Goal: Task Accomplishment & Management: Manage account settings

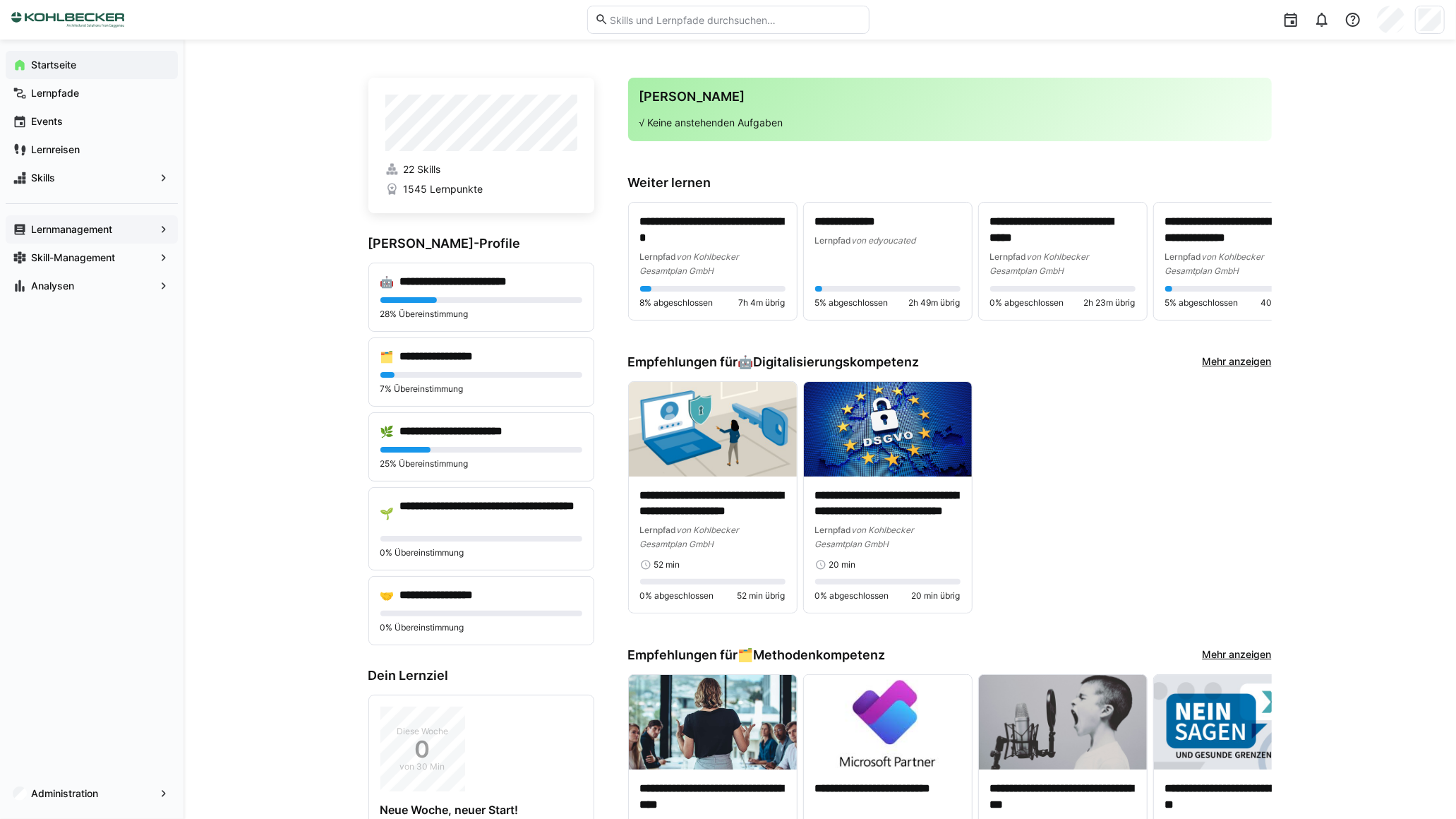
click at [0, 0] on app-navigation-label "Lernmanagement" at bounding box center [0, 0] width 0 height 0
click at [167, 228] on eds-icon at bounding box center [163, 229] width 14 height 14
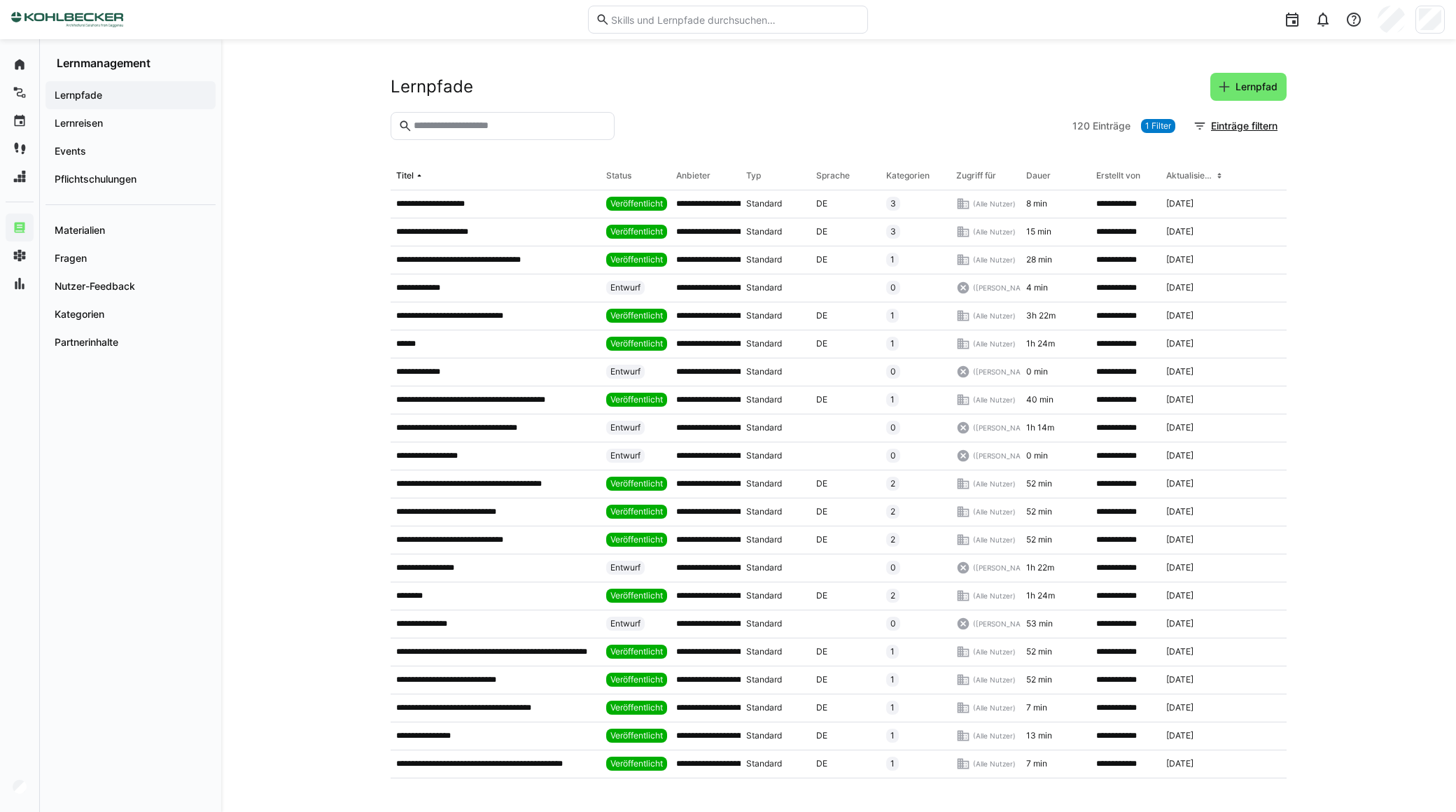
click at [460, 123] on input "text" at bounding box center [509, 126] width 195 height 13
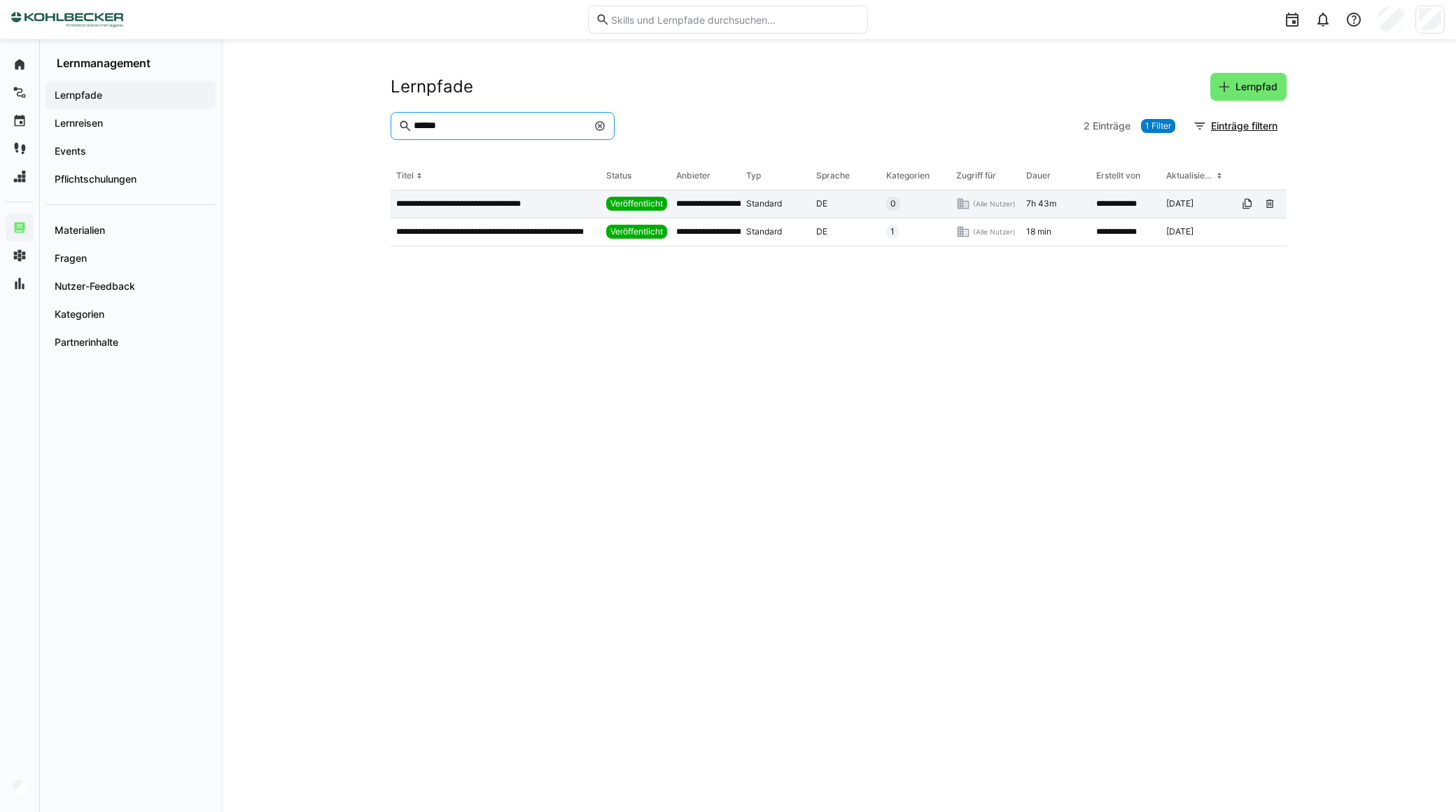
type input "******"
click at [493, 204] on p "**********" at bounding box center [475, 204] width 159 height 11
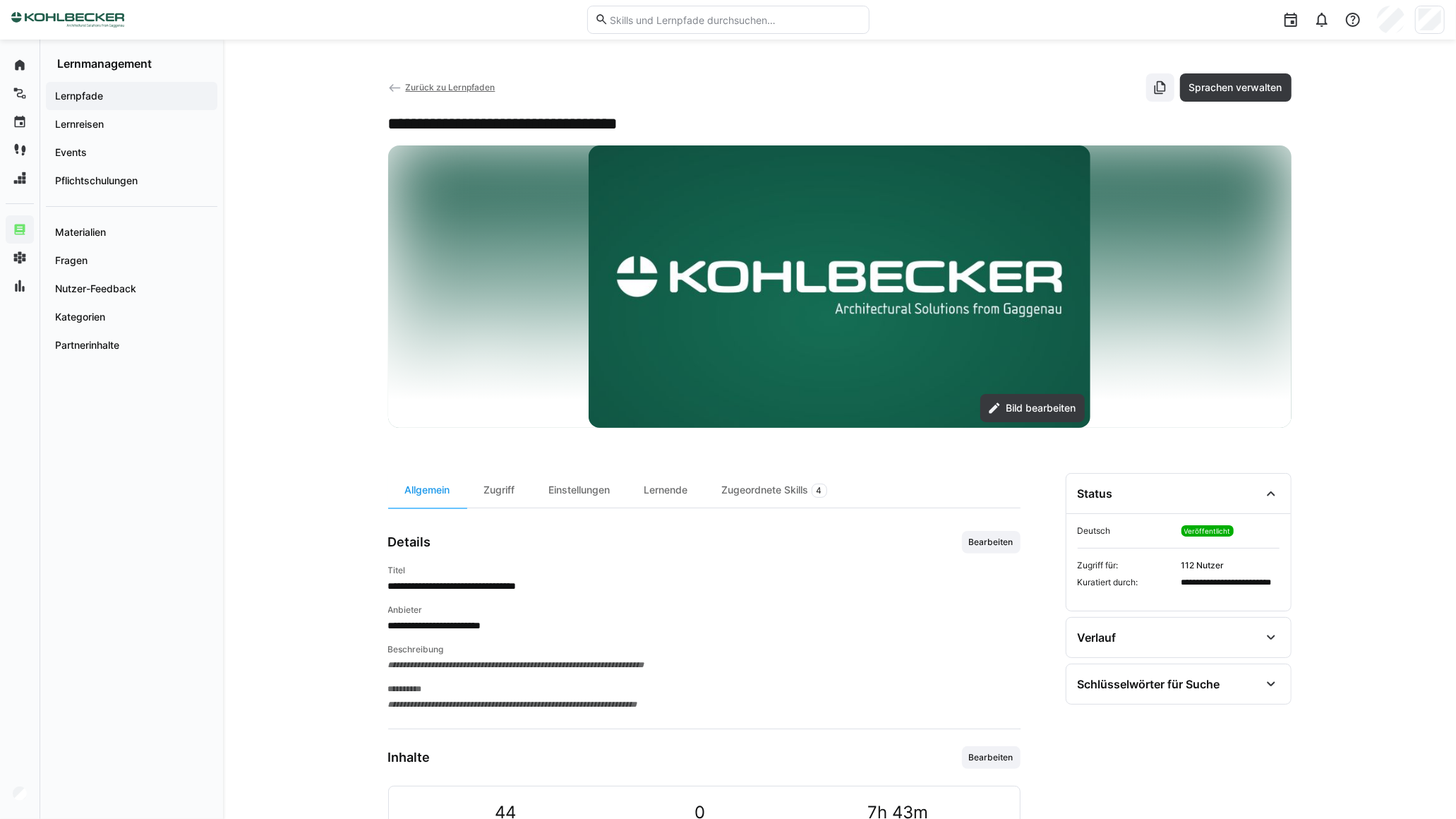
scroll to position [314, 0]
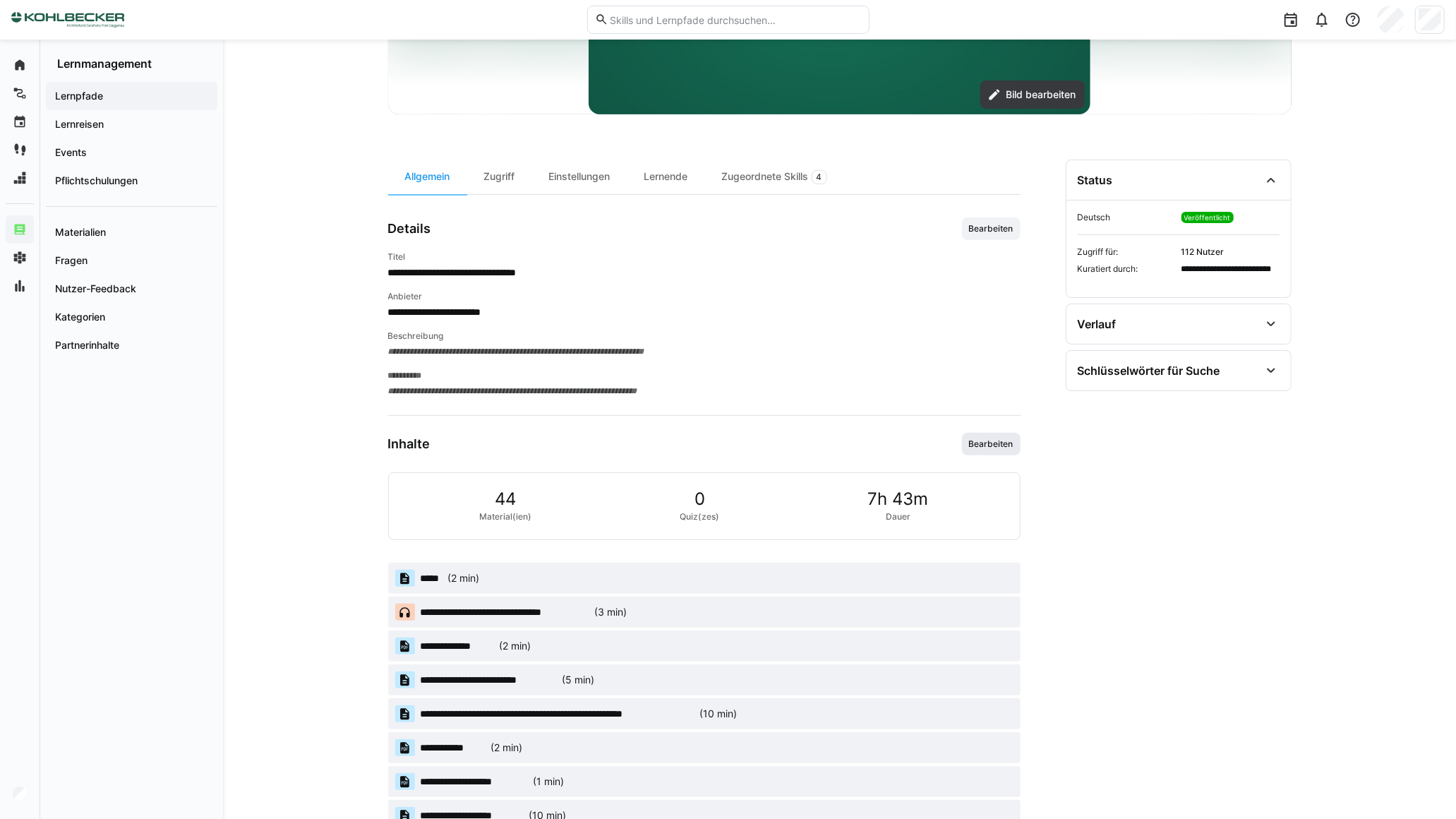
click at [993, 447] on span "Bearbeiten" at bounding box center [991, 444] width 47 height 11
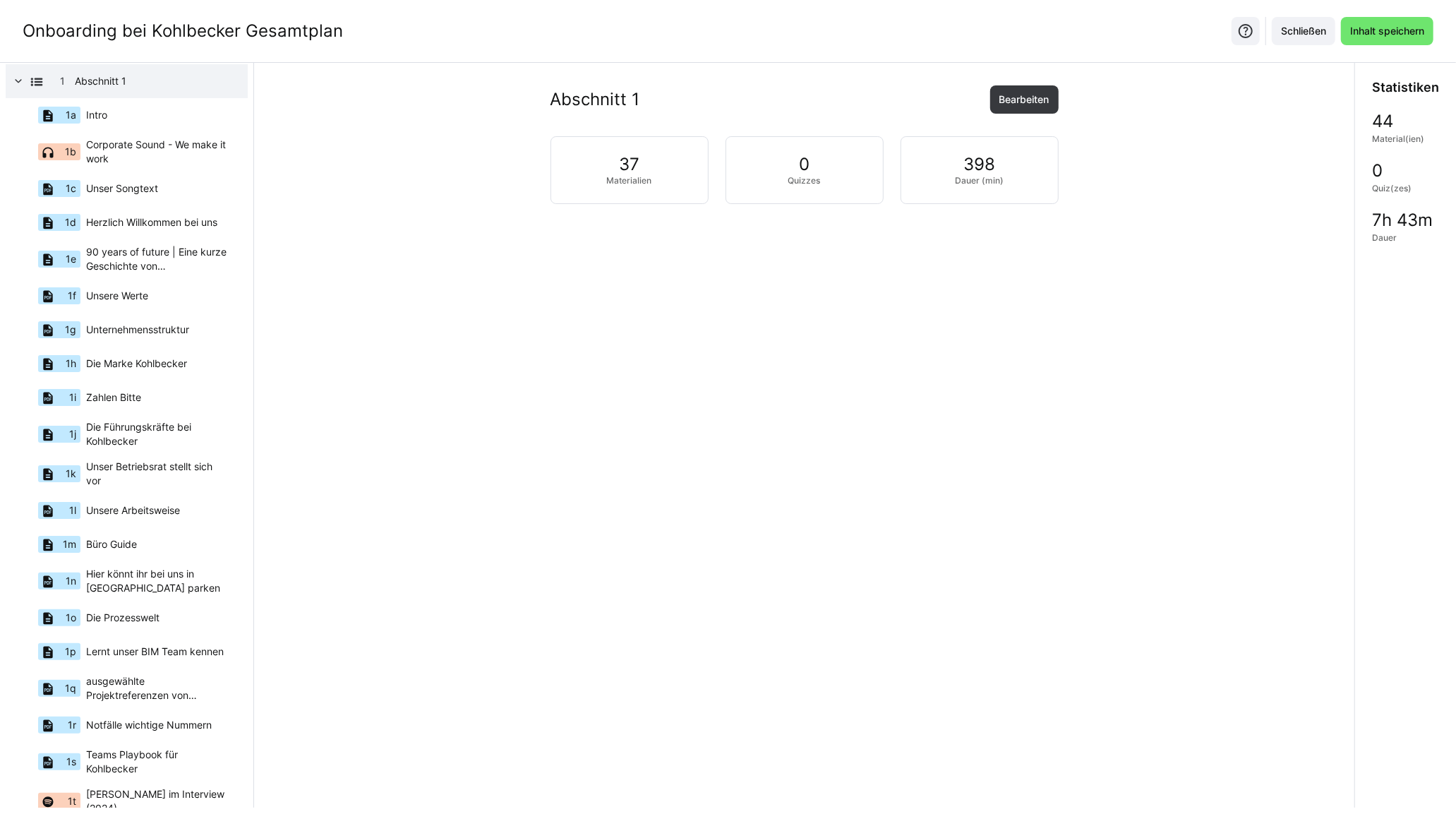
scroll to position [51, 0]
click at [191, 218] on span "Herzlich Willkommen bei uns" at bounding box center [152, 220] width 131 height 14
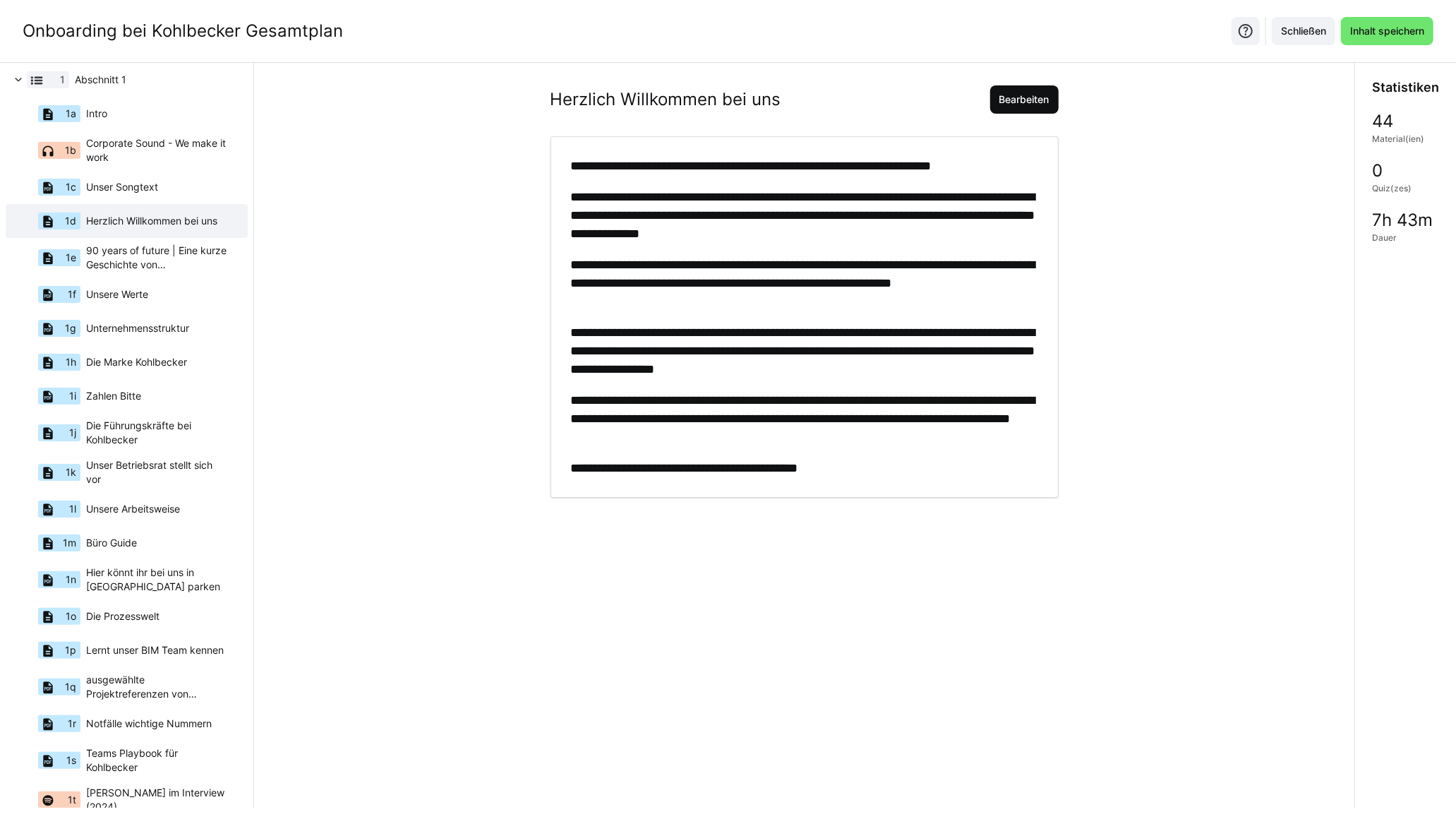
click at [1011, 94] on span "Bearbeiten" at bounding box center [1024, 99] width 55 height 14
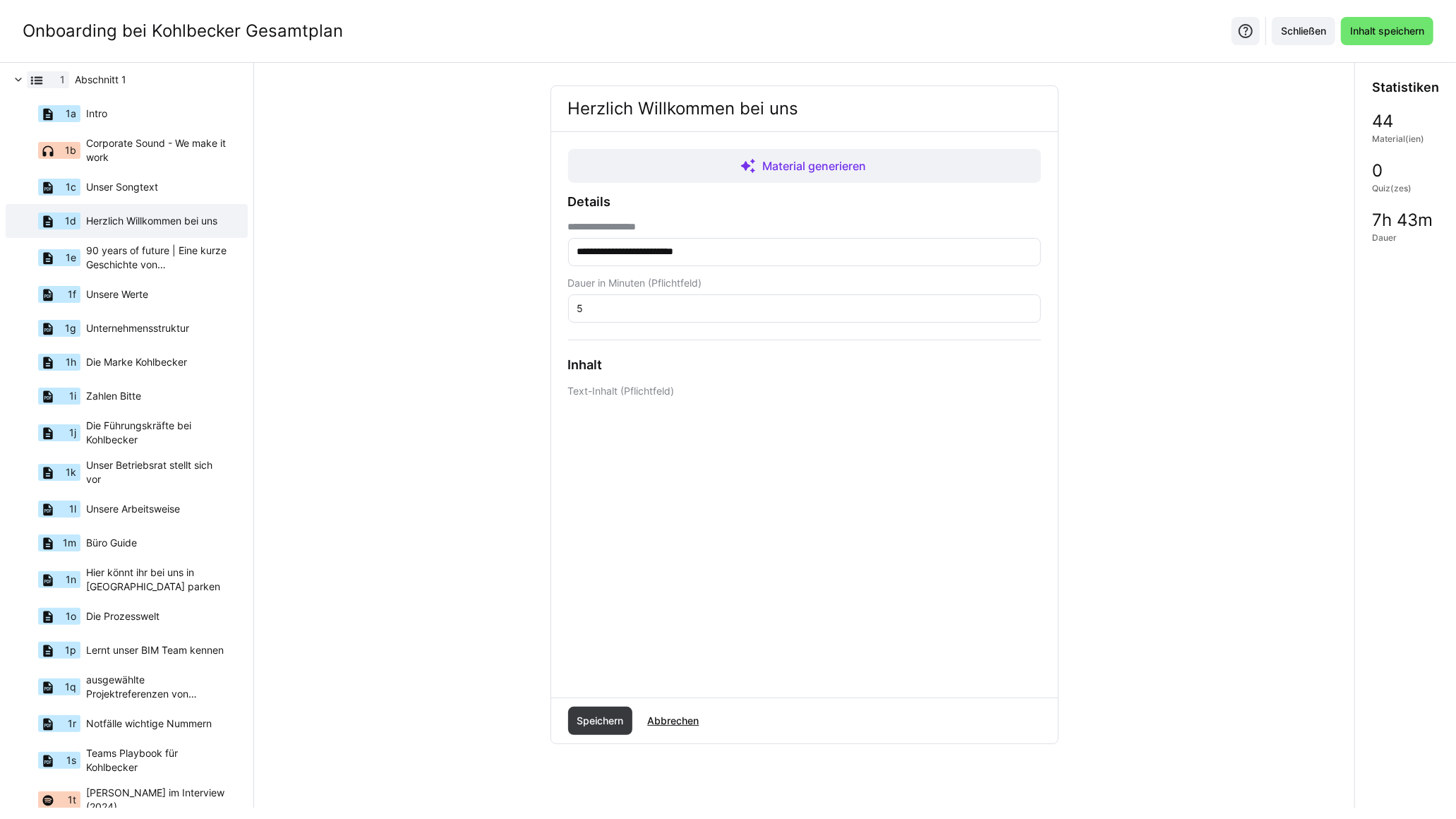
click at [536, 451] on div "**********" at bounding box center [804, 460] width 1077 height 749
click at [582, 721] on span "Speichern" at bounding box center [600, 720] width 51 height 14
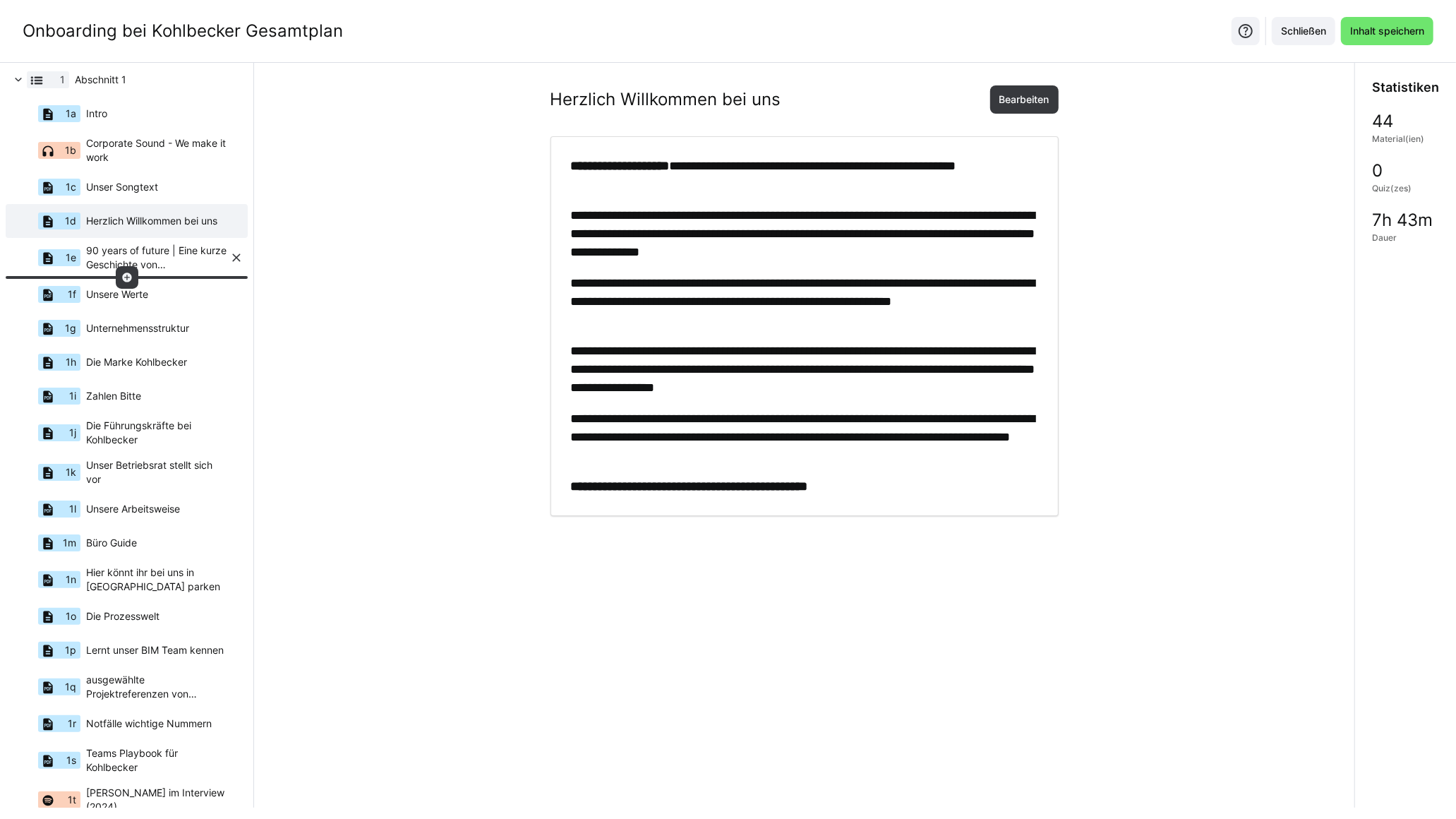
click at [145, 268] on span "90 years of future | Eine kurze Geschichte von Kohlbecker" at bounding box center [158, 258] width 143 height 29
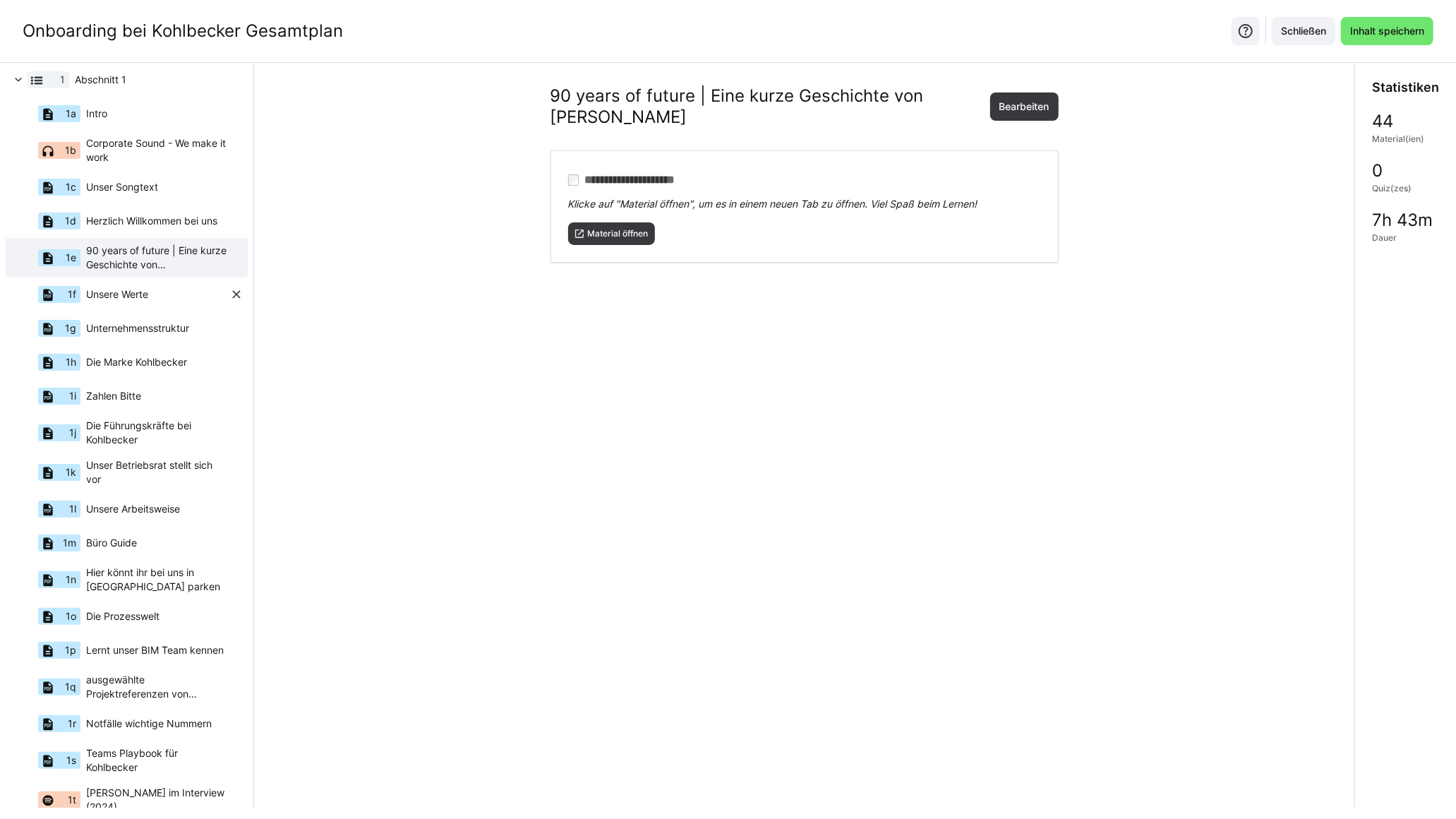
click at [153, 297] on div "1f Unsere Werte" at bounding box center [119, 294] width 219 height 34
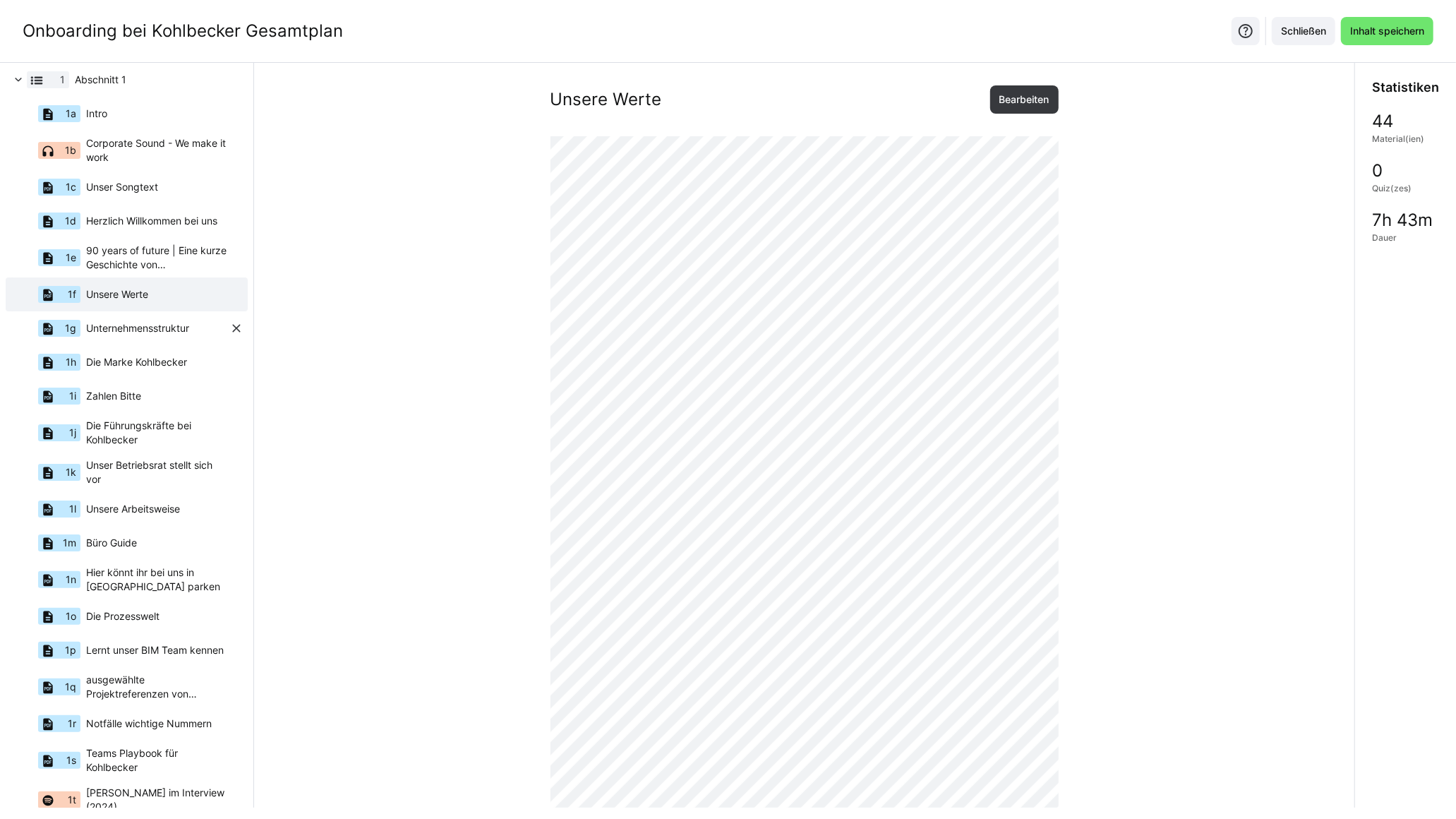
click at [153, 328] on span "Unternehmensstruktur" at bounding box center [138, 328] width 103 height 14
click at [125, 401] on span "Zahlen Bitte" at bounding box center [114, 395] width 55 height 14
click at [161, 427] on span "Die Führungskräfte bei Kohlbecker" at bounding box center [158, 433] width 143 height 29
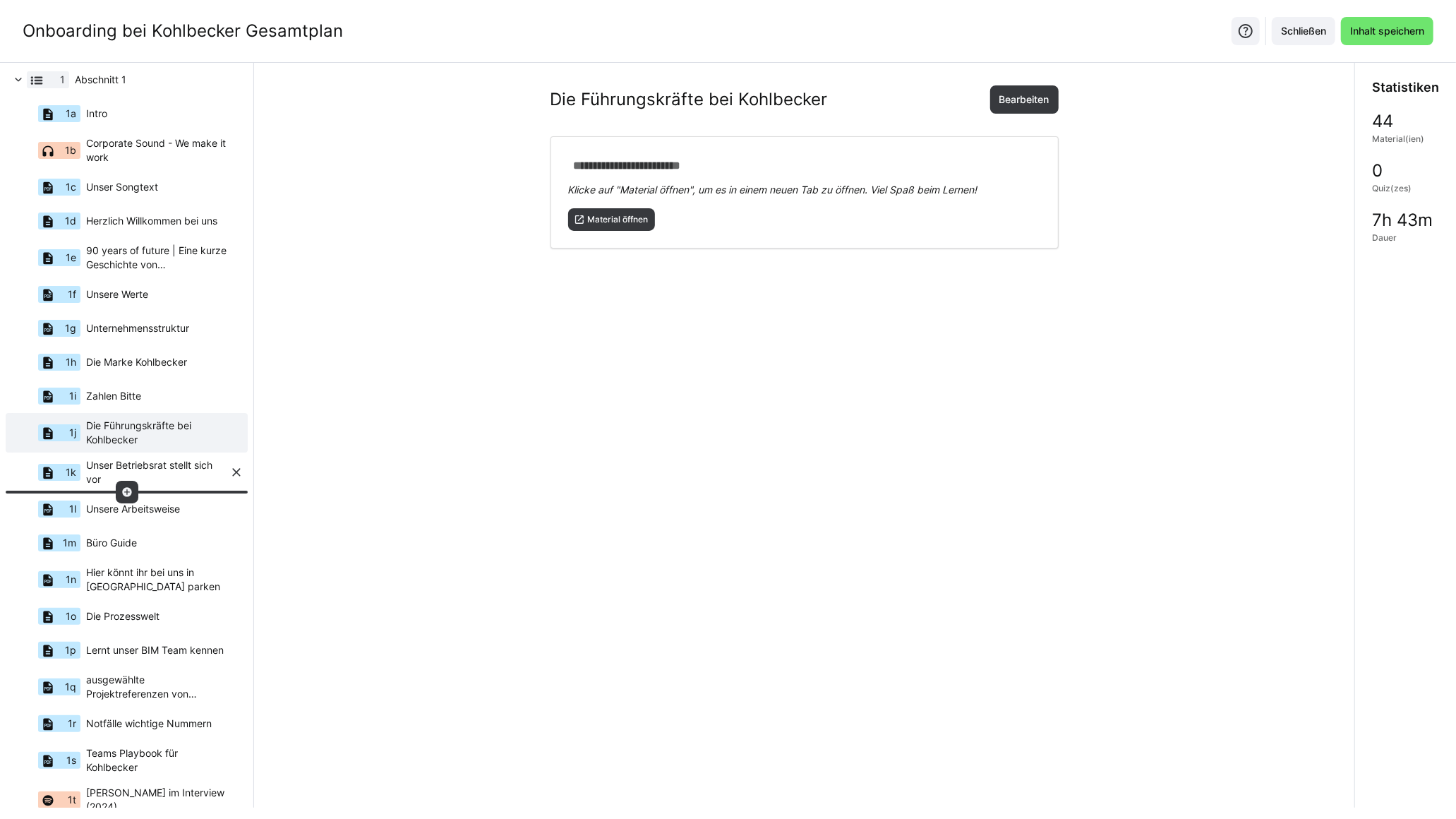
click at [156, 481] on span "Unser Betriebsrat stellt sich vor" at bounding box center [158, 472] width 143 height 29
click at [149, 513] on span "Unsere Arbeitsweise" at bounding box center [133, 509] width 94 height 14
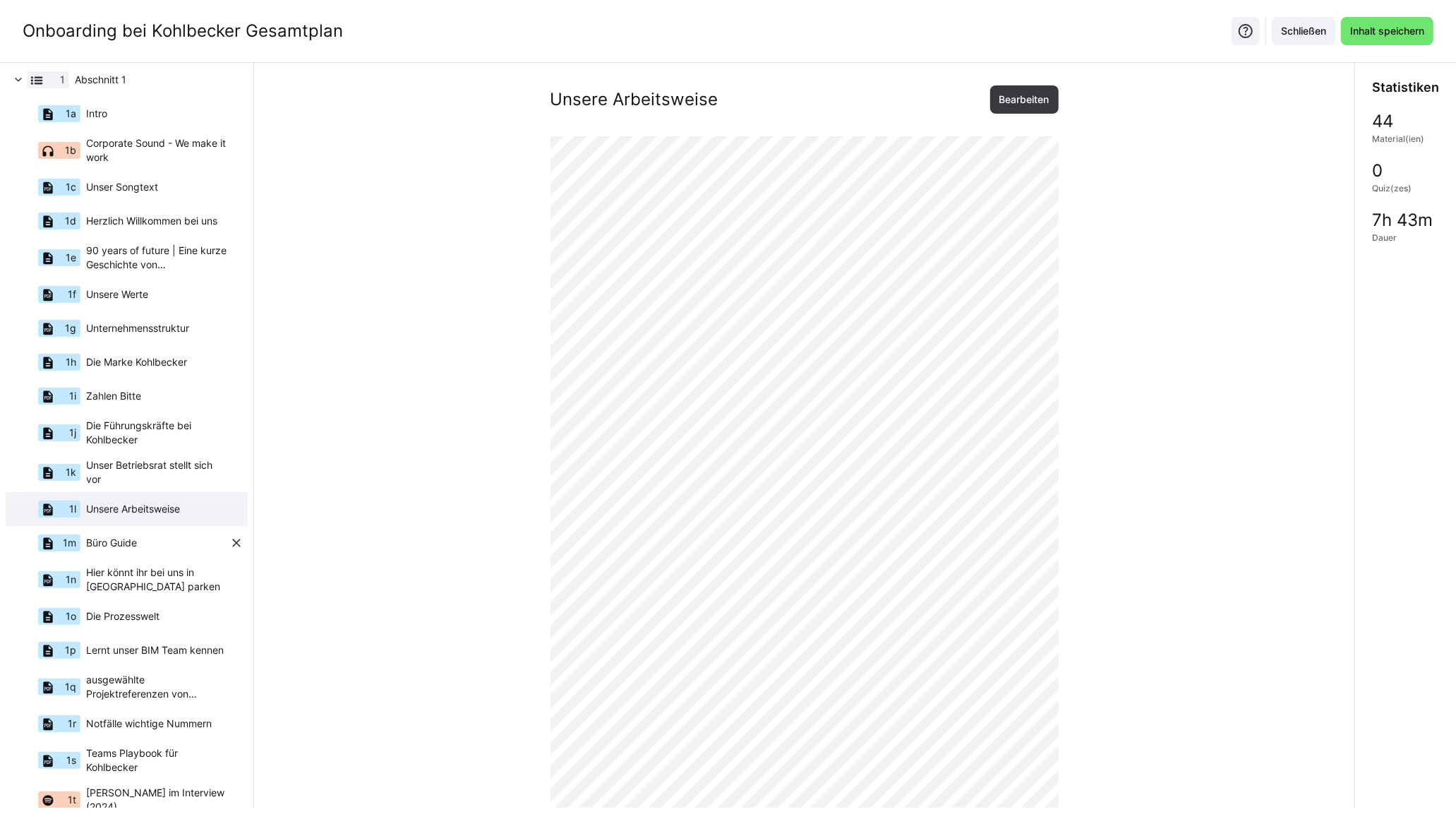
click at [118, 544] on span "Büro Guide" at bounding box center [112, 542] width 51 height 14
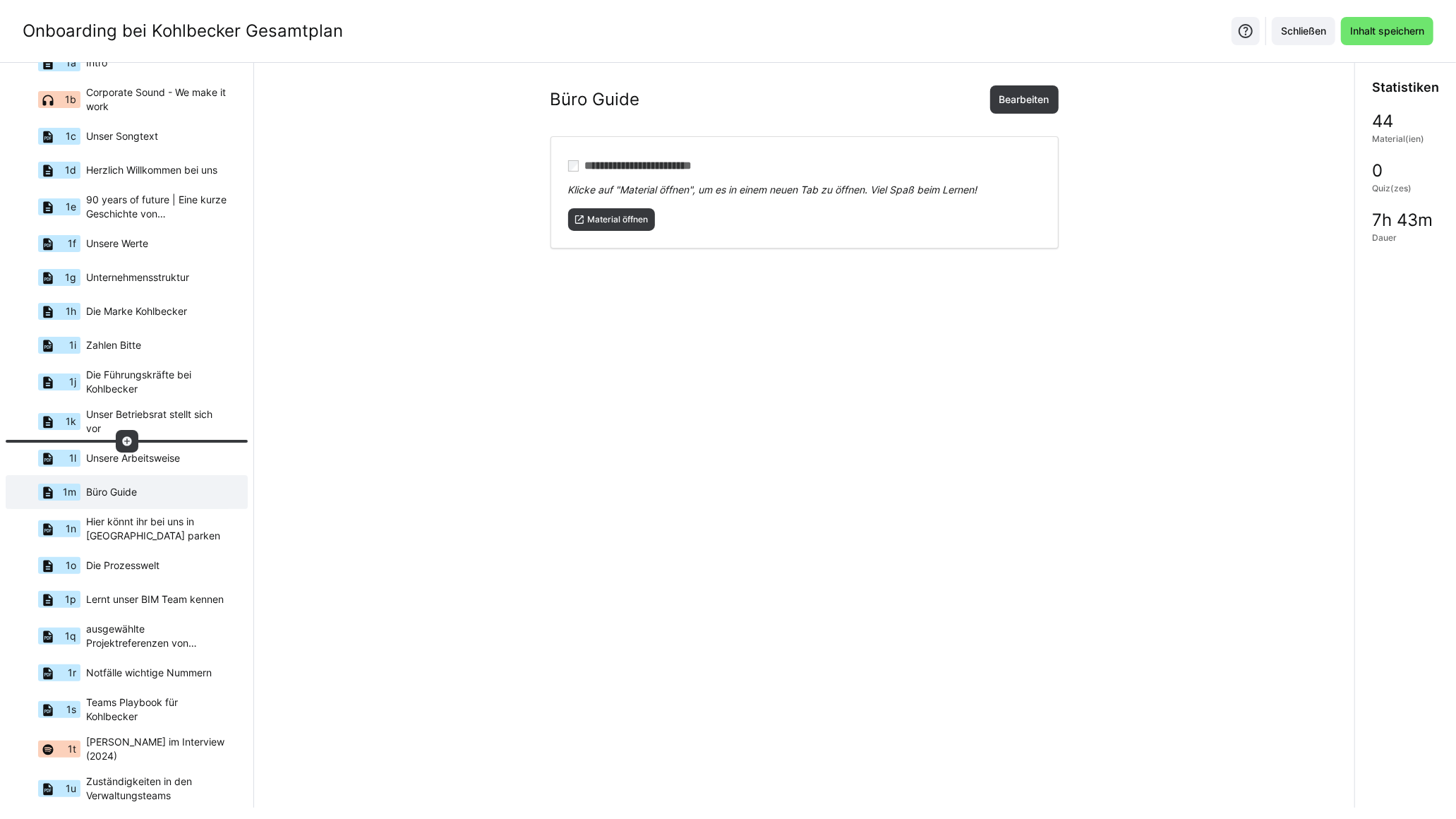
scroll to position [129, 0]
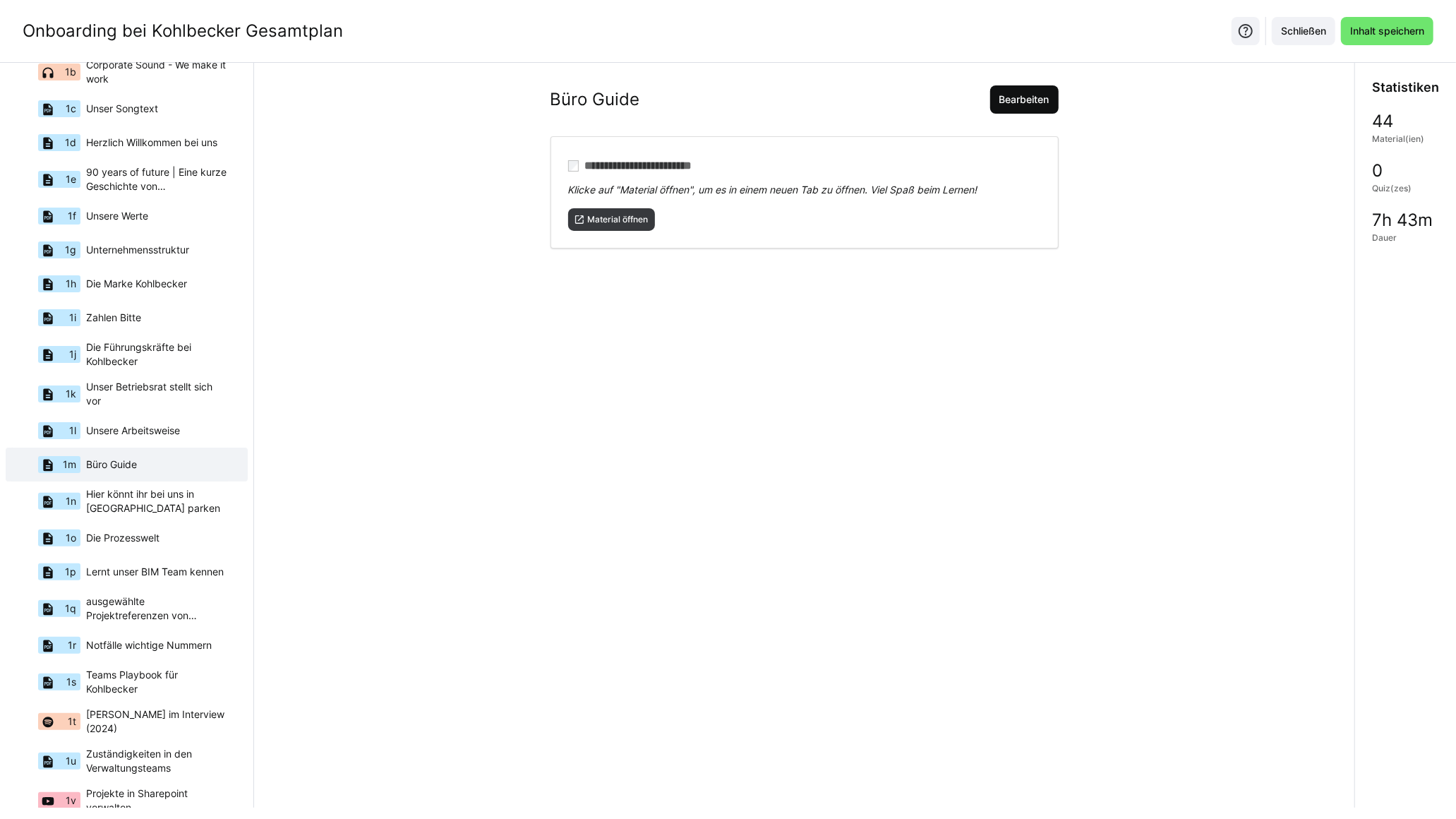
click at [1016, 99] on span "Bearbeiten" at bounding box center [1024, 99] width 55 height 14
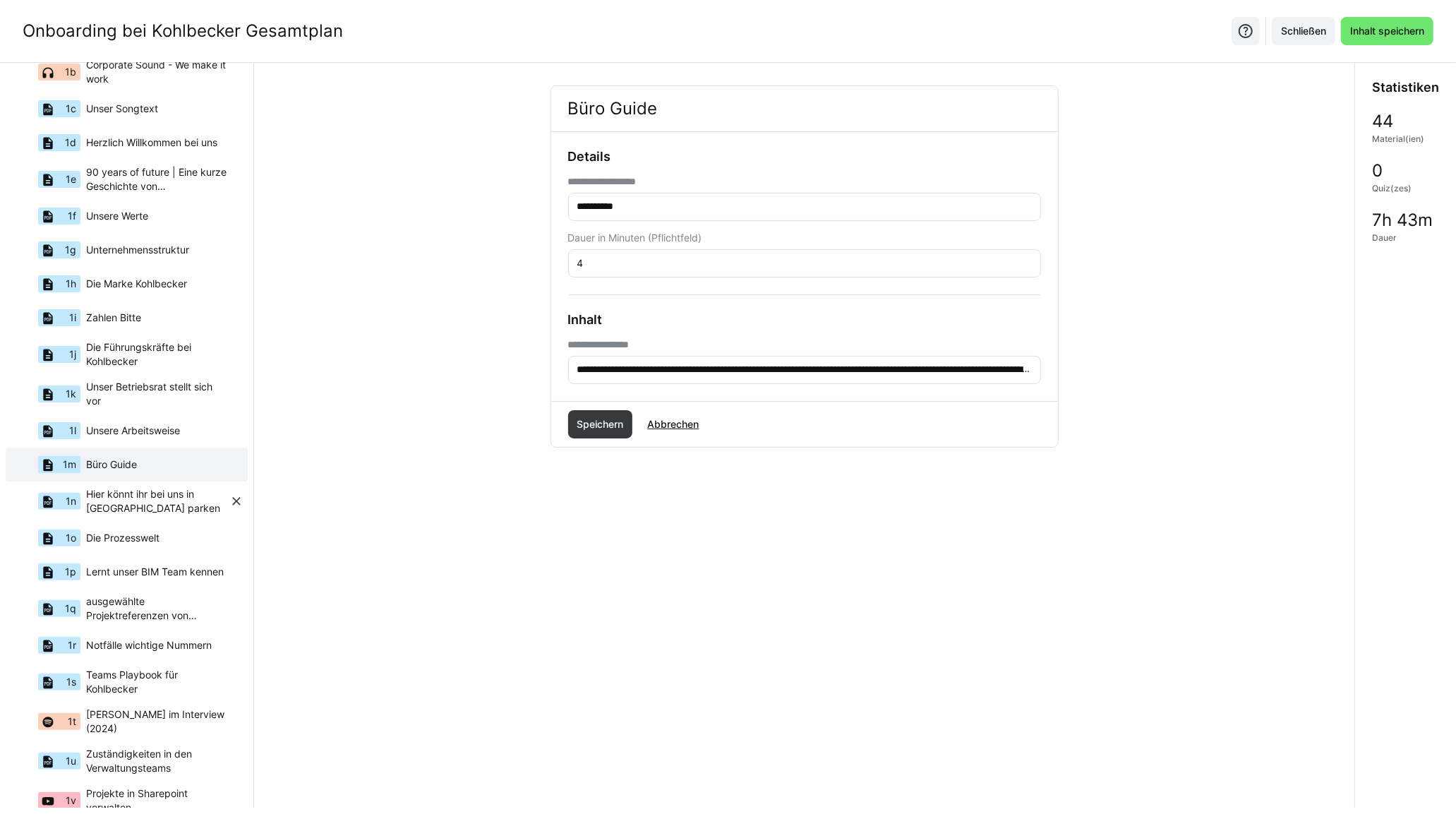
click at [162, 503] on span "Hier könnt ihr bei uns in Gaggenau parken" at bounding box center [158, 501] width 143 height 29
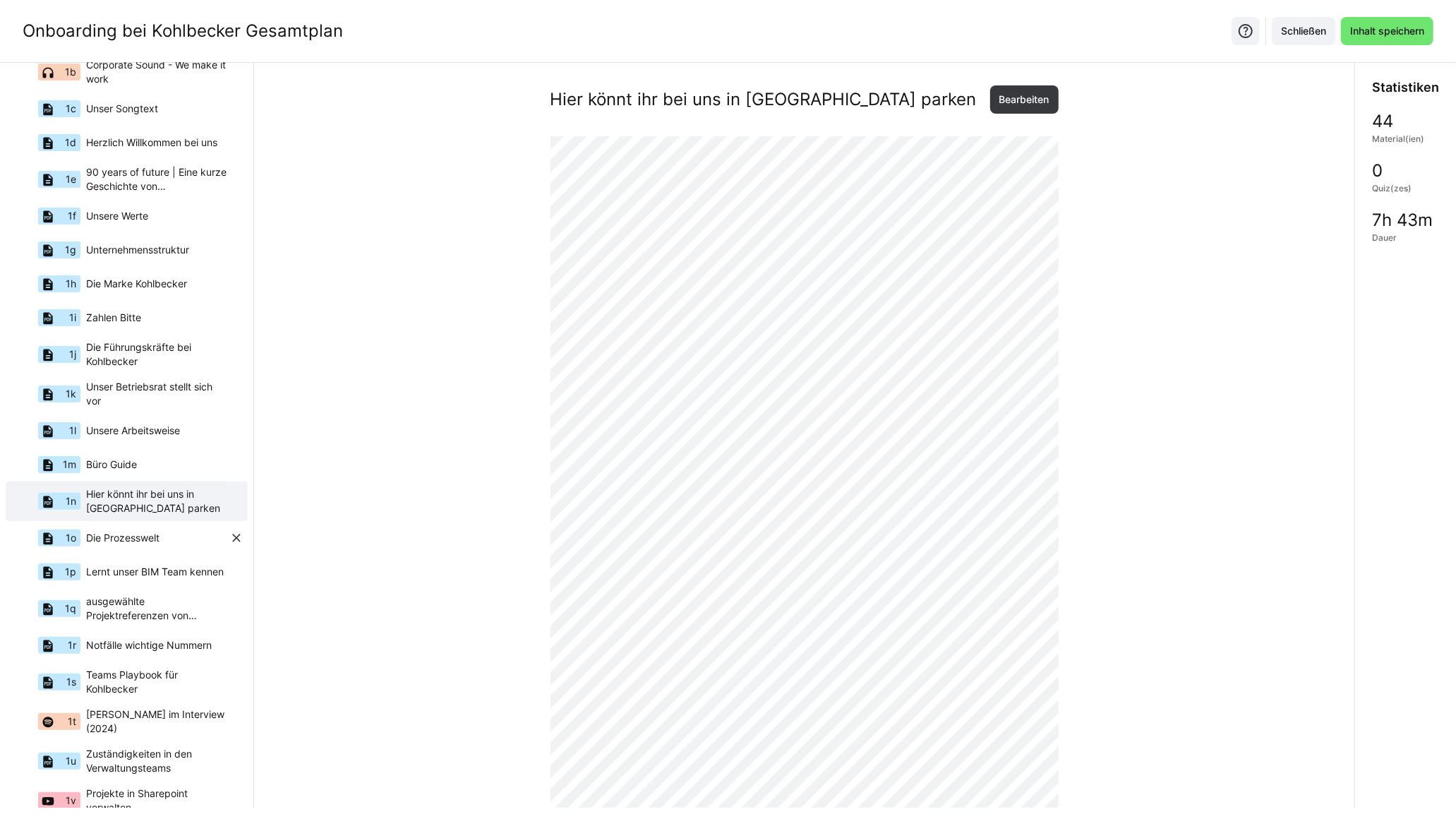
click at [158, 535] on span "Die Prozesswelt" at bounding box center [123, 537] width 73 height 14
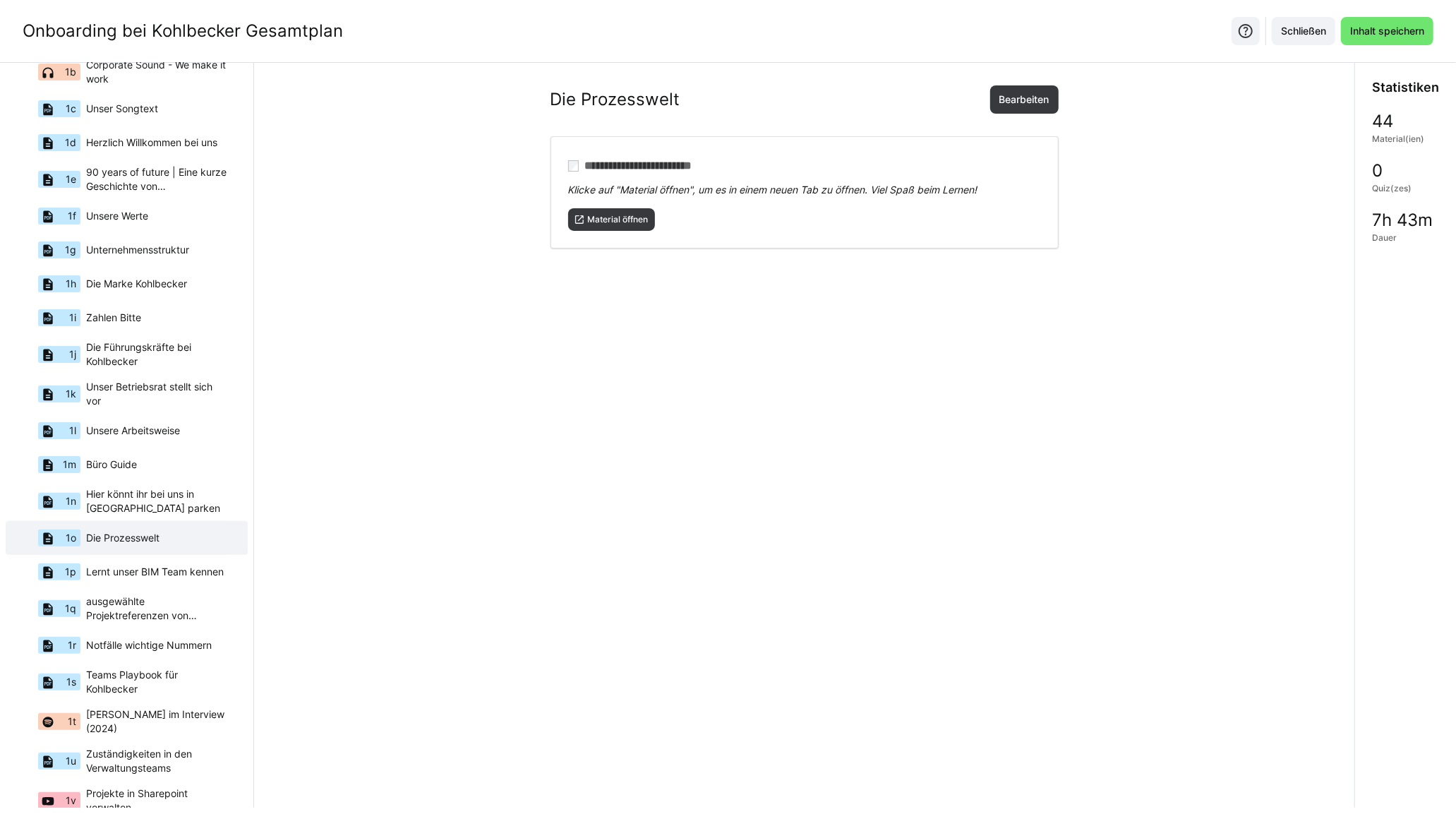
click at [0, 252] on html "Onboarding bei Kohlbecker Gesamtplan Schließen Inhalt speichern Inhalte 1 Absch…" at bounding box center [728, 409] width 1456 height 819
click at [156, 495] on span "Hier könnt ihr bei uns in Gaggenau parken" at bounding box center [158, 501] width 143 height 29
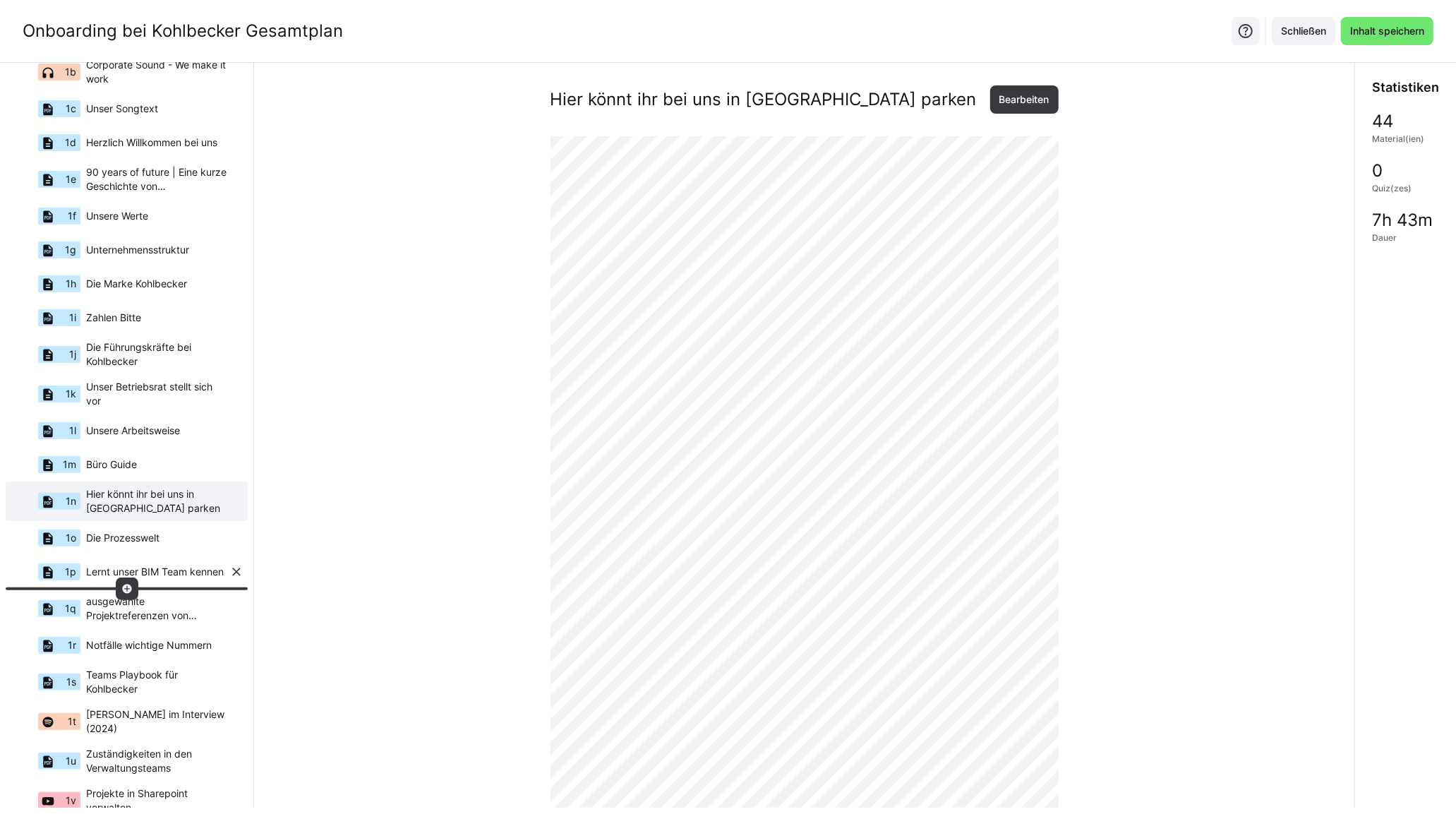
scroll to position [443, 0]
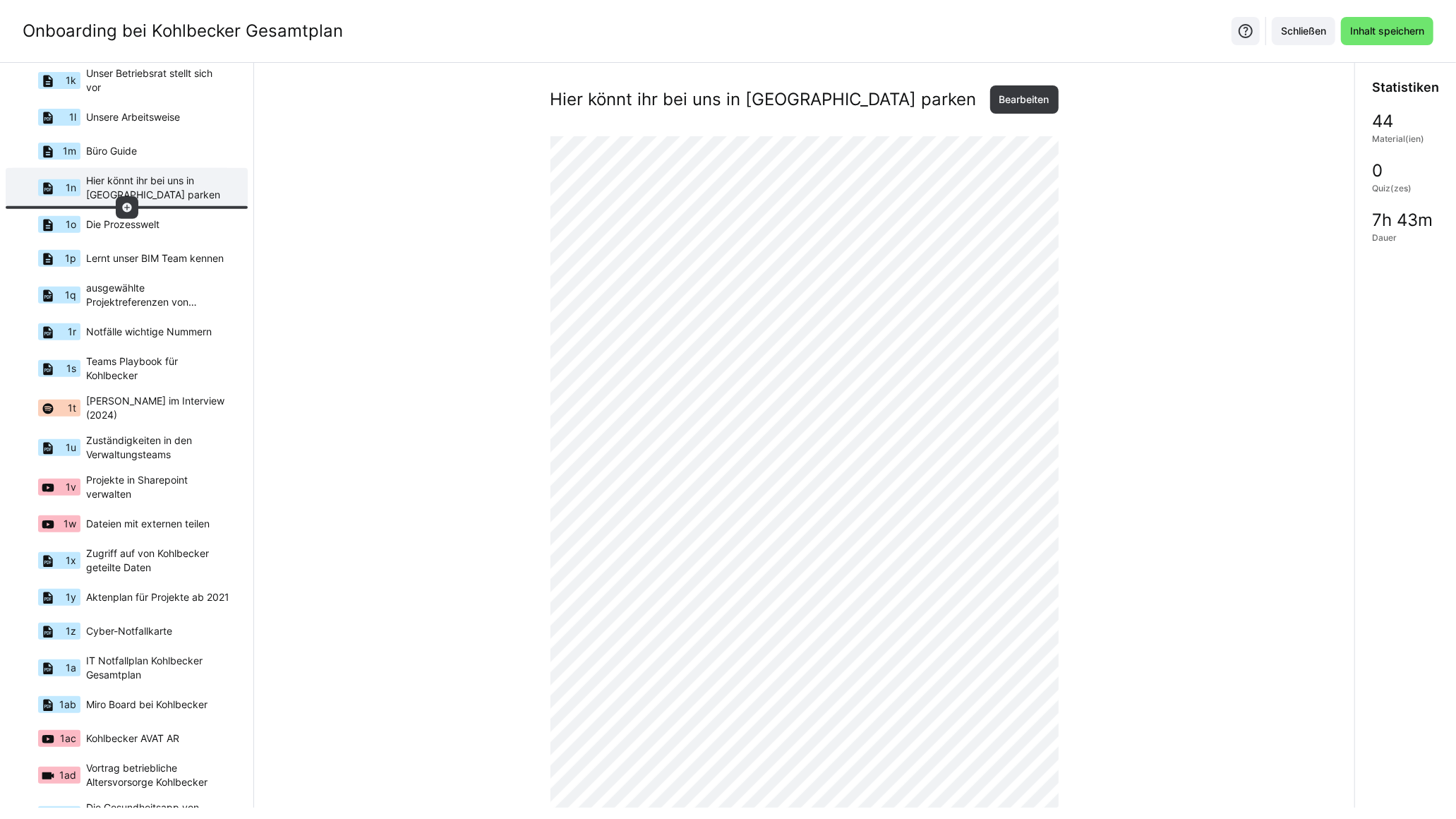
click at [121, 205] on eds-icon at bounding box center [127, 208] width 11 height 11
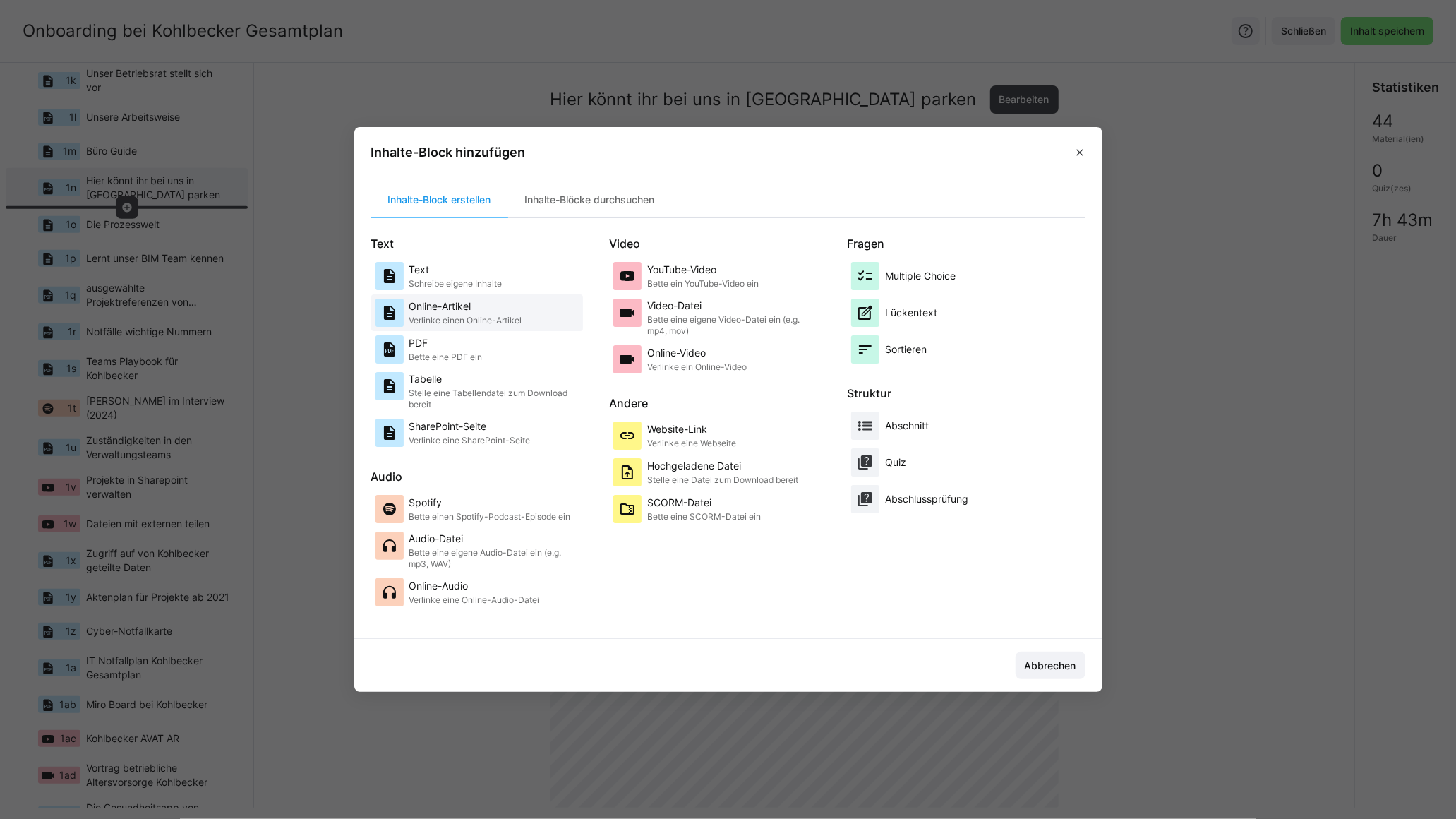
click at [521, 315] on p "Verlinke einen Online-Artikel" at bounding box center [465, 320] width 113 height 11
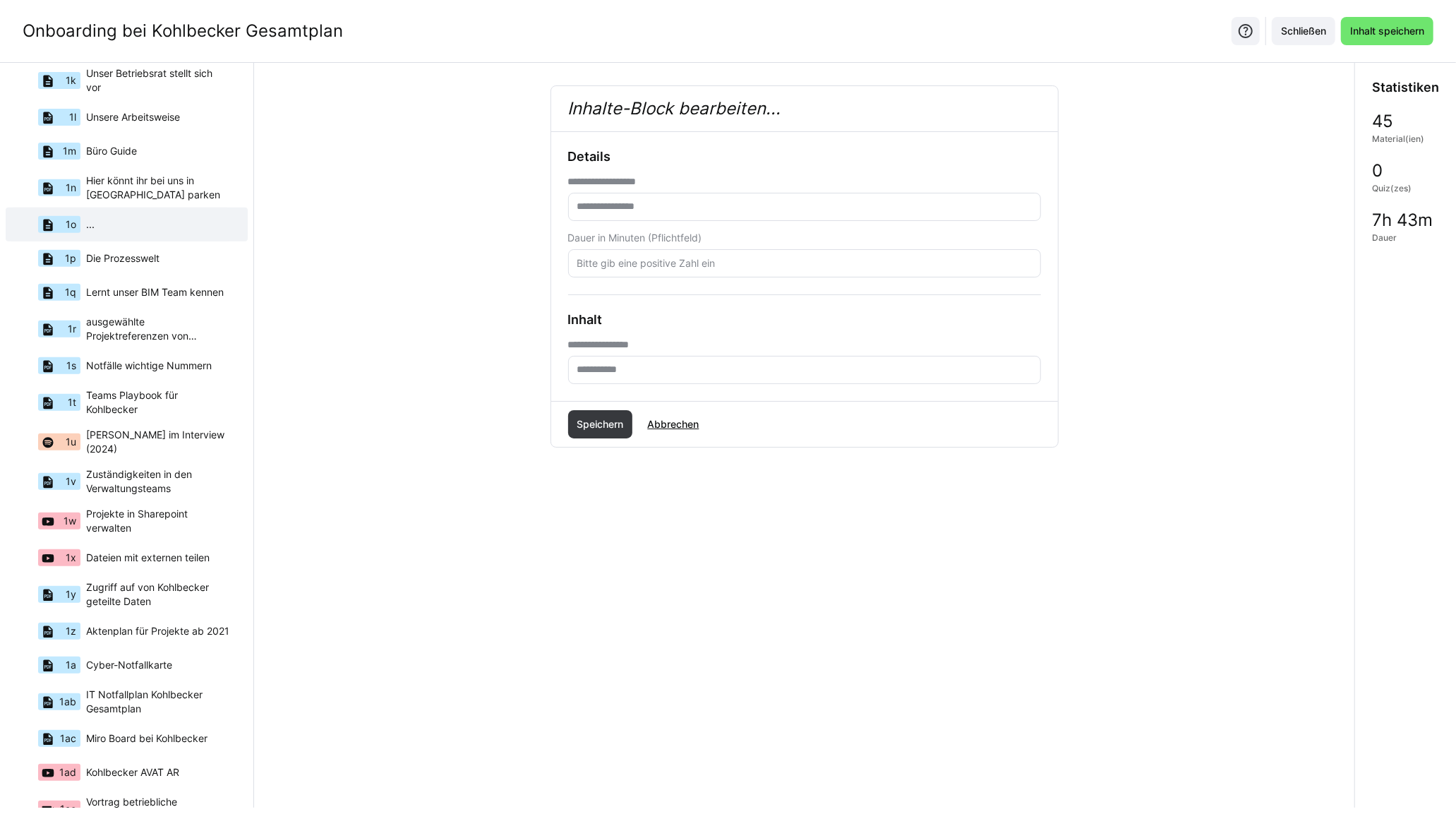
click at [618, 203] on input "text" at bounding box center [804, 207] width 457 height 13
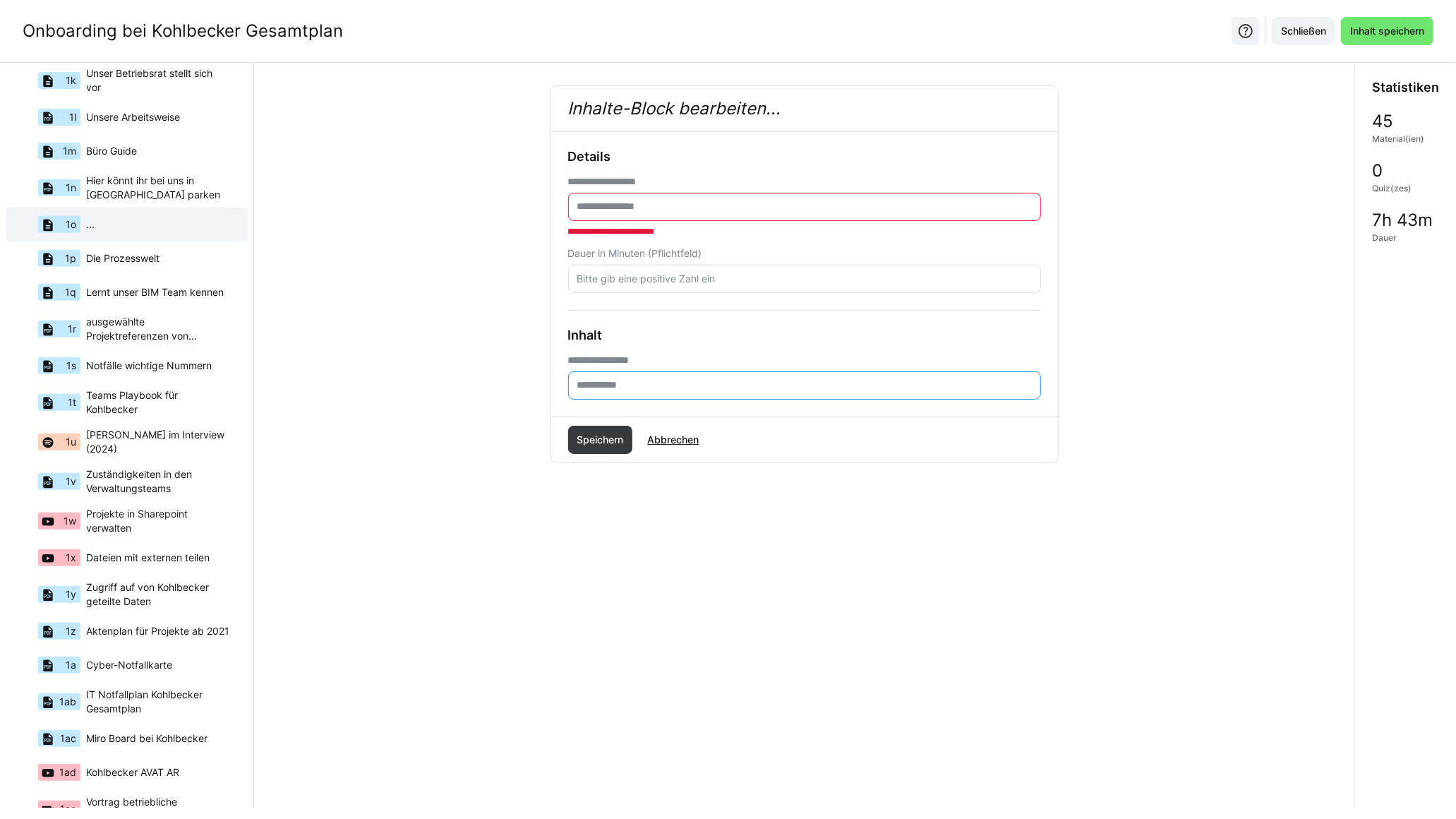
click at [605, 391] on input "text" at bounding box center [804, 385] width 457 height 13
paste input "**********"
type input "**********"
click at [784, 319] on div "**********" at bounding box center [804, 274] width 473 height 250
click at [645, 203] on input "text" at bounding box center [804, 207] width 457 height 13
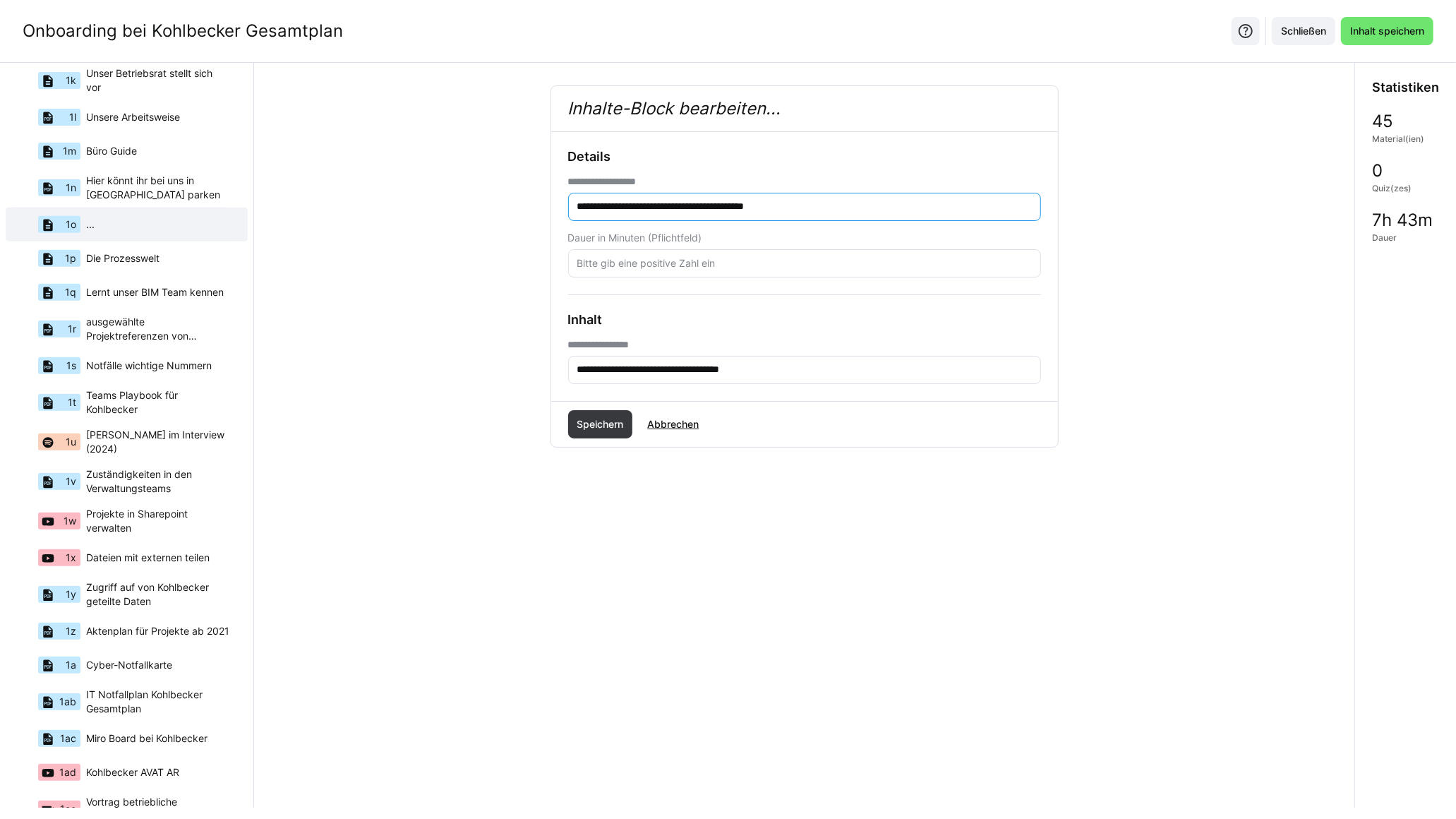
type input "**********"
click at [633, 272] on eds-input at bounding box center [804, 263] width 473 height 29
type input "20"
click at [619, 433] on span "Speichern" at bounding box center [600, 424] width 65 height 29
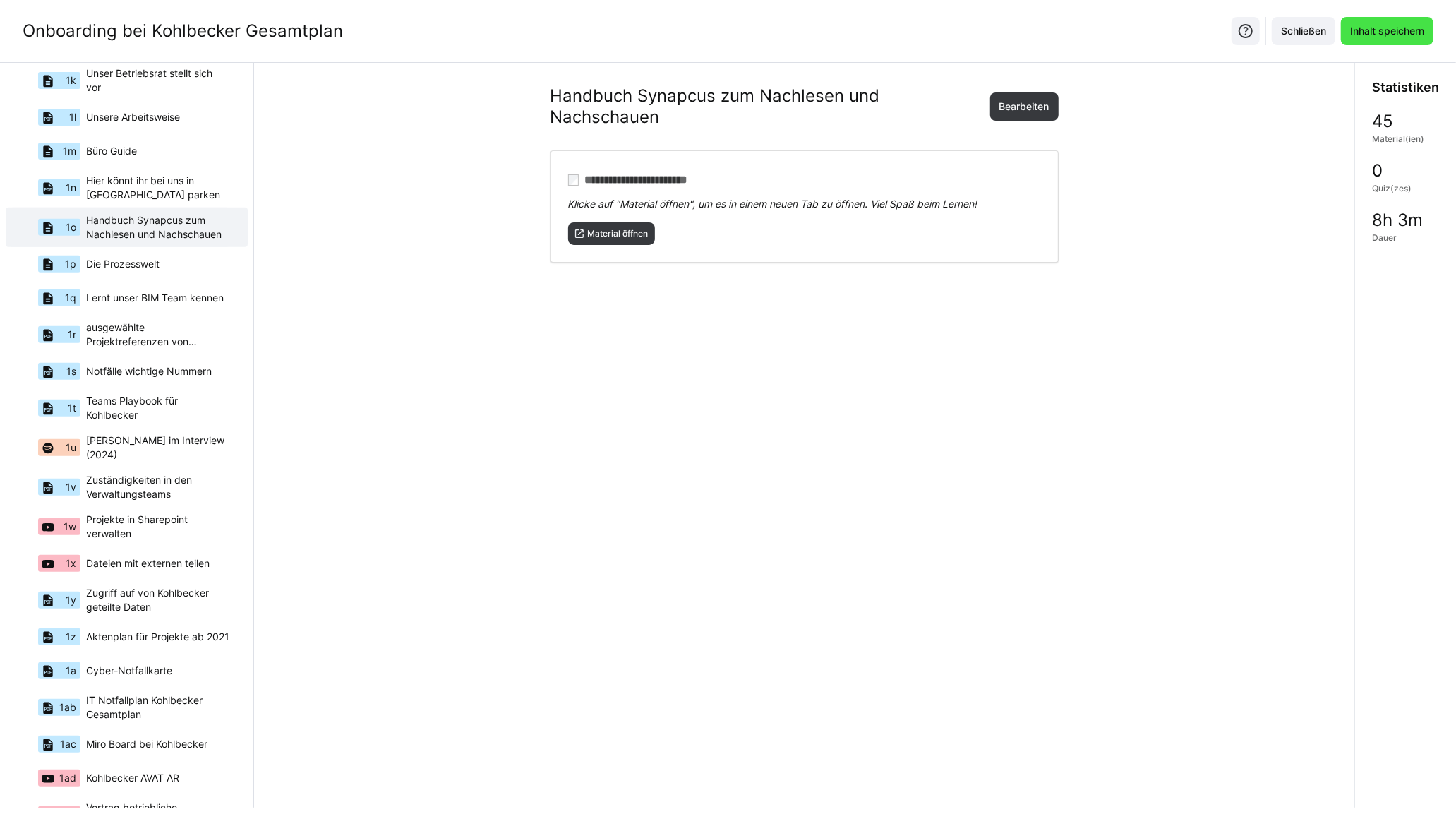
click at [1372, 18] on span "Inhalt speichern" at bounding box center [1386, 31] width 92 height 29
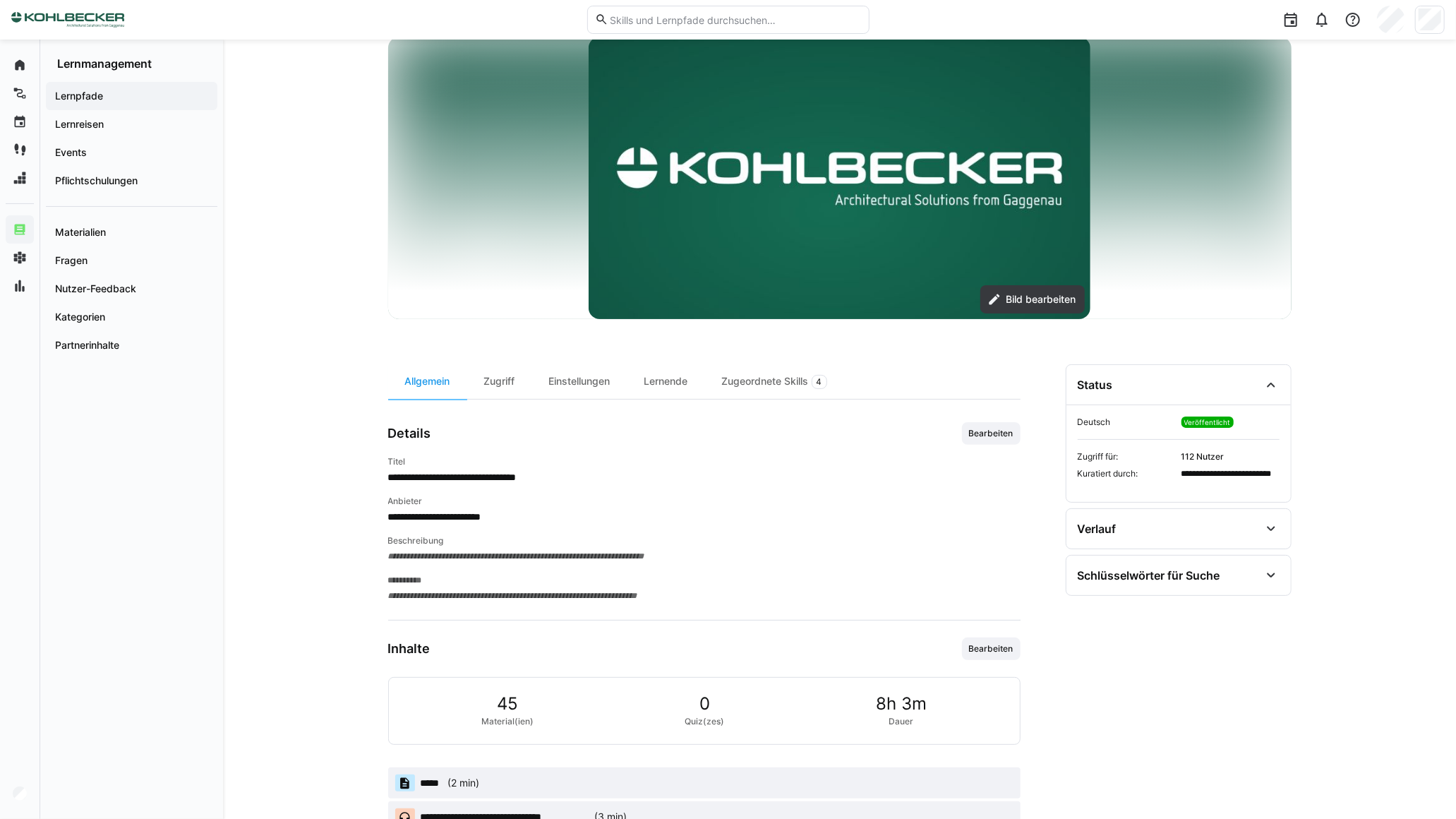
scroll to position [314, 0]
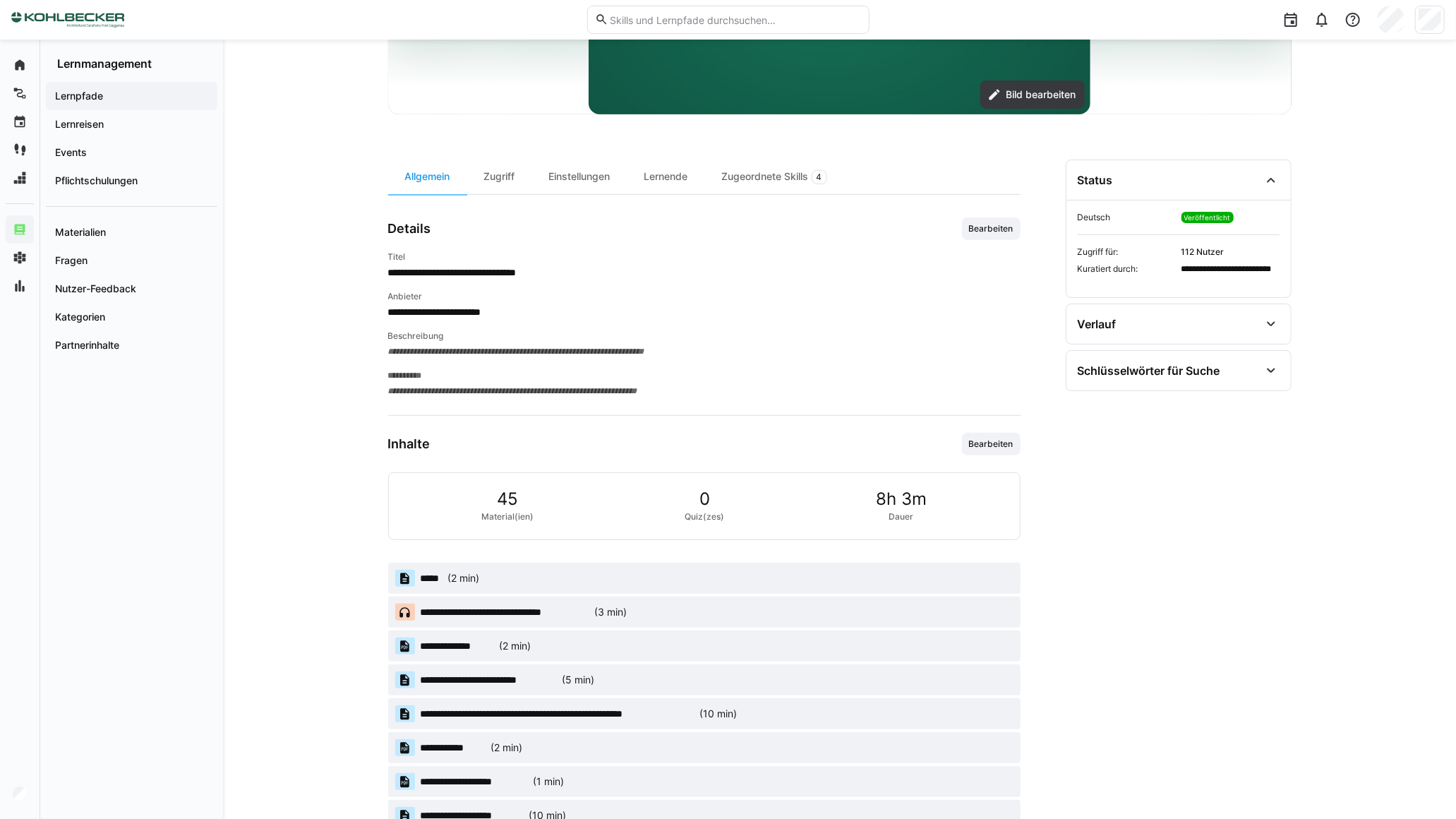
drag, startPoint x: 1106, startPoint y: 385, endPoint x: 1090, endPoint y: 397, distance: 20.0
click at [1106, 384] on div "Schlüsselwörter für Suche" at bounding box center [1178, 370] width 224 height 39
click at [1163, 460] on span "Suchbegriffe bearbeiten" at bounding box center [1133, 453] width 113 height 23
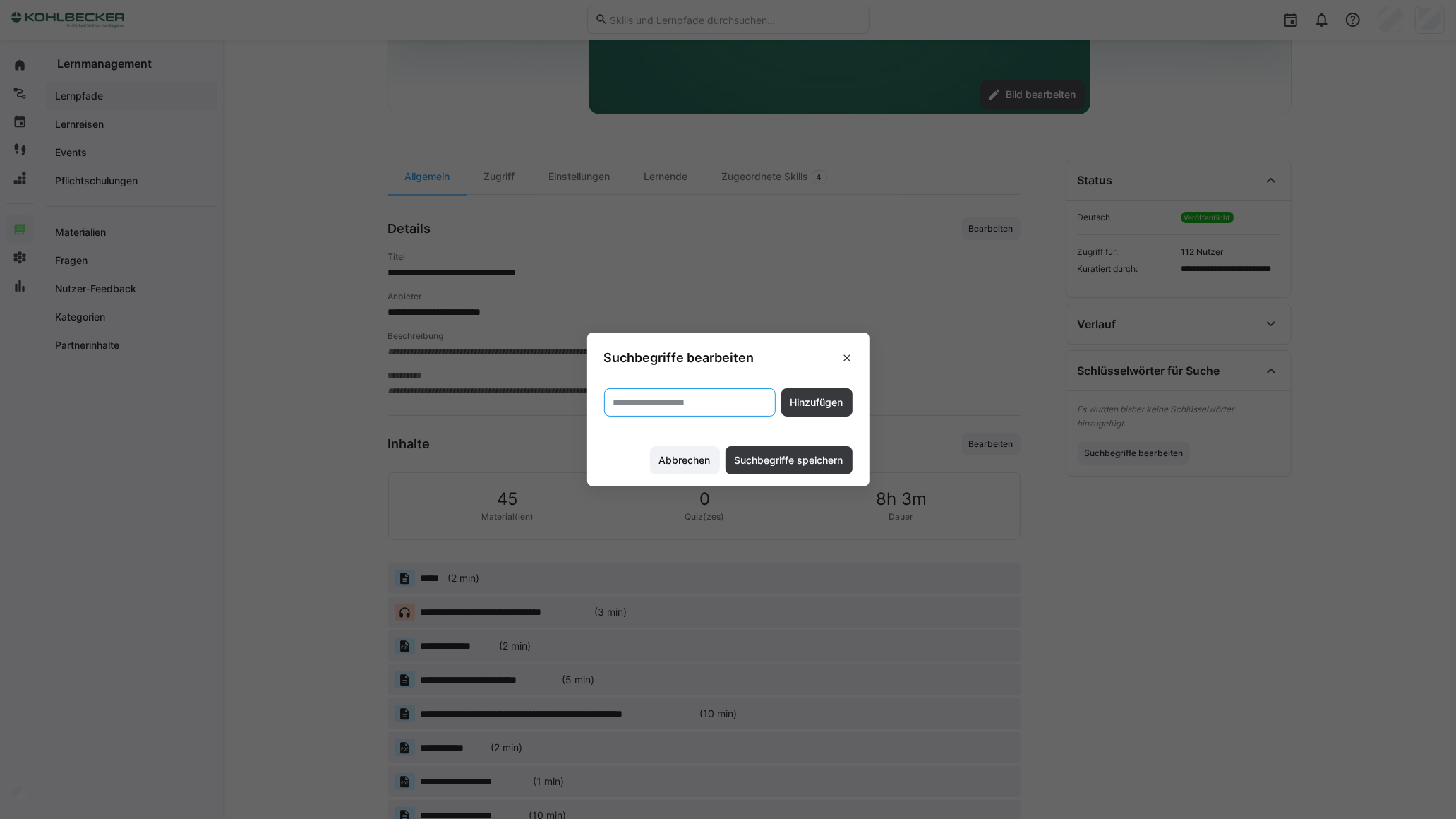
click at [672, 407] on input "text" at bounding box center [689, 403] width 156 height 13
type input "**********"
click at [846, 403] on span "Hinzufügen" at bounding box center [816, 402] width 57 height 14
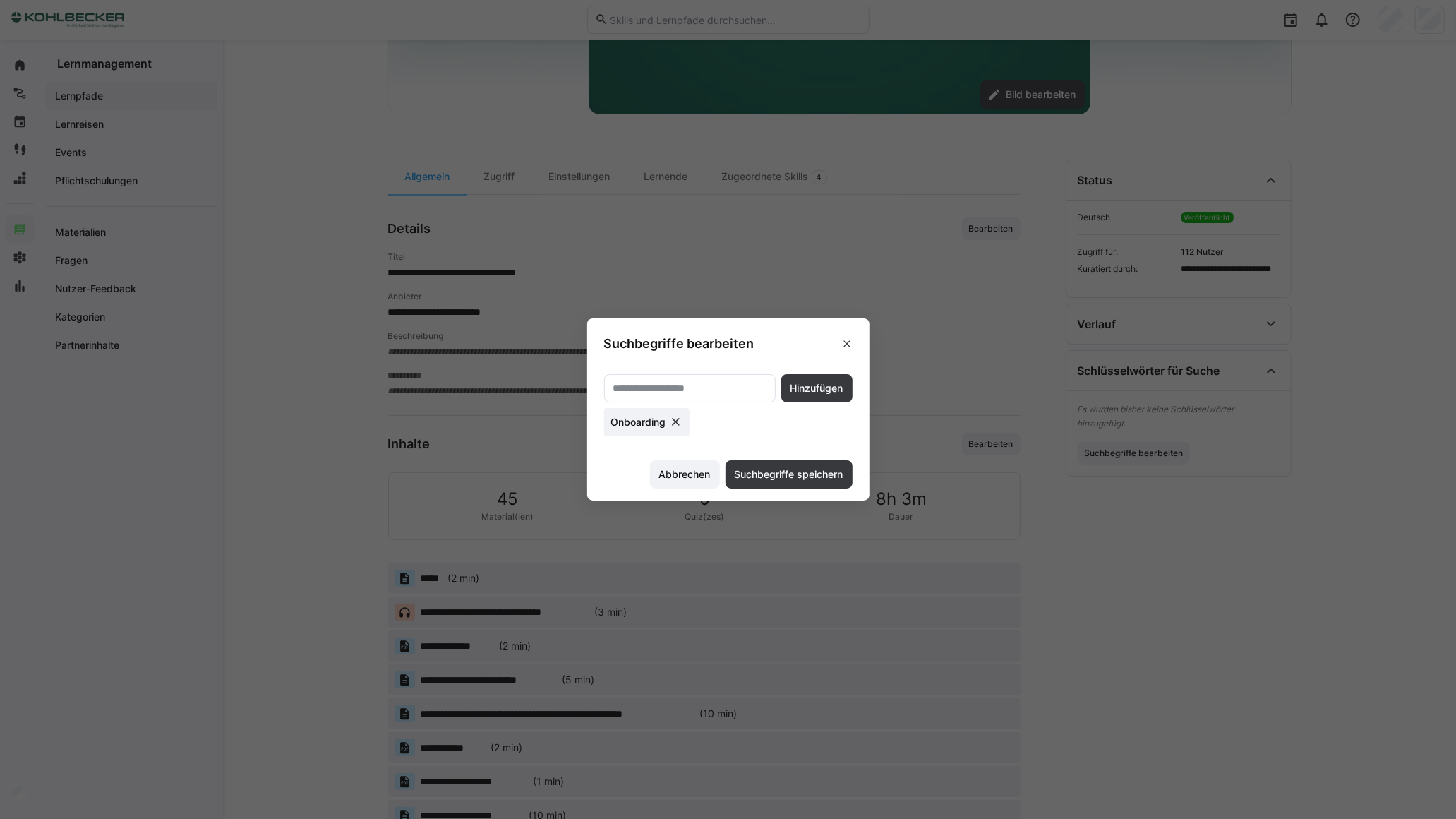
click at [645, 374] on eds-input at bounding box center [689, 388] width 171 height 29
click at [648, 389] on input "text" at bounding box center [689, 389] width 156 height 13
type input "**********"
click at [805, 381] on span "Hinzufügen" at bounding box center [816, 388] width 57 height 14
click at [697, 387] on input "text" at bounding box center [689, 389] width 156 height 13
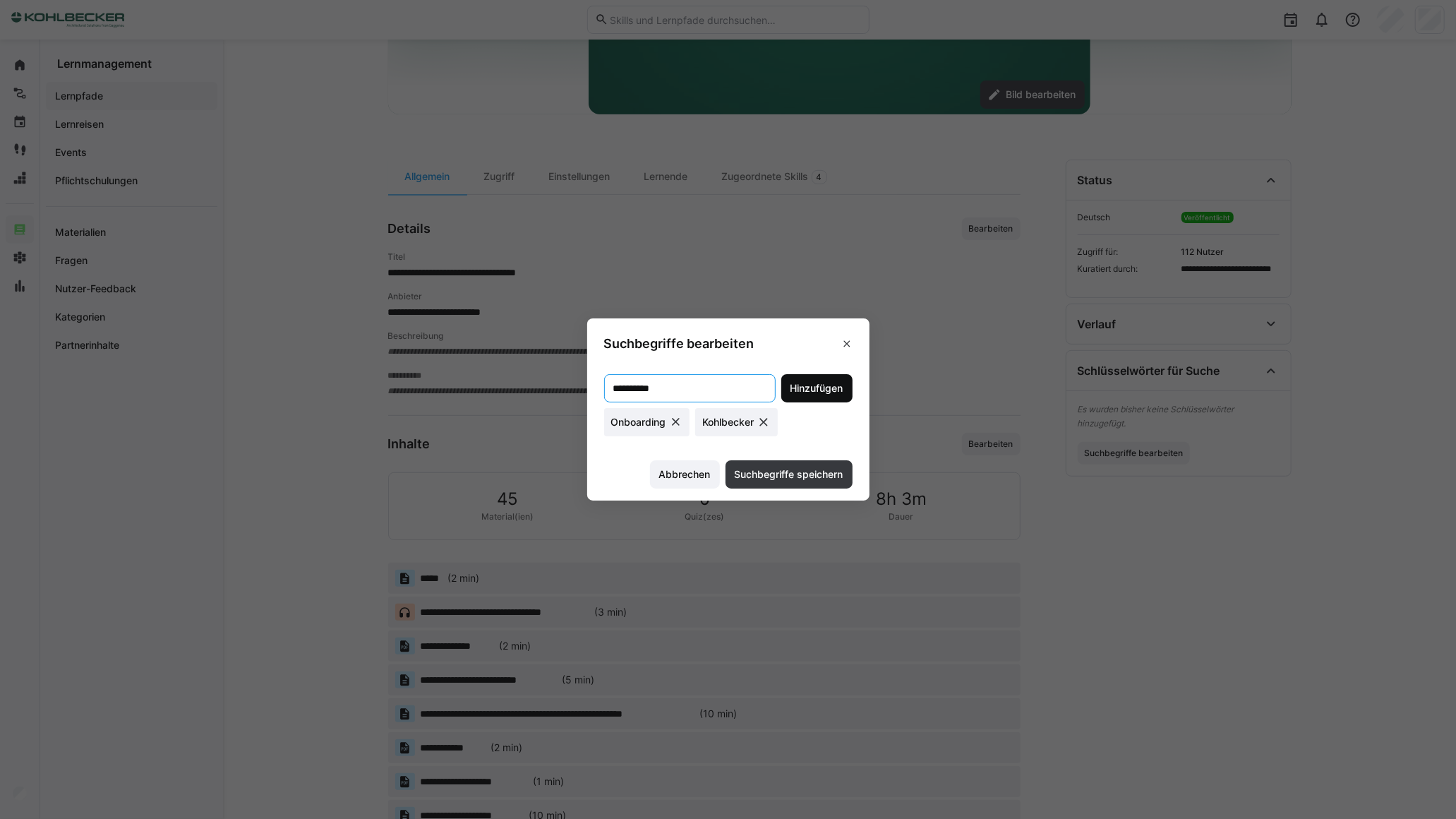
type input "**********"
click at [835, 390] on span "Hinzufügen" at bounding box center [816, 388] width 57 height 14
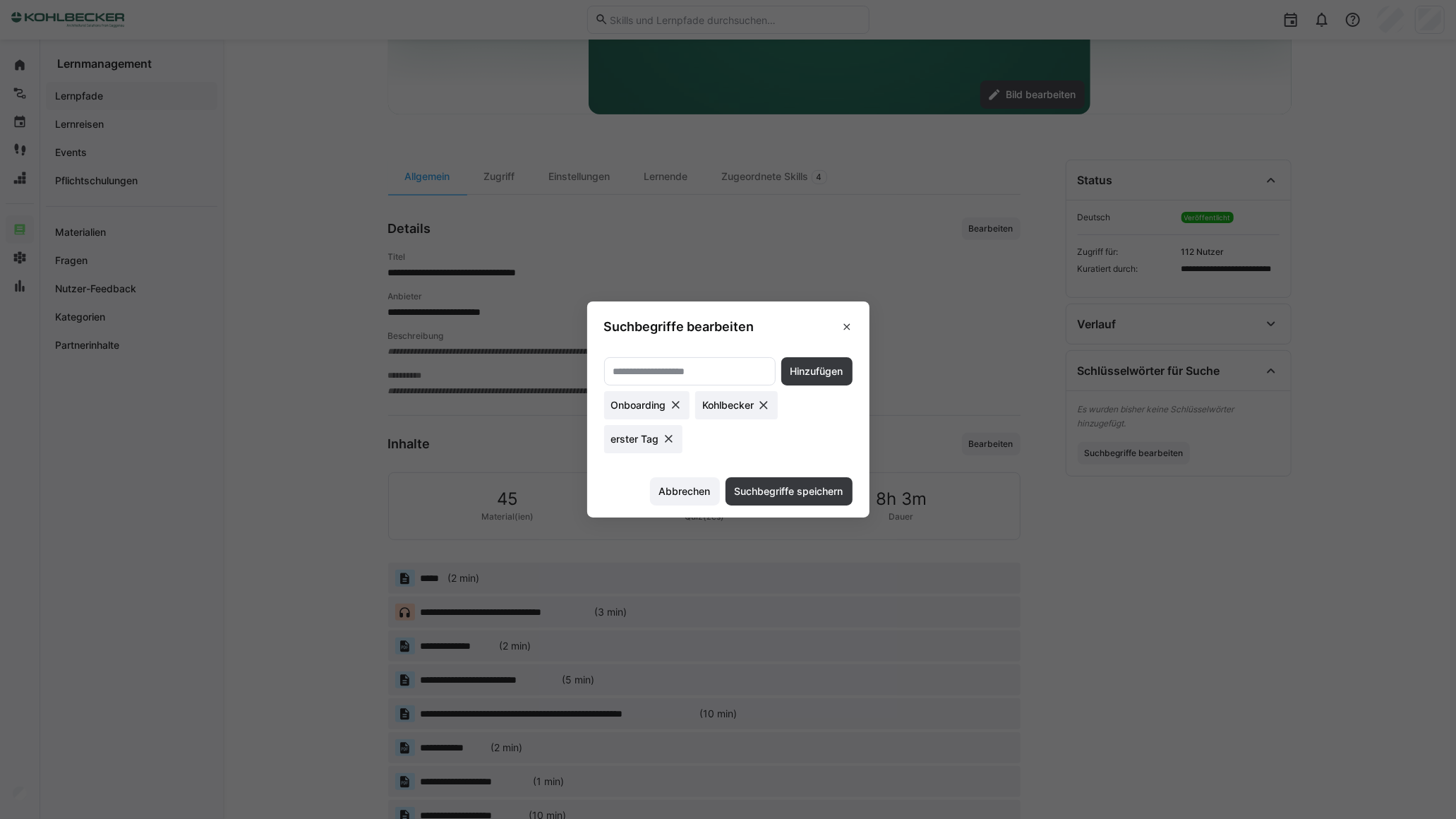
click at [703, 370] on input "text" at bounding box center [689, 372] width 156 height 13
type input "*****"
click at [844, 372] on span "Hinzufügen" at bounding box center [816, 371] width 57 height 14
click at [795, 494] on span "Suchbegriffe speichern" at bounding box center [789, 491] width 113 height 14
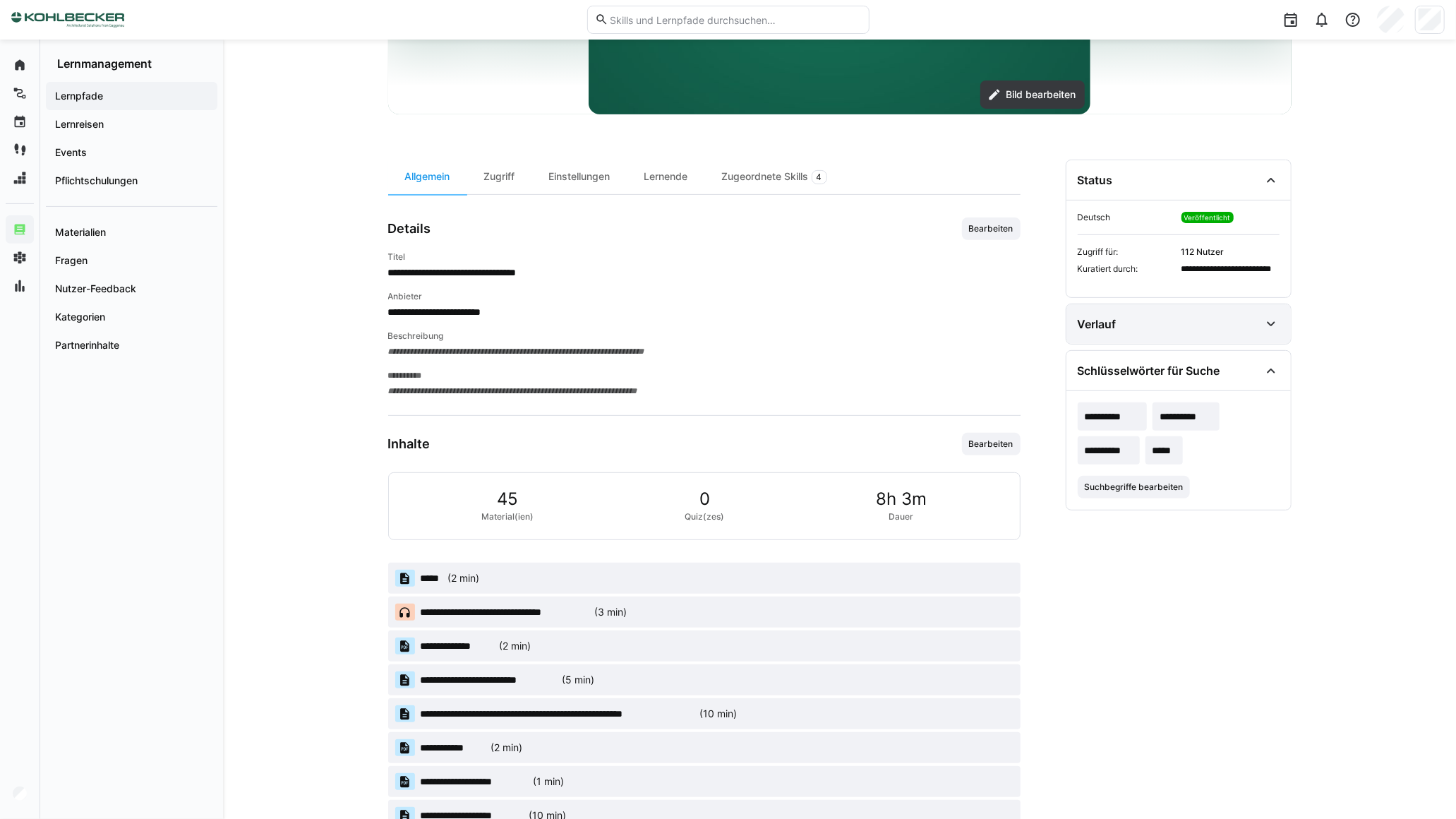
click at [1137, 332] on div "Verlauf" at bounding box center [1168, 324] width 182 height 17
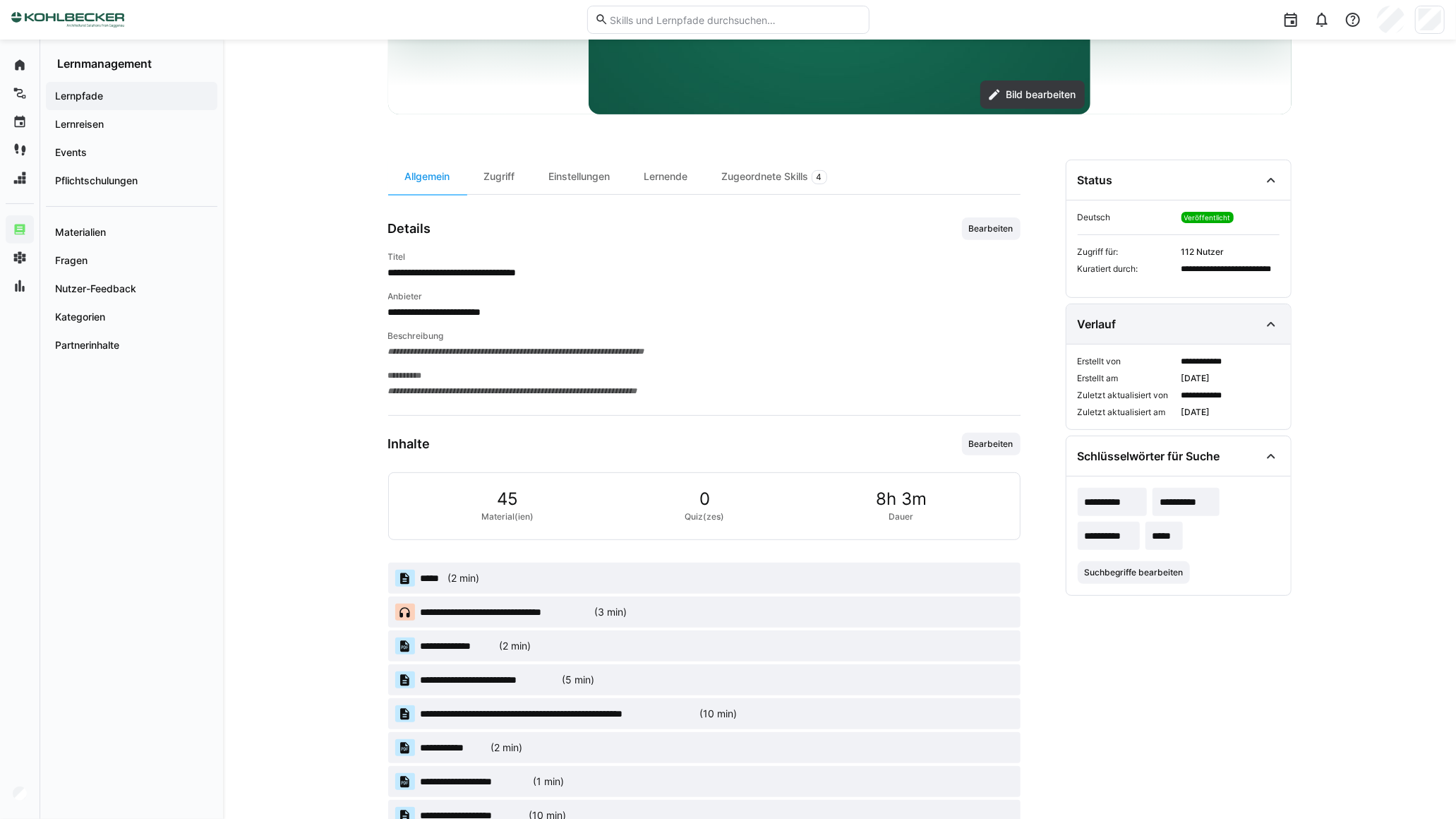
drag, startPoint x: 1141, startPoint y: 332, endPoint x: 1133, endPoint y: 334, distance: 8.2
click at [1141, 332] on div "Verlauf" at bounding box center [1178, 324] width 224 height 39
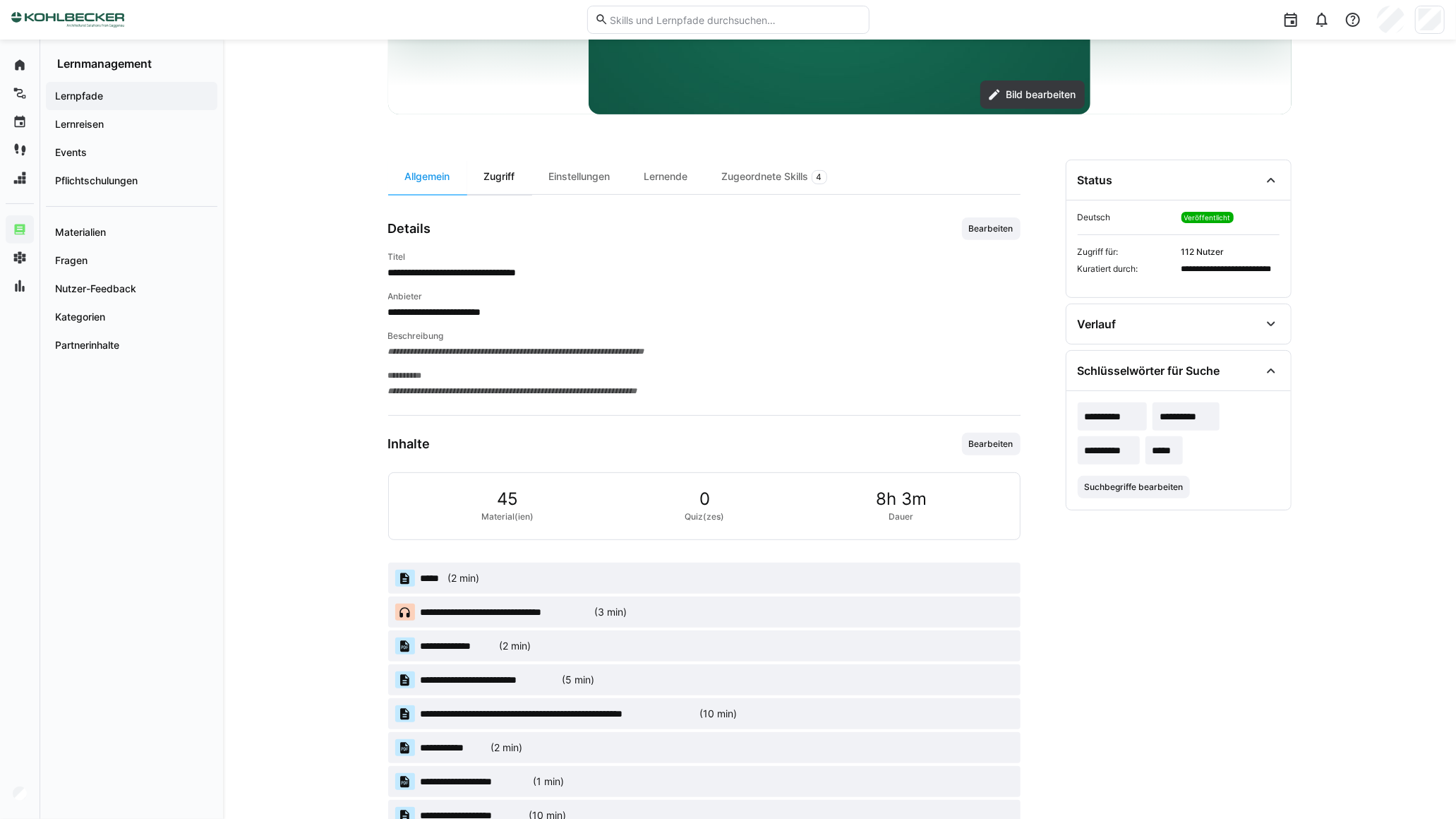
click at [516, 174] on div "Zugriff" at bounding box center [499, 177] width 65 height 34
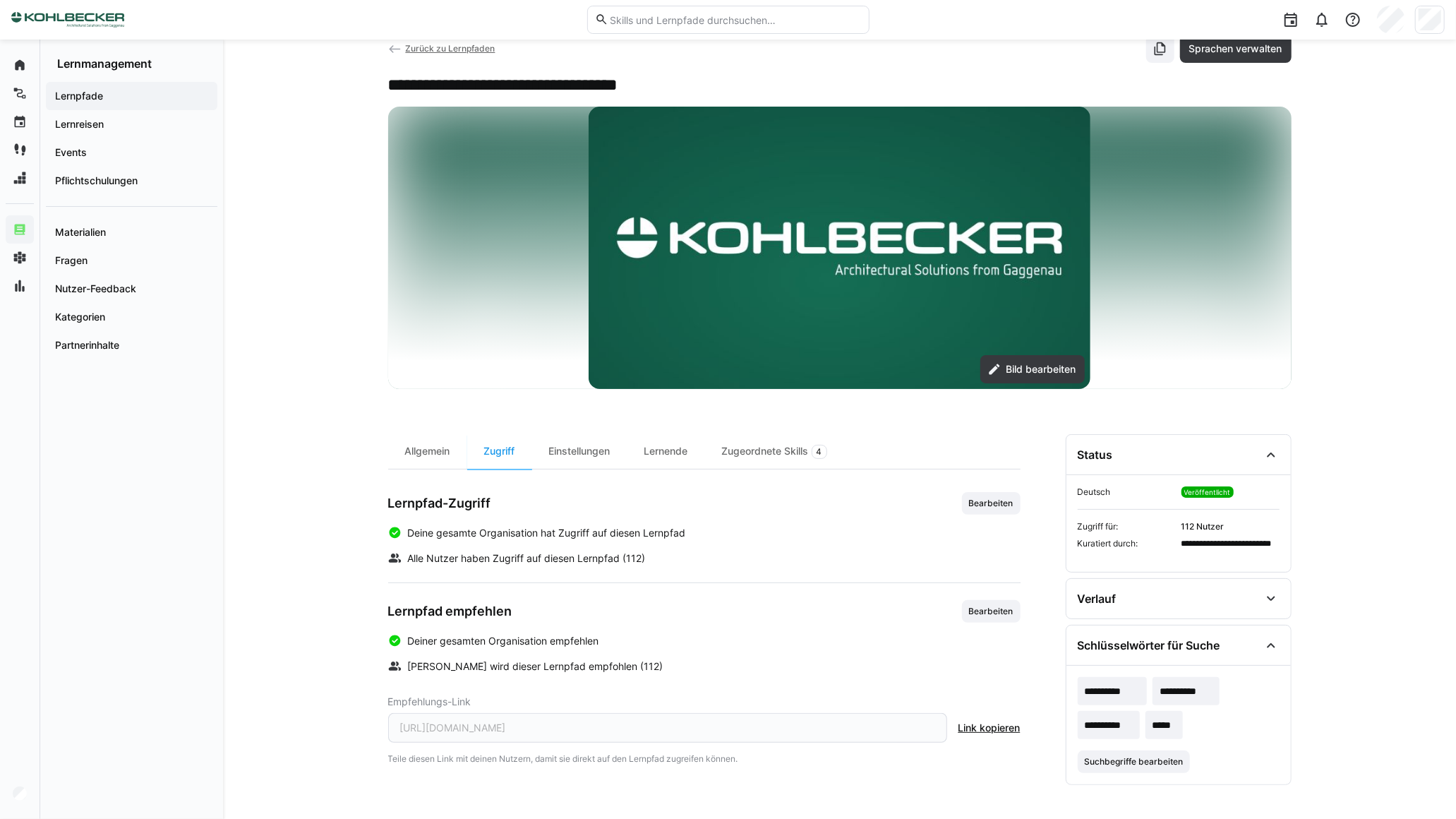
scroll to position [39, 0]
click at [759, 449] on div "Zugeordnete Skills 4" at bounding box center [774, 451] width 139 height 34
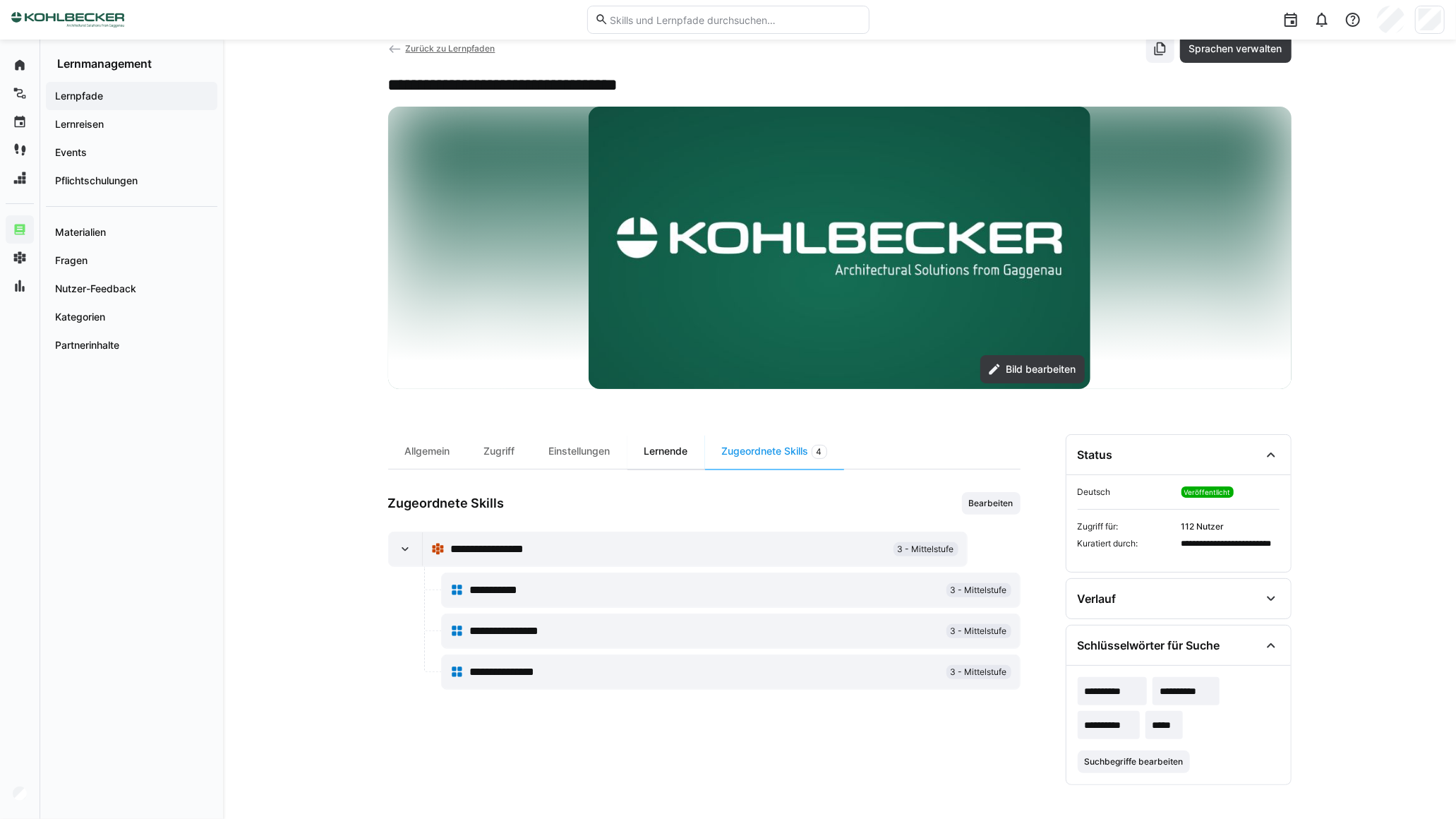
click at [673, 451] on div "Lernende" at bounding box center [666, 451] width 77 height 34
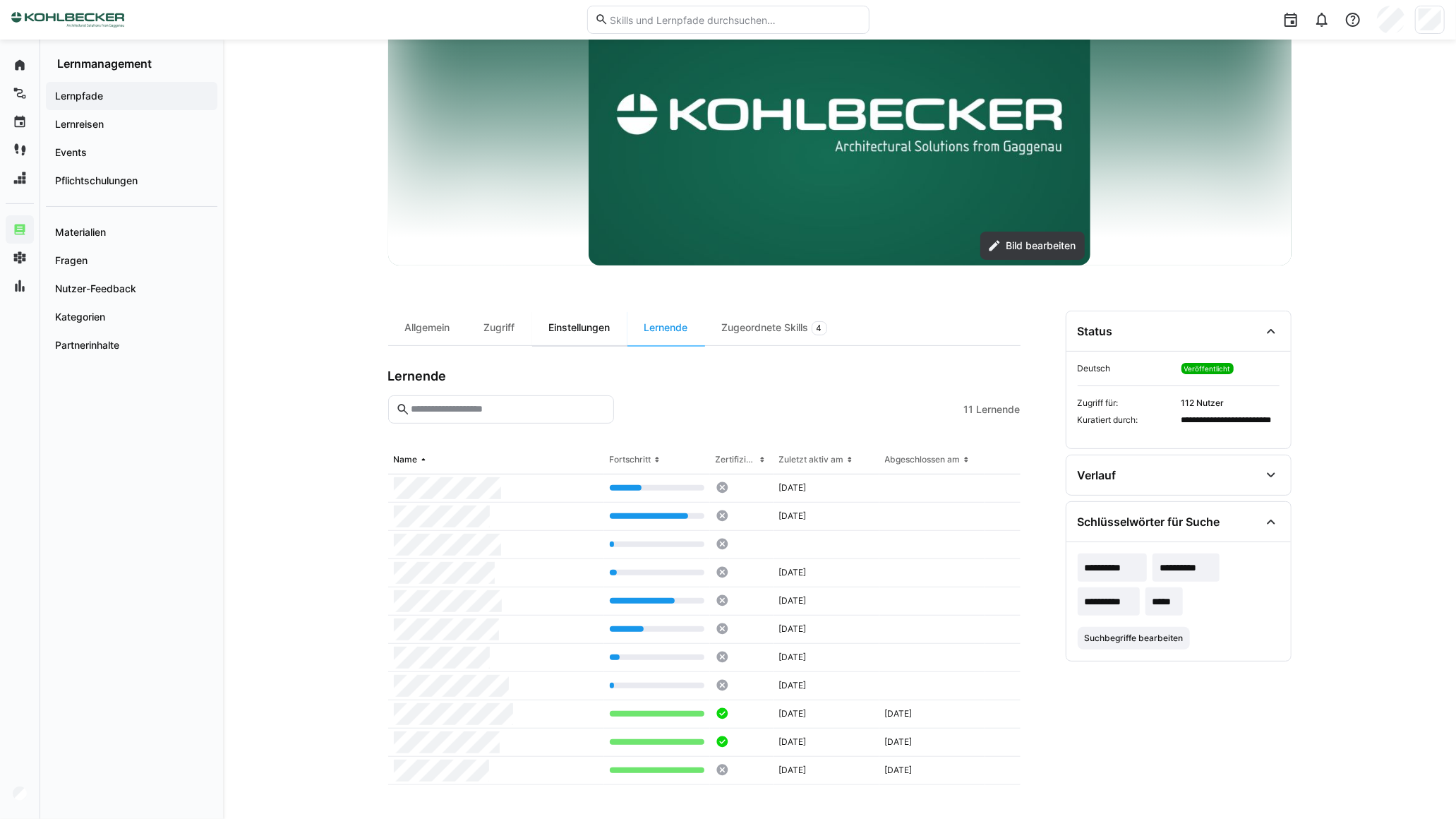
click at [592, 452] on th "Name" at bounding box center [495, 460] width 216 height 29
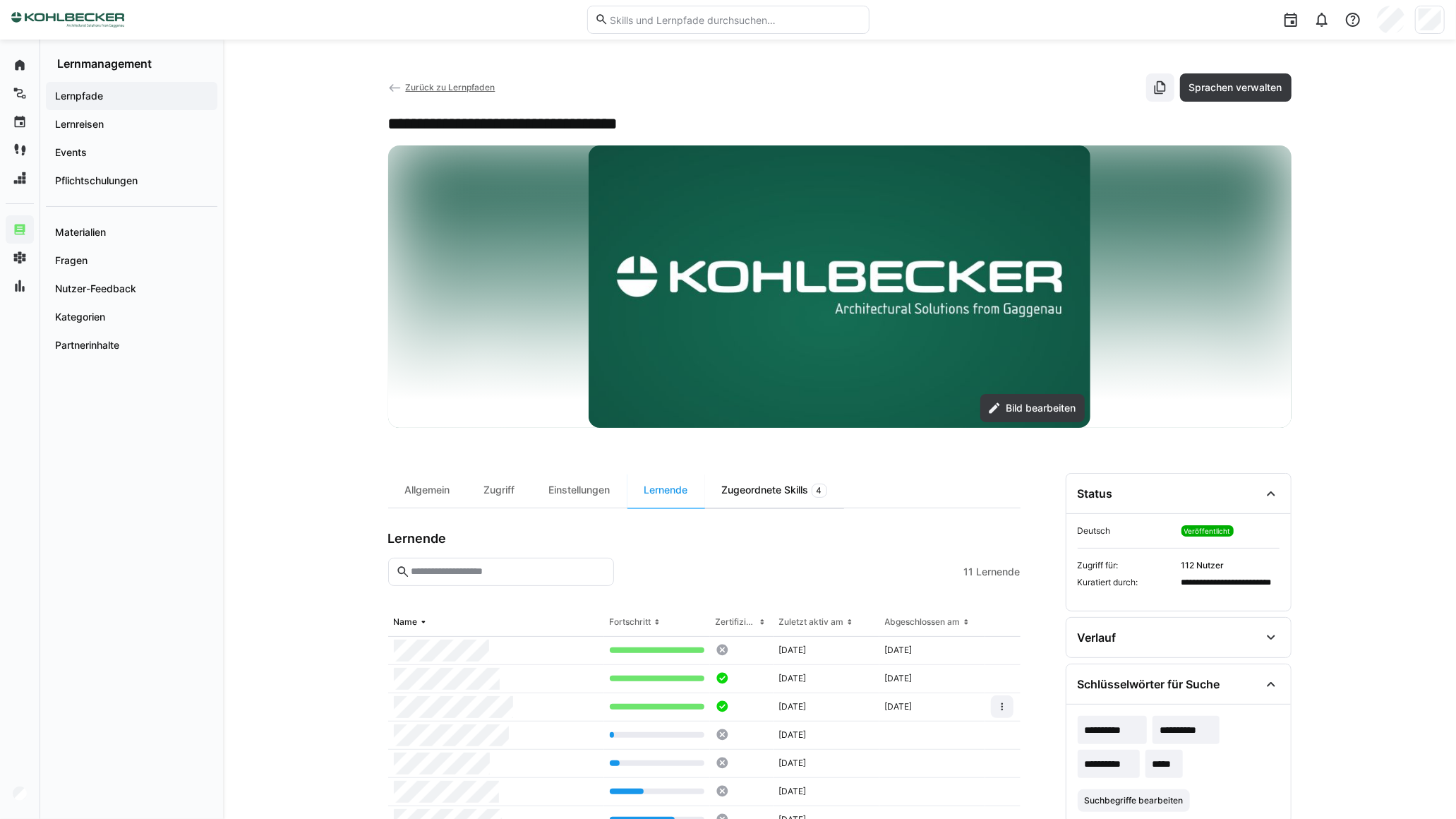
click at [778, 499] on div "Zugeordnete Skills 4" at bounding box center [774, 490] width 139 height 34
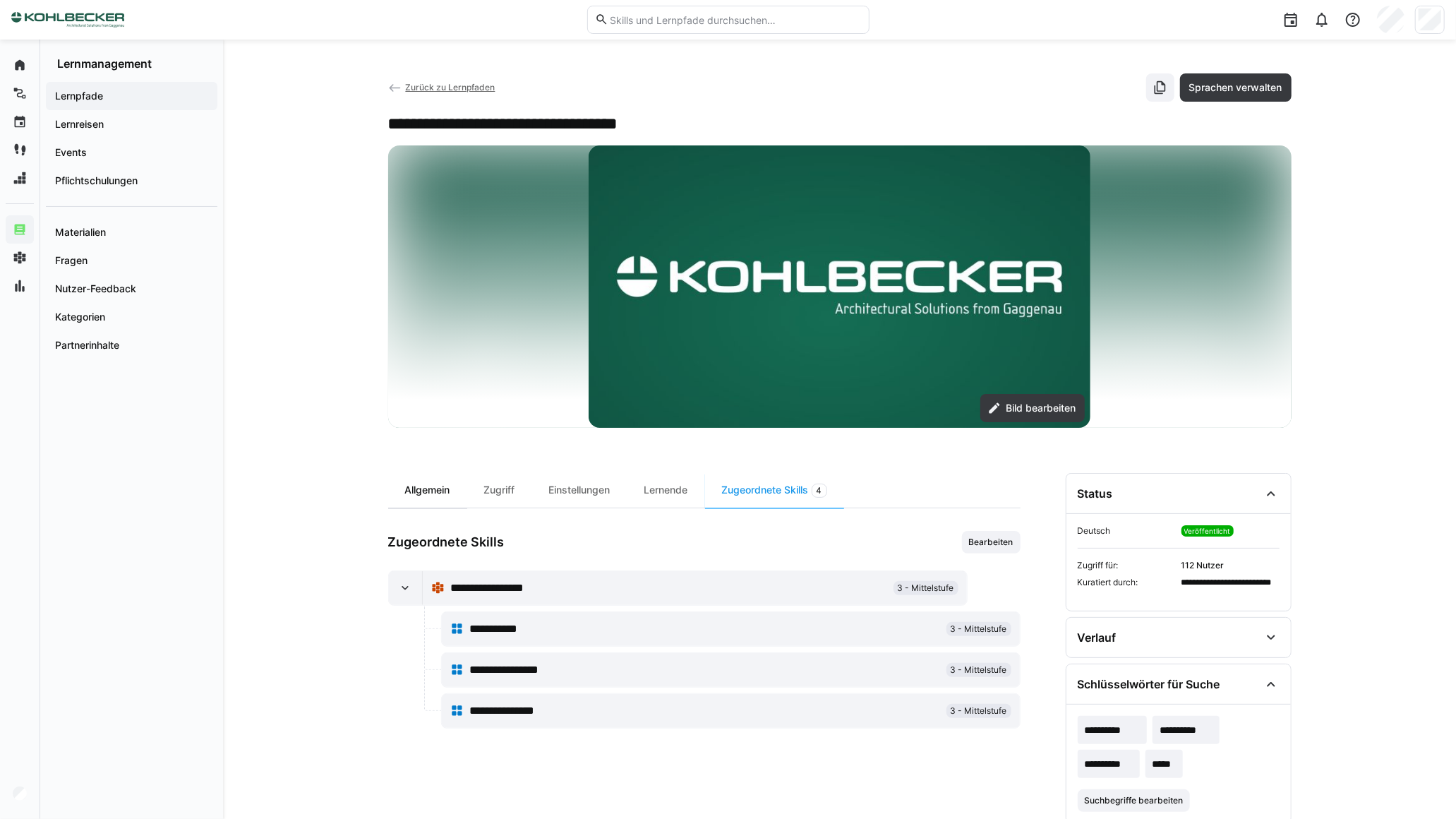
click at [425, 496] on div "Allgemein" at bounding box center [427, 490] width 79 height 34
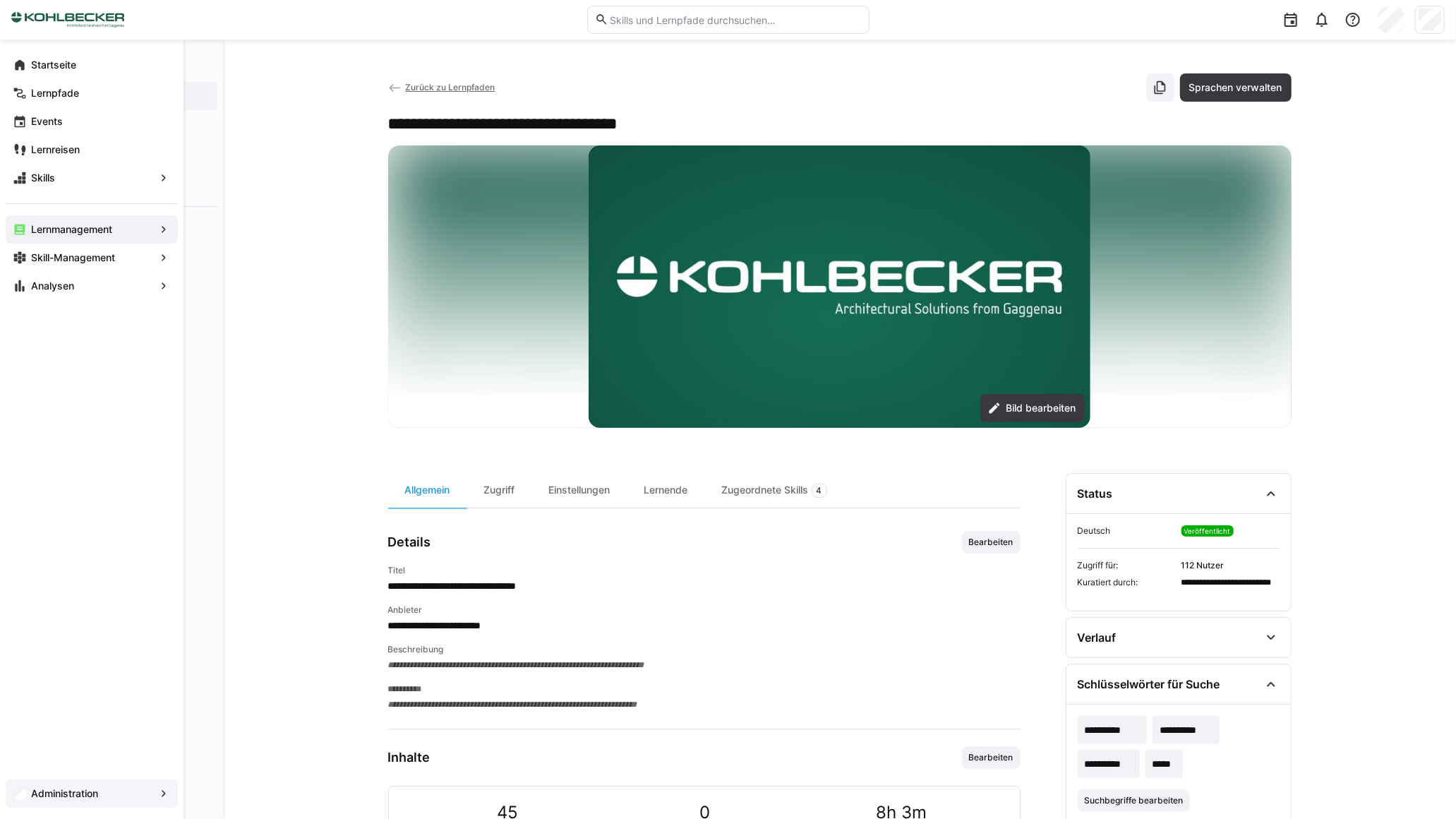
click at [110, 793] on span "Administration" at bounding box center [92, 793] width 125 height 14
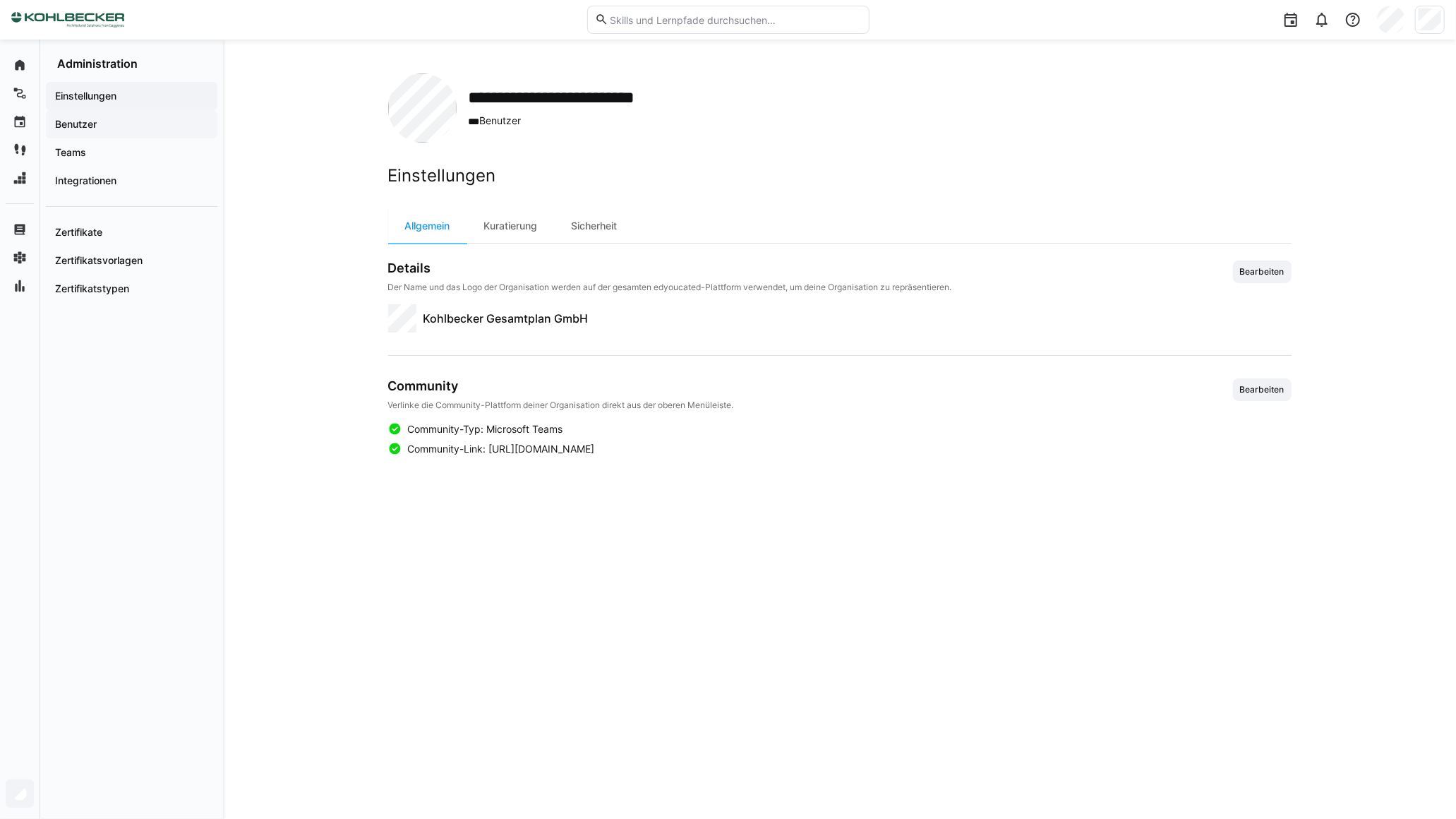
click at [118, 123] on span "Benutzer" at bounding box center [131, 124] width 157 height 14
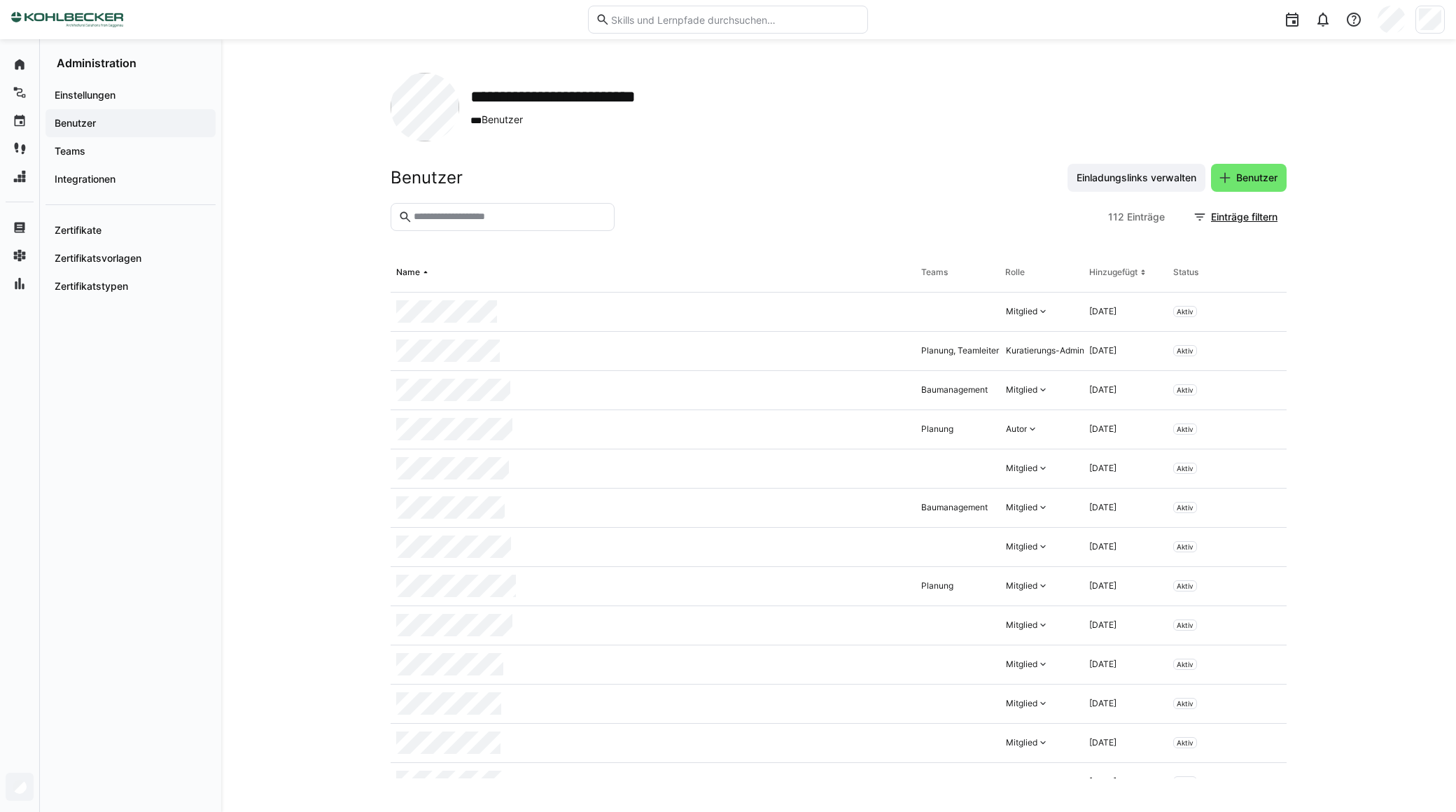
click at [518, 221] on input "text" at bounding box center [509, 217] width 195 height 13
click at [1268, 175] on span "Benutzer" at bounding box center [1257, 177] width 45 height 14
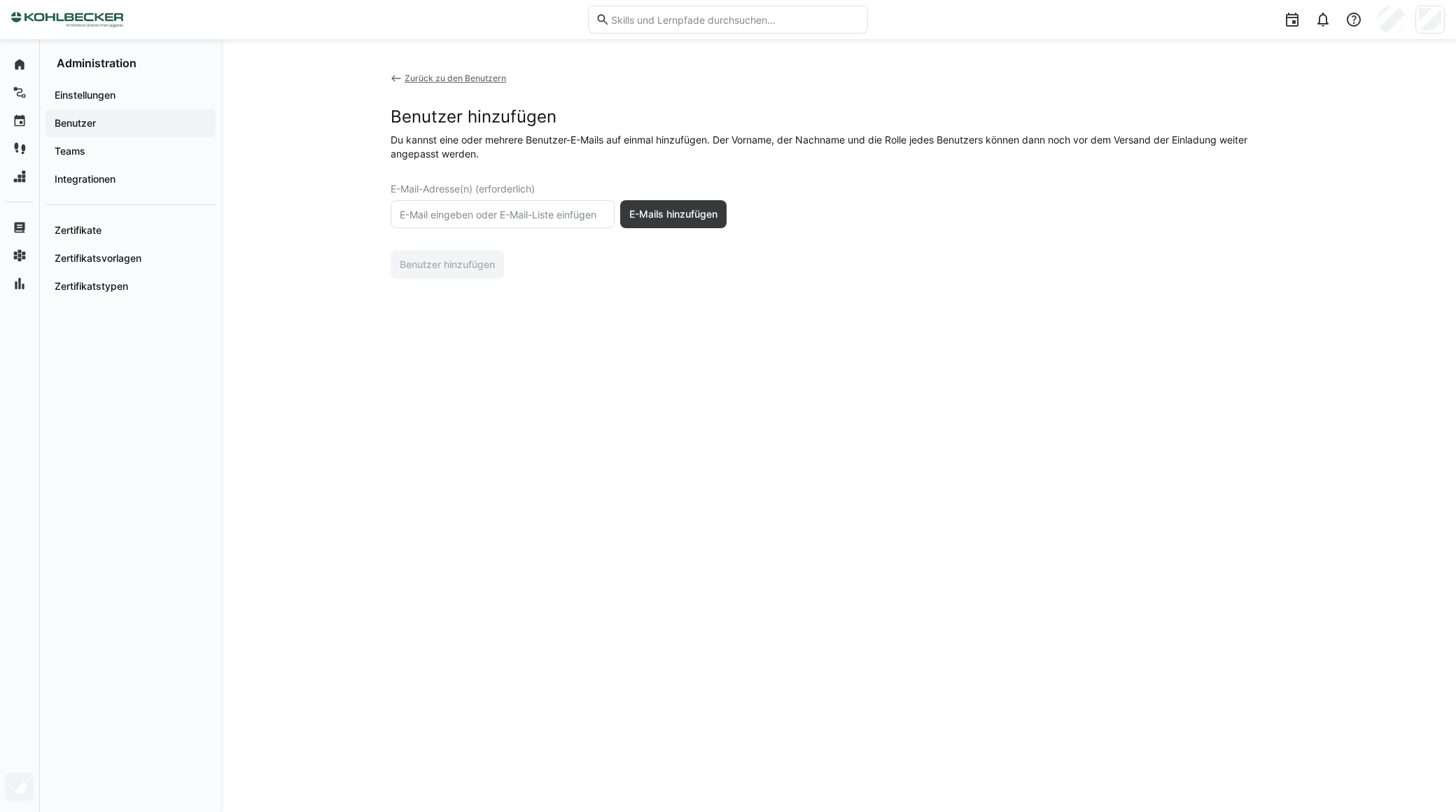
click at [453, 212] on input "text" at bounding box center [503, 214] width 209 height 13
type input "J"
paste input "https://synapcus.scrollhelp.site/synbas/"
type input "https://synapcus.scrollhelp.site/synbas/"
click at [528, 194] on span "E-Mail-Adresse(n) (erforderlich)" at bounding box center [462, 189] width 144 height 11
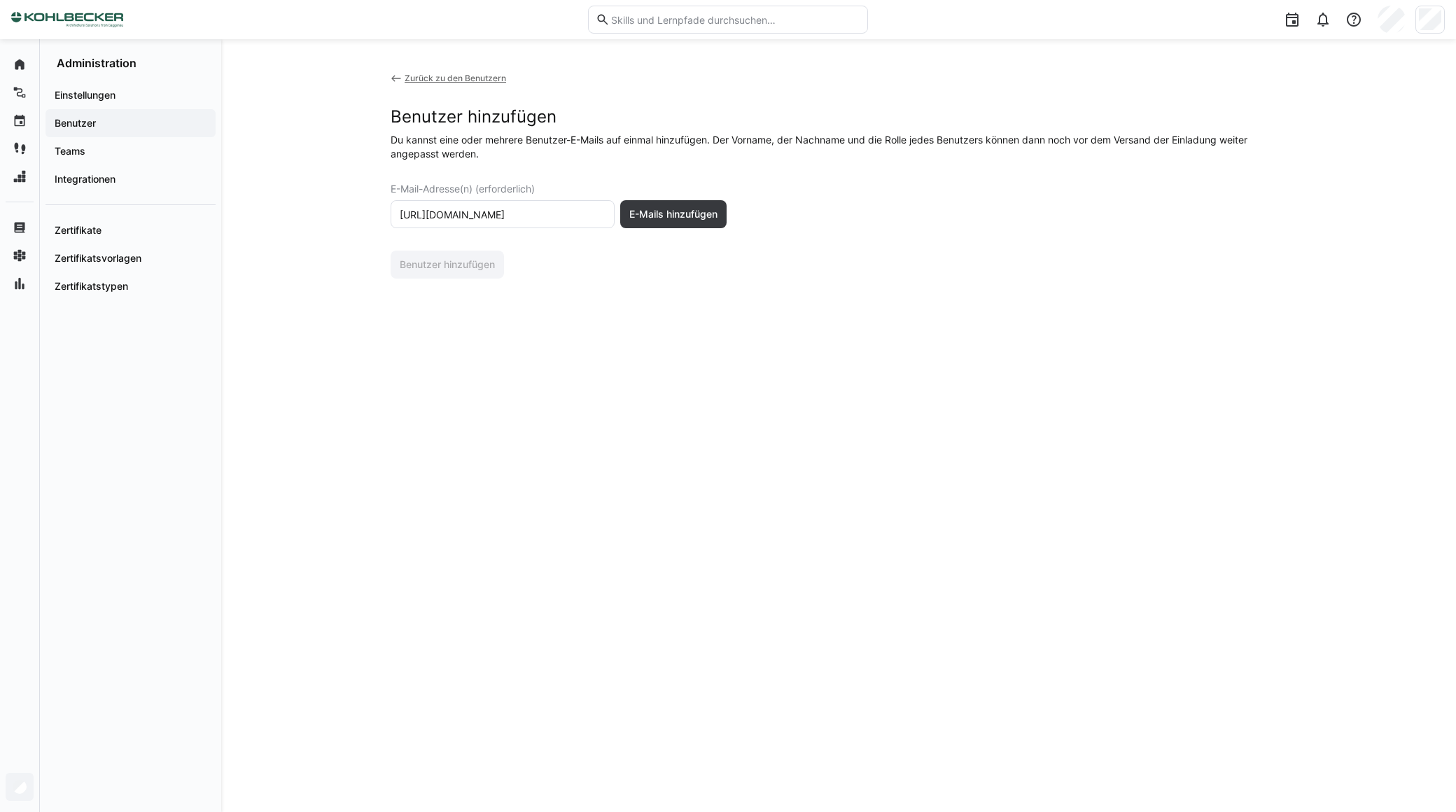
click at [525, 211] on input "https://synapcus.scrollhelp.site/synbas/" at bounding box center [503, 214] width 209 height 13
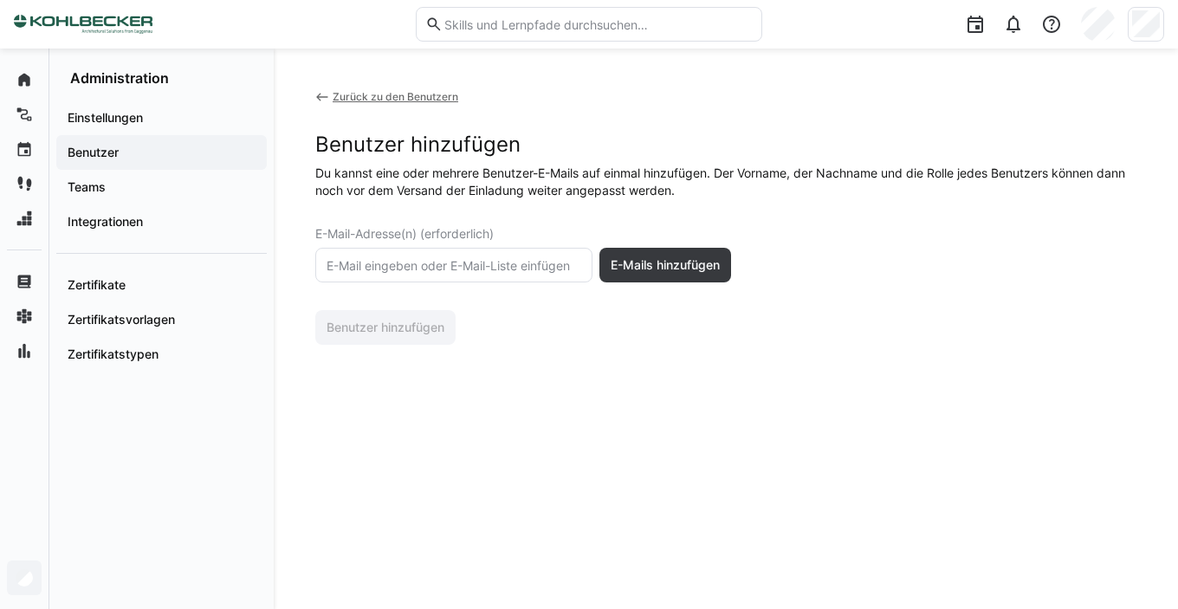
click at [390, 275] on eds-input at bounding box center [453, 265] width 277 height 35
paste input "delreyruiz@kohlbecker.de"
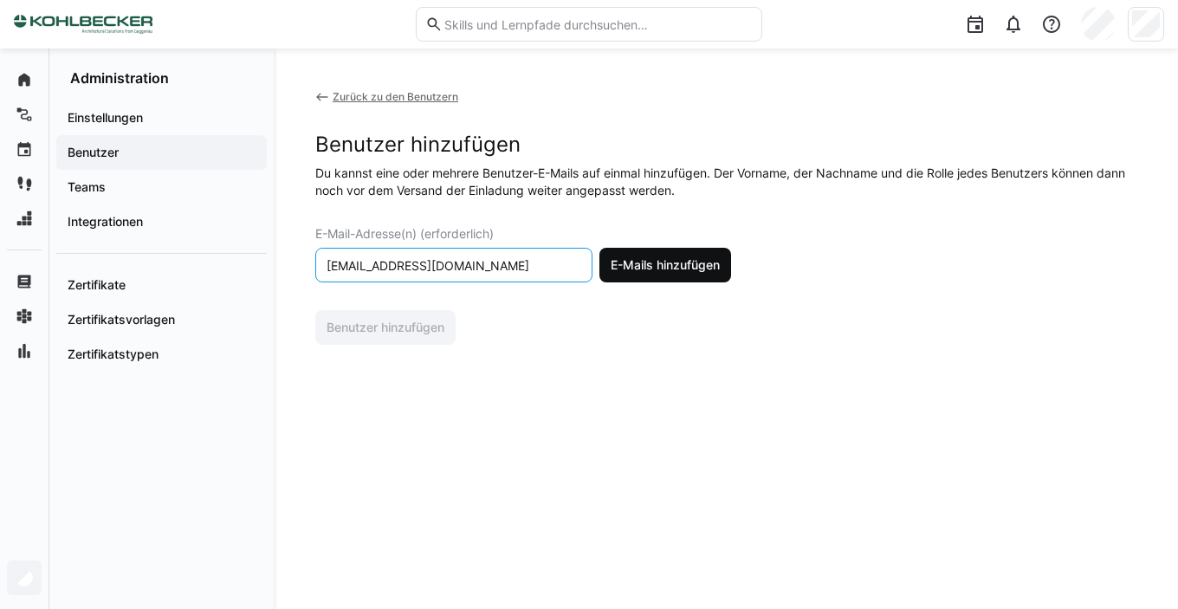
type input "delreyruiz@kohlbecker.de"
click at [689, 258] on span "E-Mails hinzufügen" at bounding box center [665, 264] width 114 height 17
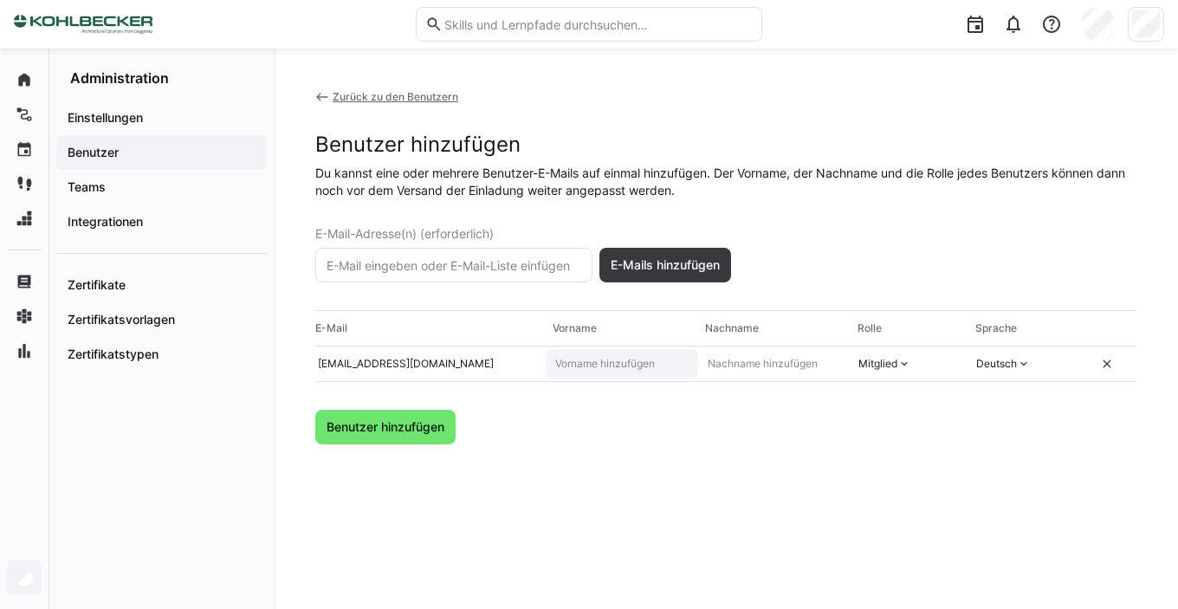
click at [628, 377] on eds-input at bounding box center [622, 363] width 152 height 29
type input "Jorge"
type input "Del Rey Ruiz"
click at [746, 472] on div "Zurück zu den Benutzern Benutzer hinzufügen Du kannst eine oder mehrere Benutze…" at bounding box center [725, 328] width 821 height 477
click at [397, 421] on span "Benutzer hinzufügen" at bounding box center [385, 426] width 123 height 17
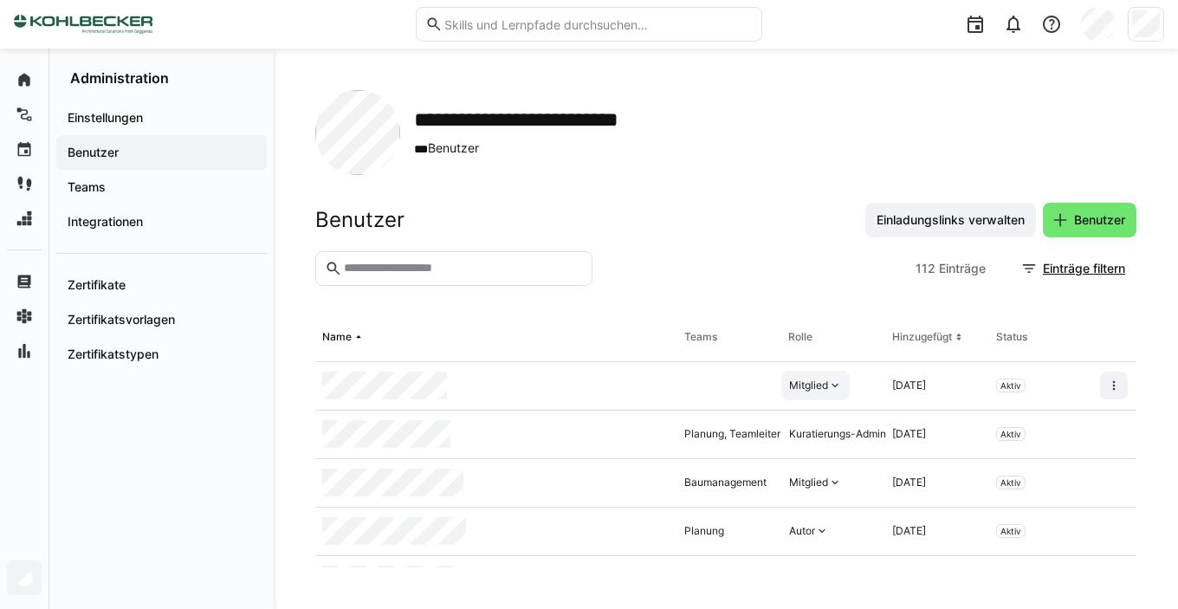
click at [816, 373] on div "Mitglied" at bounding box center [815, 385] width 68 height 29
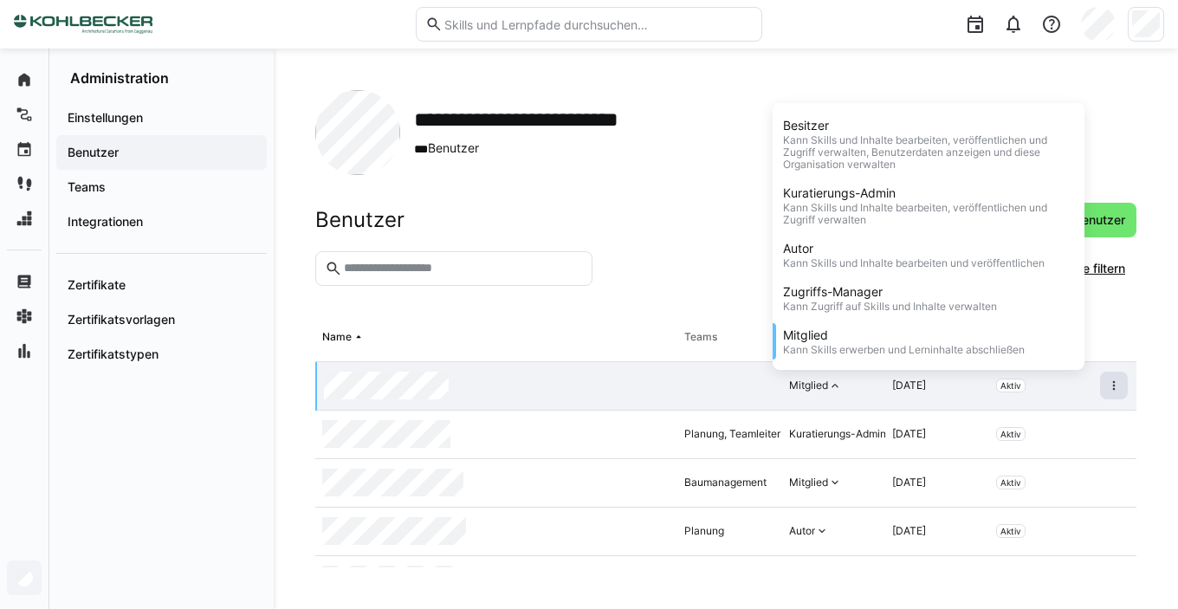
click at [1107, 386] on eds-icon at bounding box center [1114, 385] width 14 height 14
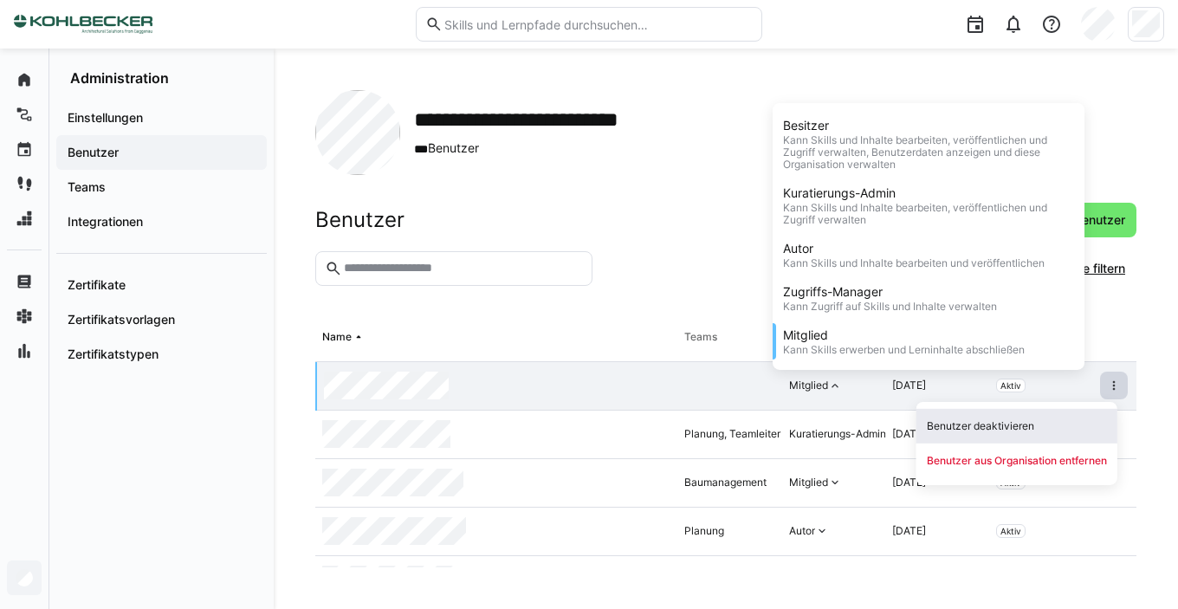
click at [1026, 431] on div "Benutzer deaktivieren" at bounding box center [1017, 426] width 180 height 14
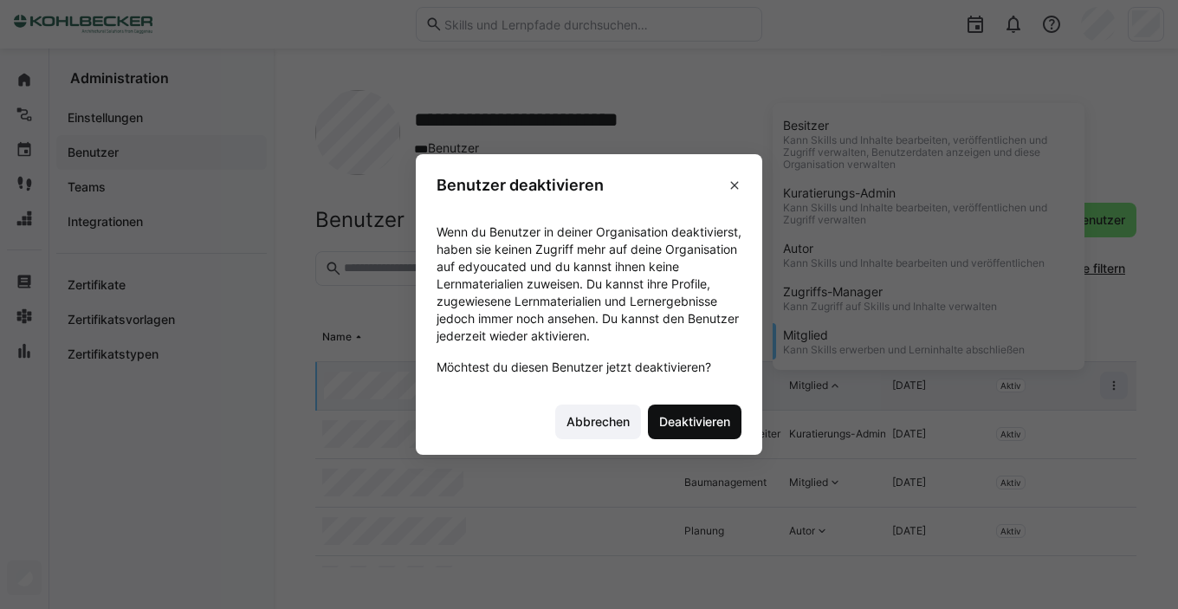
click at [690, 417] on span "Deaktivieren" at bounding box center [694, 421] width 76 height 17
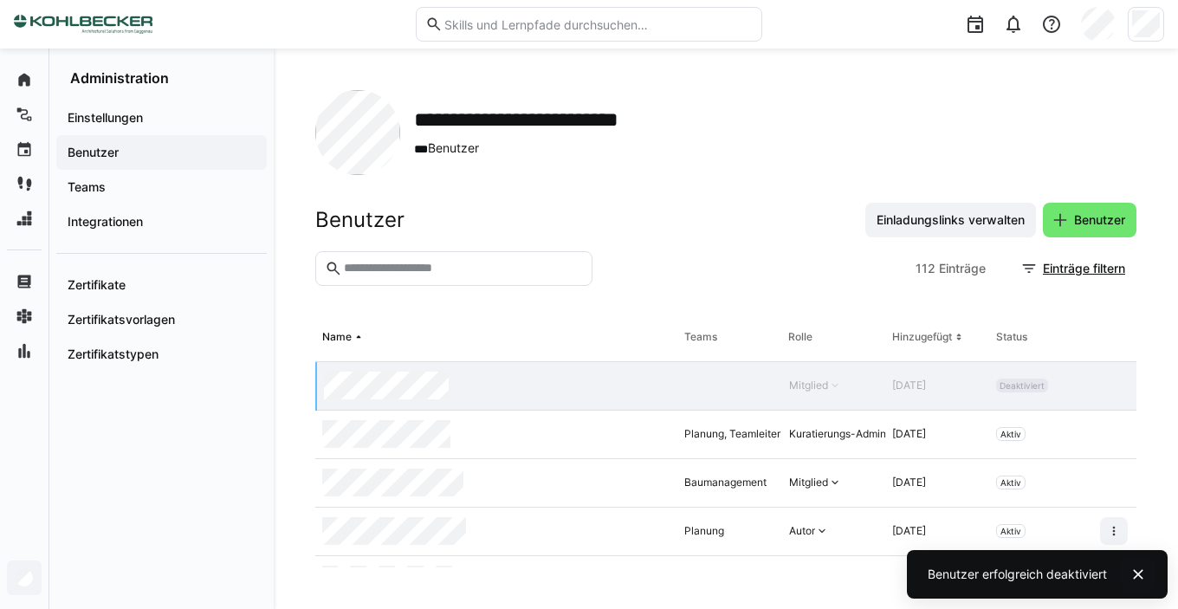
drag, startPoint x: 1133, startPoint y: 573, endPoint x: 1105, endPoint y: 574, distance: 27.7
click at [1135, 573] on eds-icon at bounding box center [1137, 574] width 17 height 17
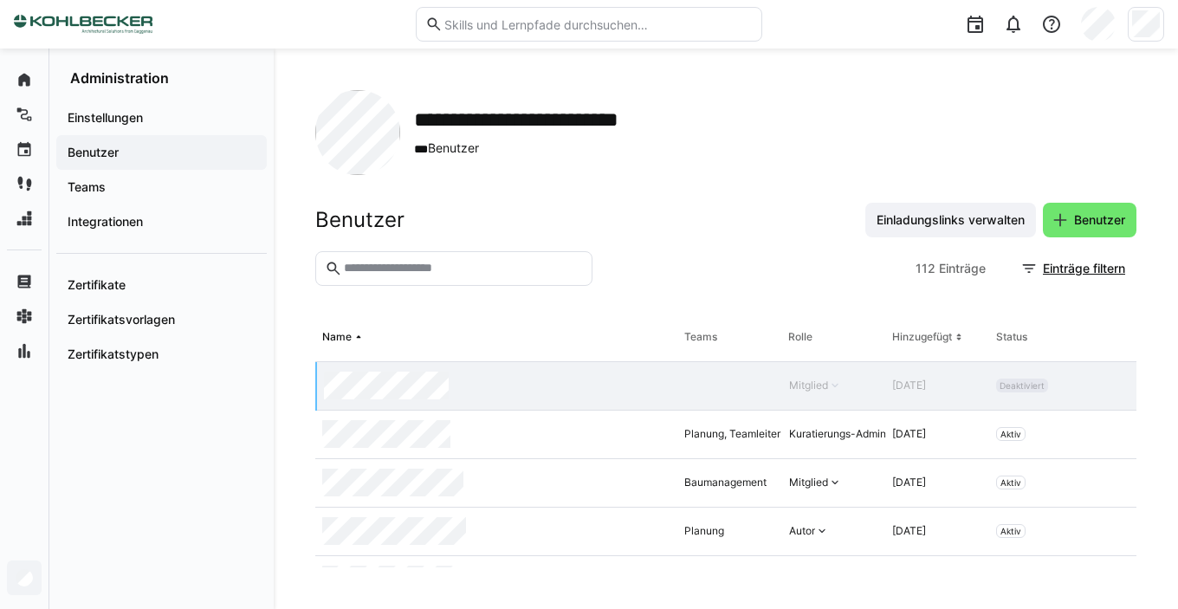
click at [430, 267] on input "text" at bounding box center [462, 269] width 241 height 16
click at [924, 223] on span "Einladungslinks verwalten" at bounding box center [950, 219] width 153 height 17
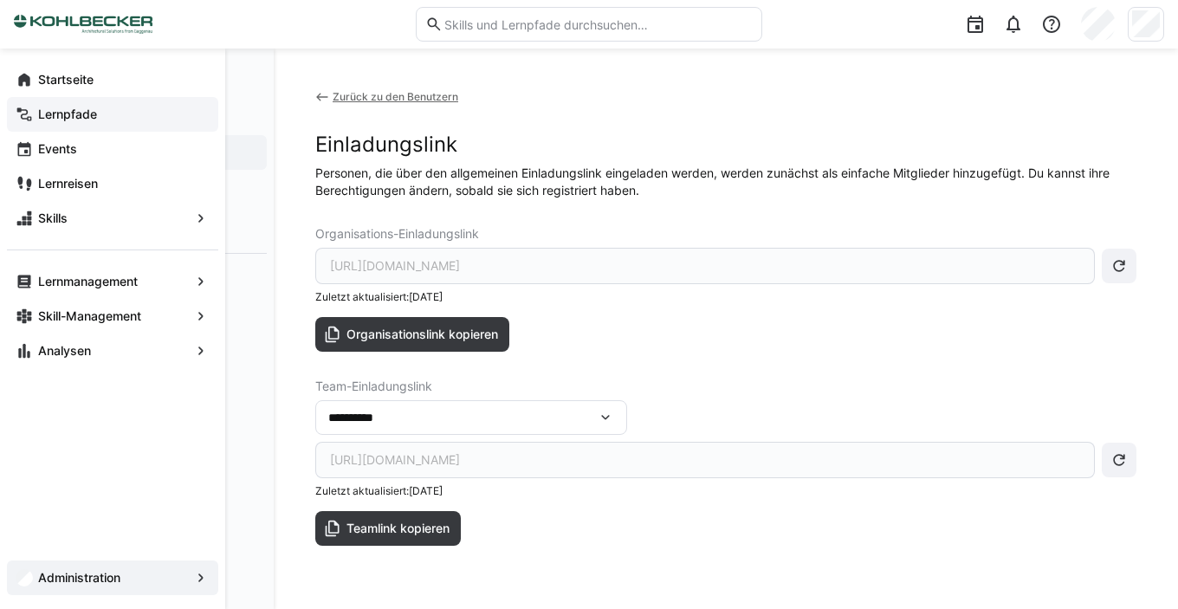
click at [41, 106] on span "Lernpfade" at bounding box center [123, 114] width 174 height 17
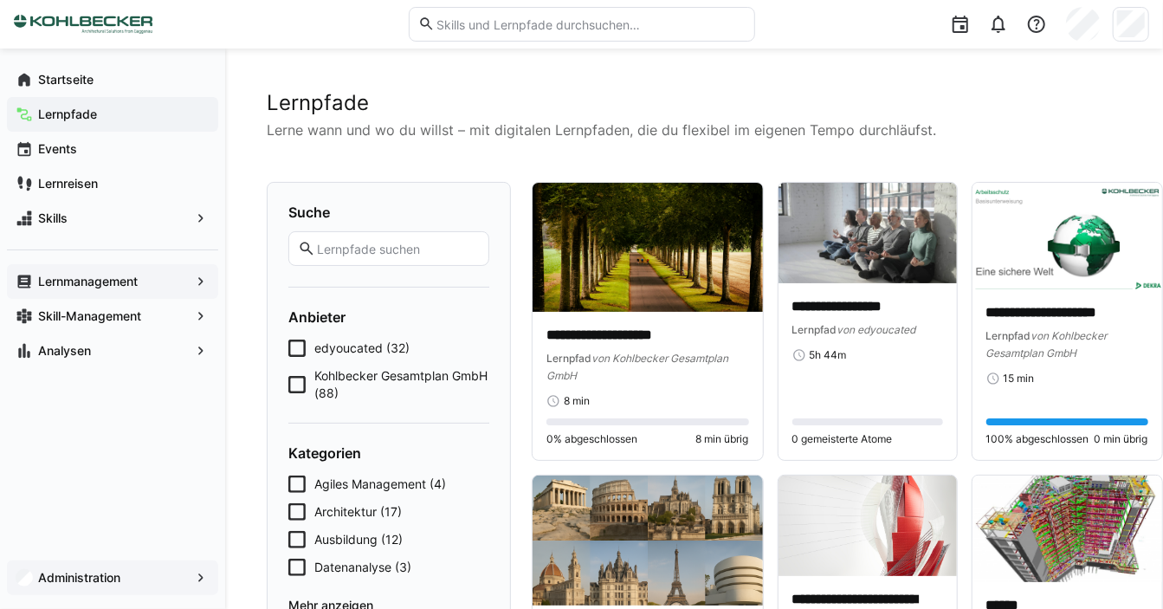
click at [0, 0] on app-navigation-label "Lernmanagement" at bounding box center [0, 0] width 0 height 0
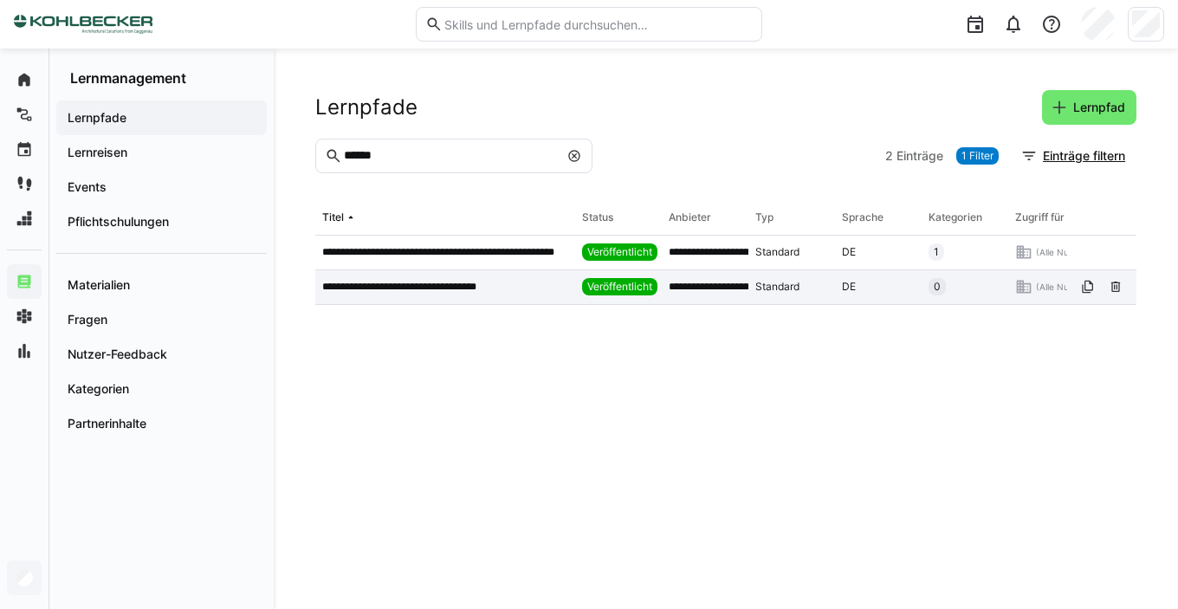
click at [397, 275] on div "**********" at bounding box center [445, 287] width 260 height 35
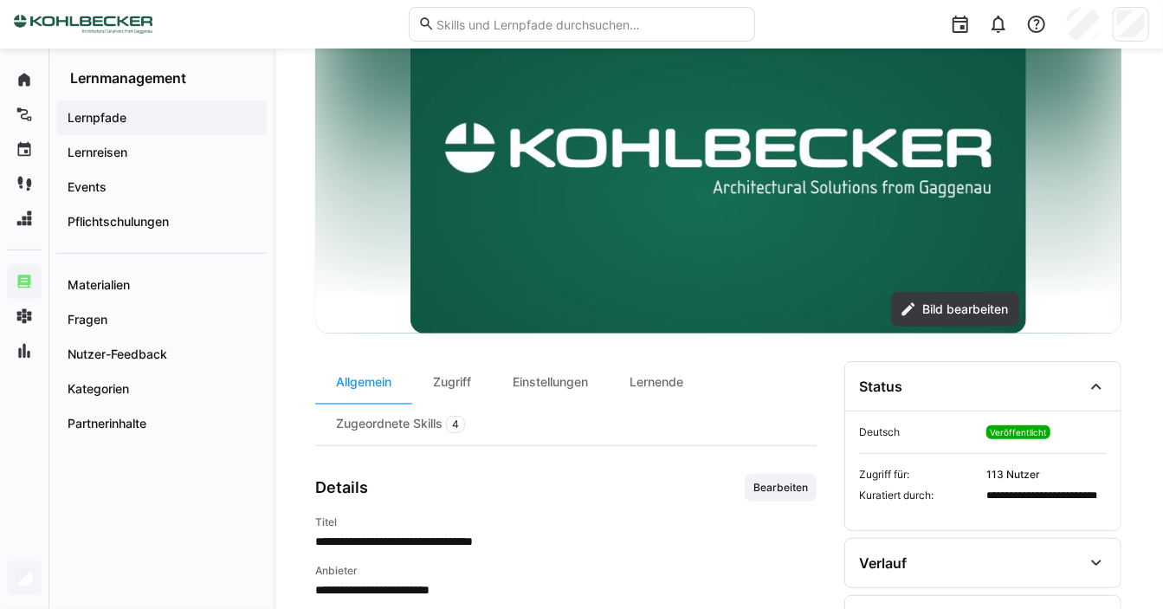
scroll to position [192, 0]
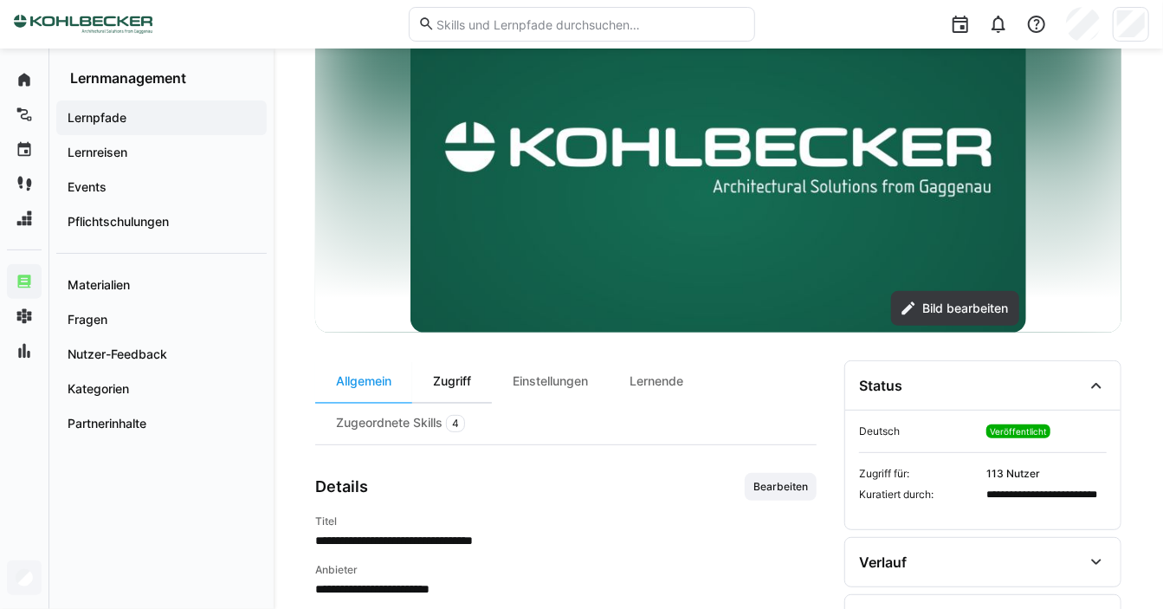
click at [474, 387] on div "Zugriff" at bounding box center [452, 381] width 80 height 42
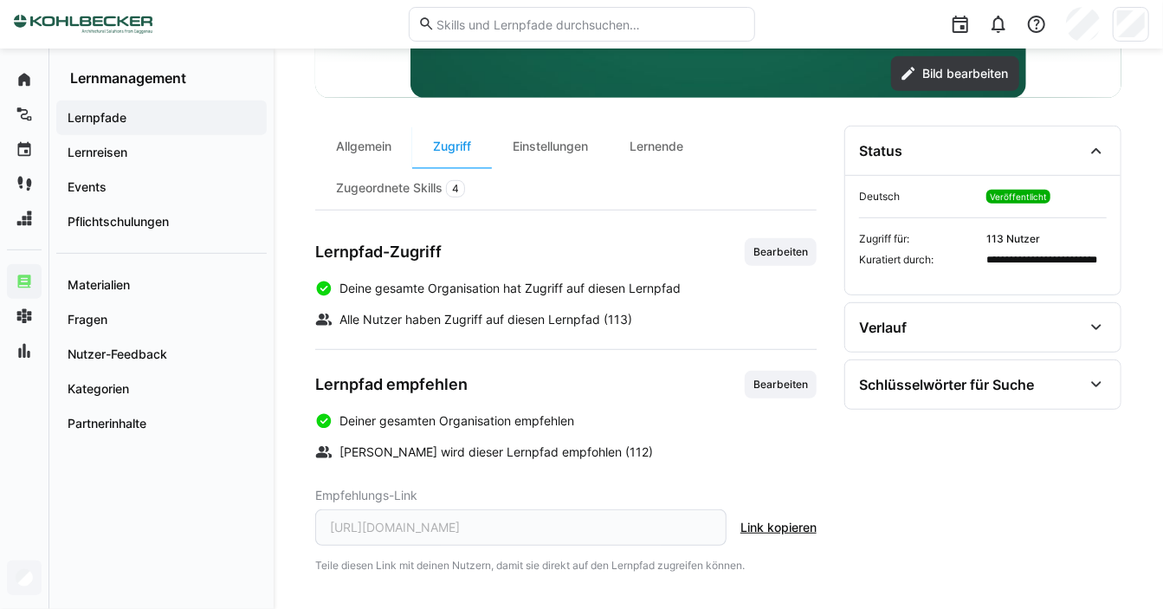
scroll to position [431, 0]
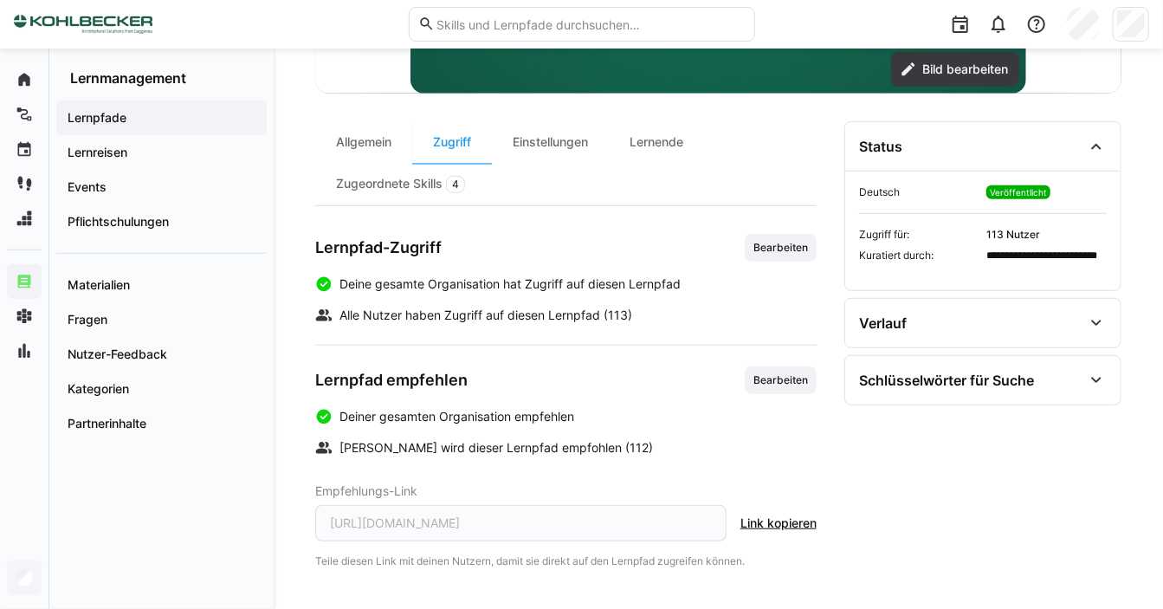
click at [769, 524] on span "Link kopieren" at bounding box center [778, 522] width 76 height 17
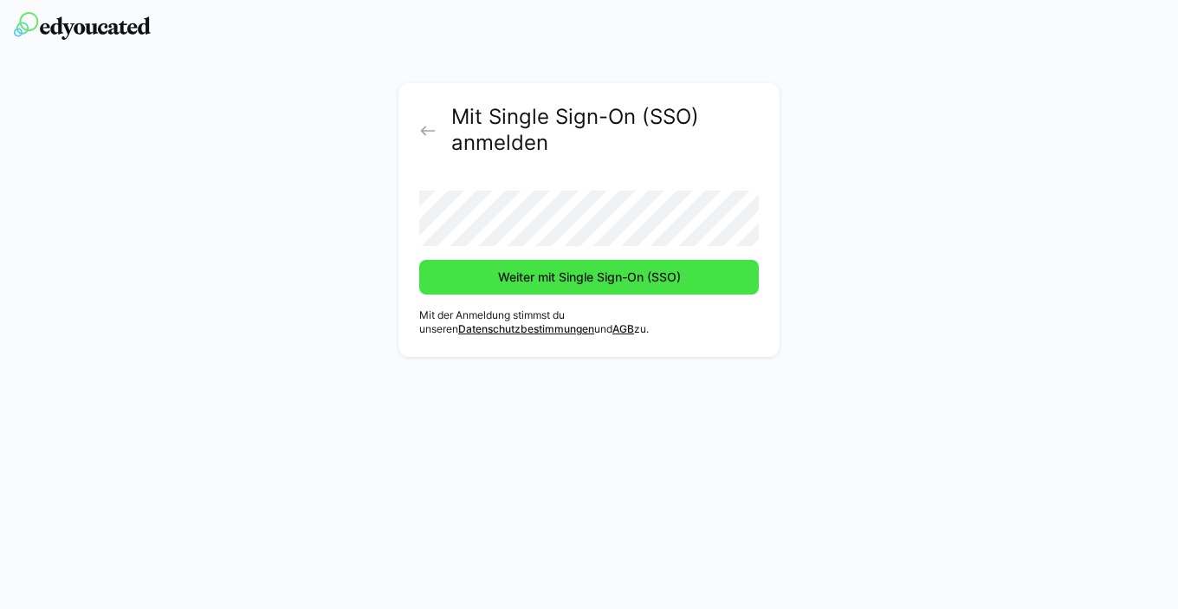
click at [518, 289] on span "Weiter mit Single Sign-On (SSO)" at bounding box center [588, 277] width 339 height 35
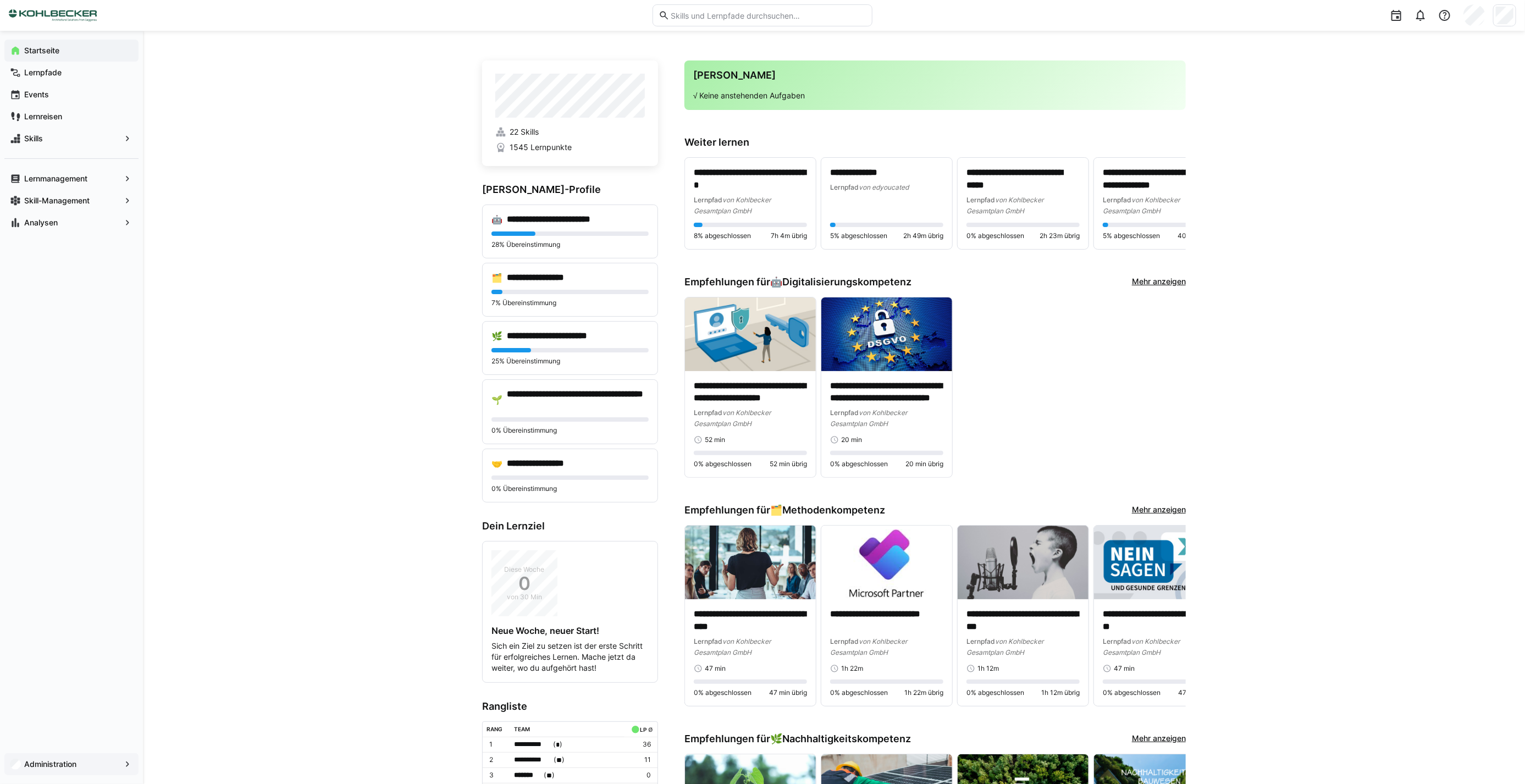
click at [125, 764] on eds-icon at bounding box center [127, 764] width 11 height 11
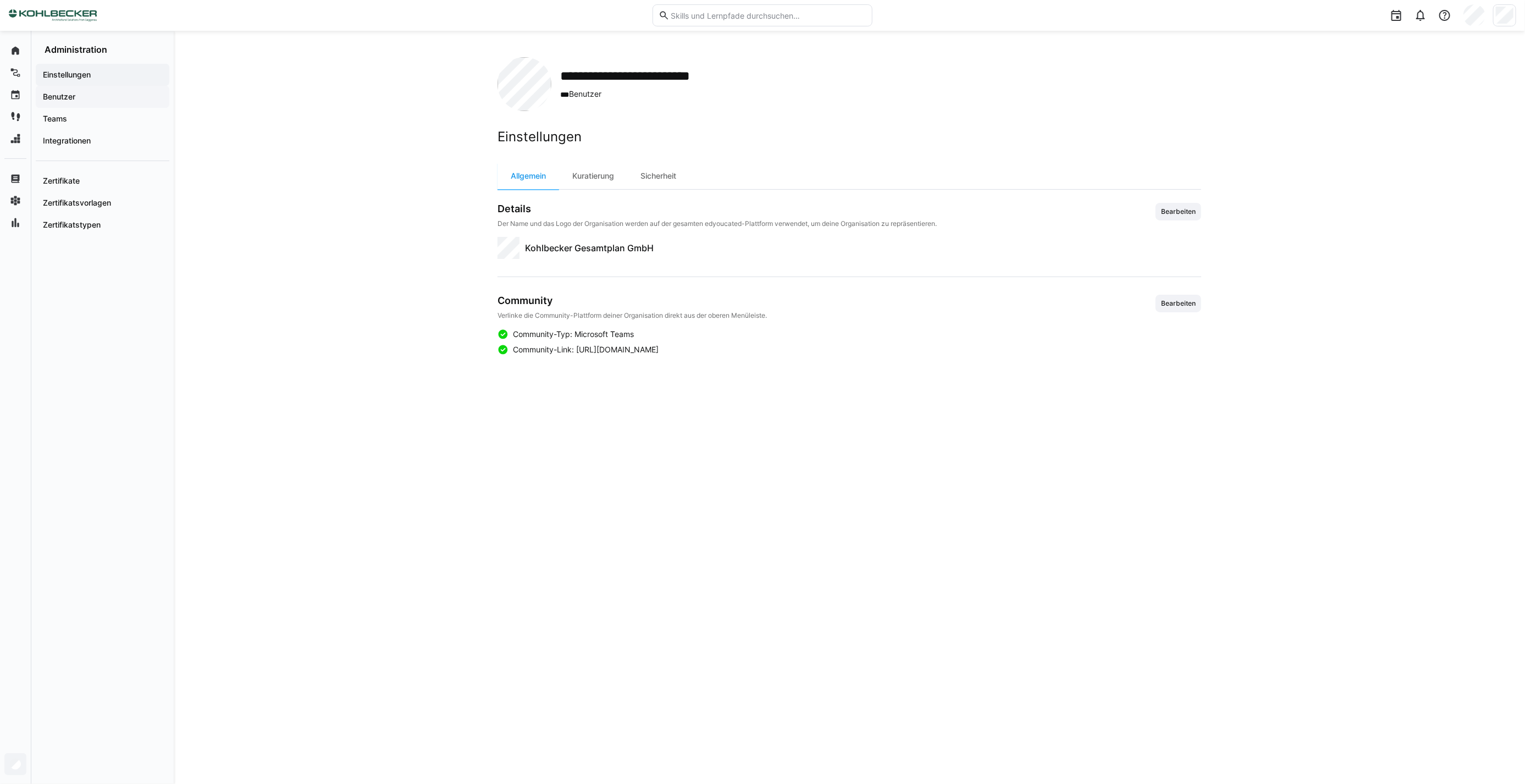
click at [79, 94] on span "Benutzer" at bounding box center [102, 96] width 123 height 11
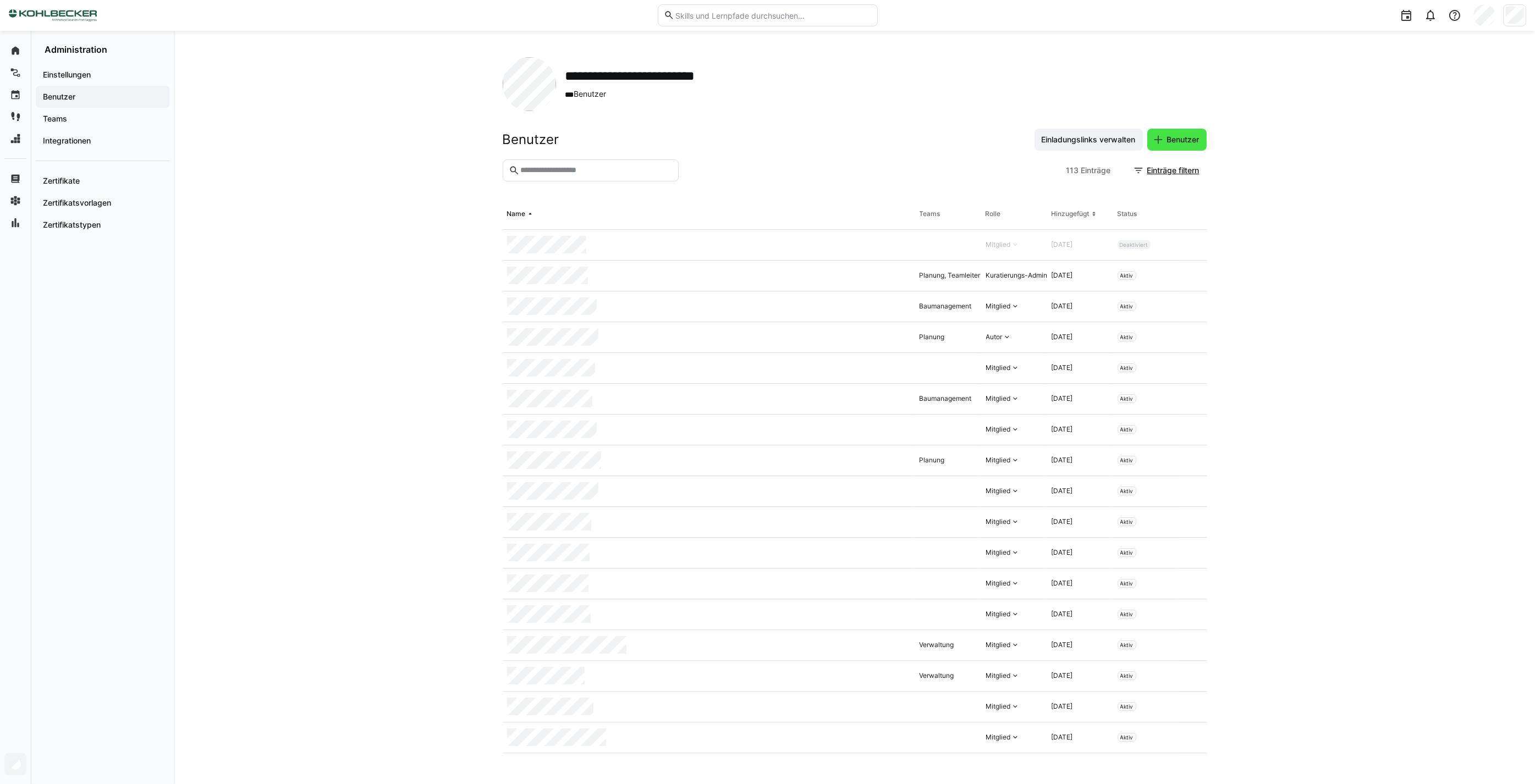
click at [1154, 139] on eds-icon at bounding box center [1158, 139] width 11 height 11
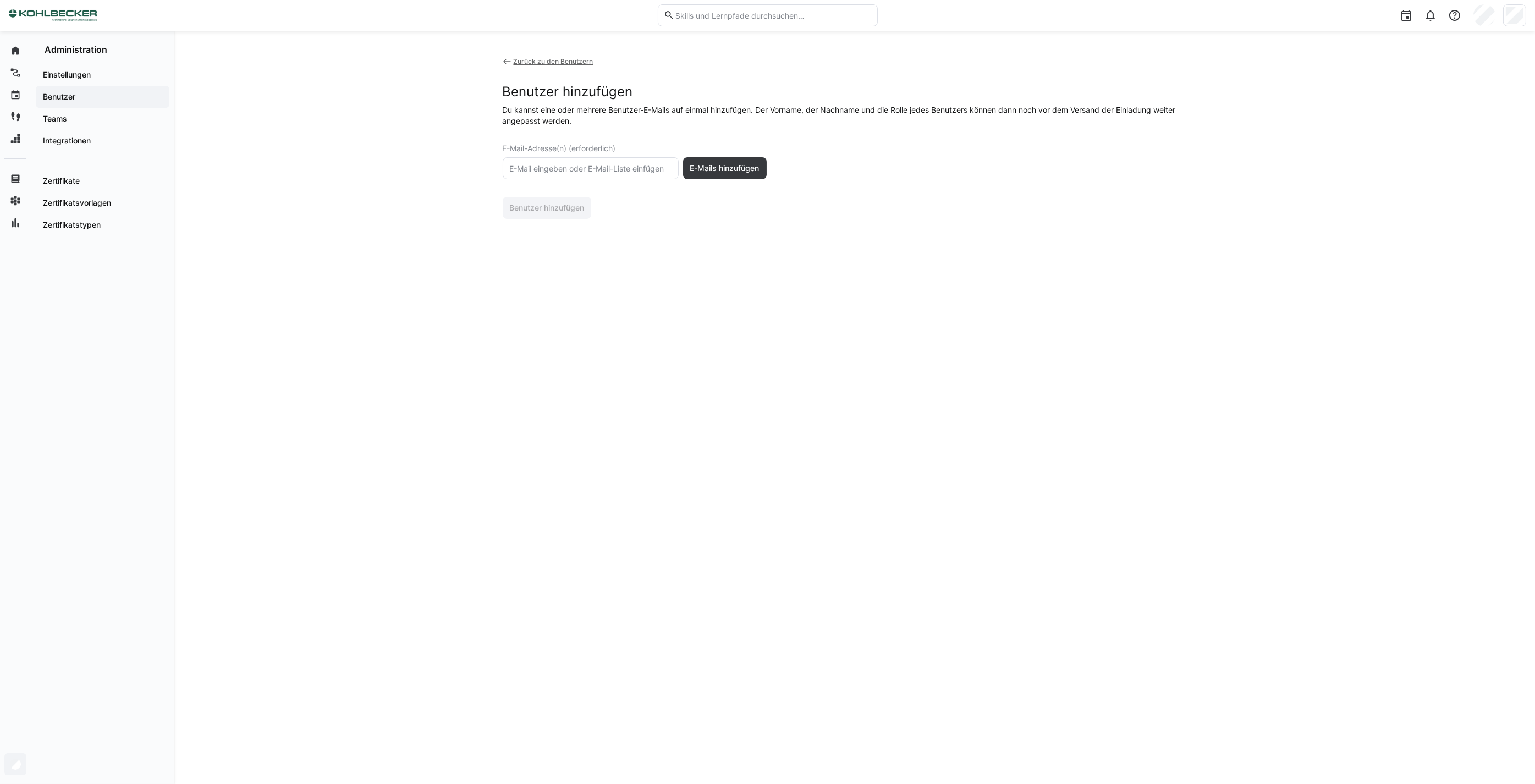
click at [571, 166] on input "text" at bounding box center [591, 168] width 164 height 10
type input "[PERSON_NAME][EMAIL_ADDRESS][PERSON_NAME][DOMAIN_NAME]"
click at [757, 163] on span "E-Mails hinzufügen" at bounding box center [725, 168] width 72 height 11
click at [864, 239] on eds-input at bounding box center [880, 230] width 97 height 18
type input "[PERSON_NAME]"
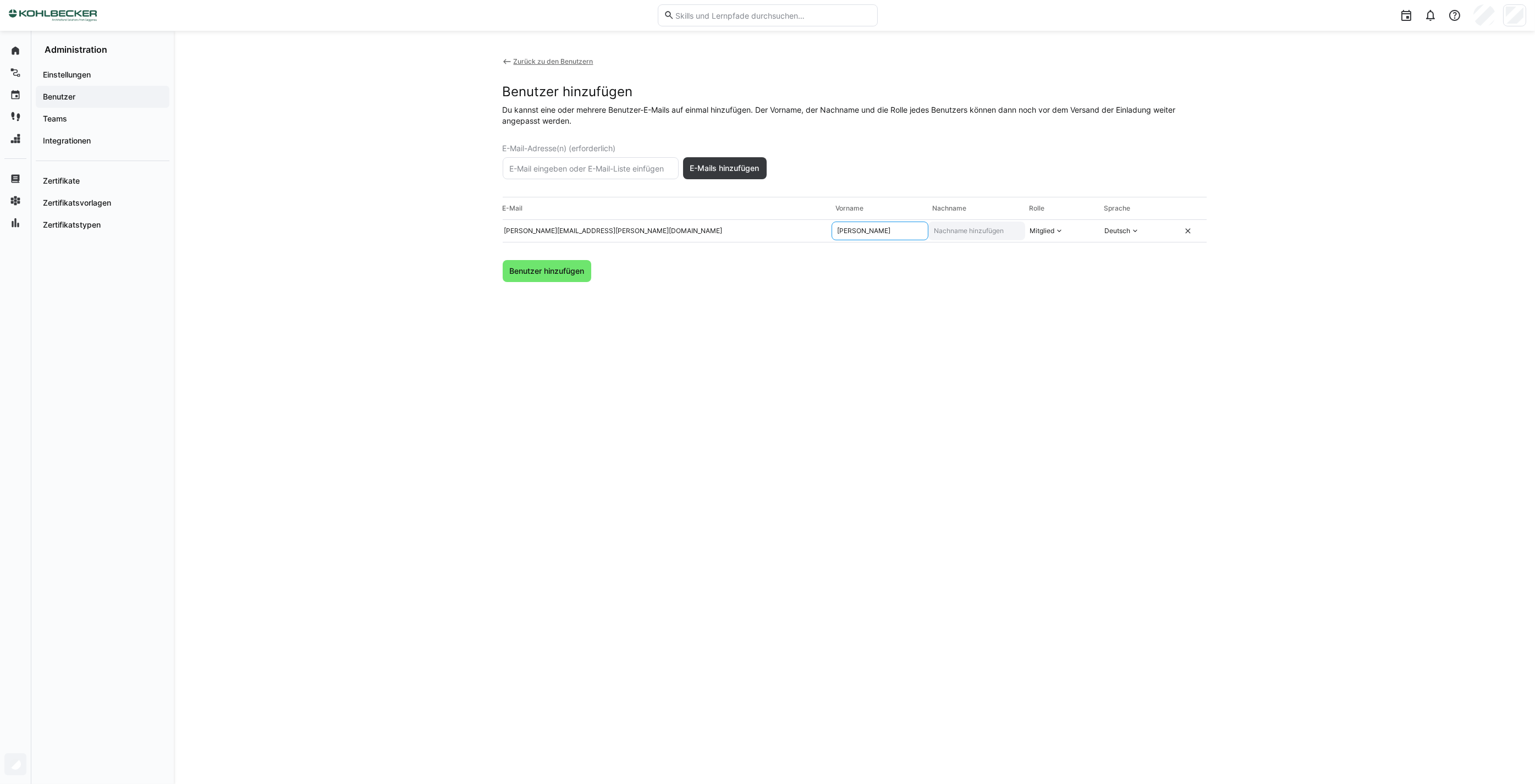
click at [971, 223] on eds-input at bounding box center [977, 230] width 97 height 18
type input "[PERSON_NAME]"
click at [988, 269] on div "Benutzer hinzufügen" at bounding box center [855, 271] width 704 height 22
click at [556, 265] on span "Benutzer hinzufügen" at bounding box center [547, 271] width 89 height 22
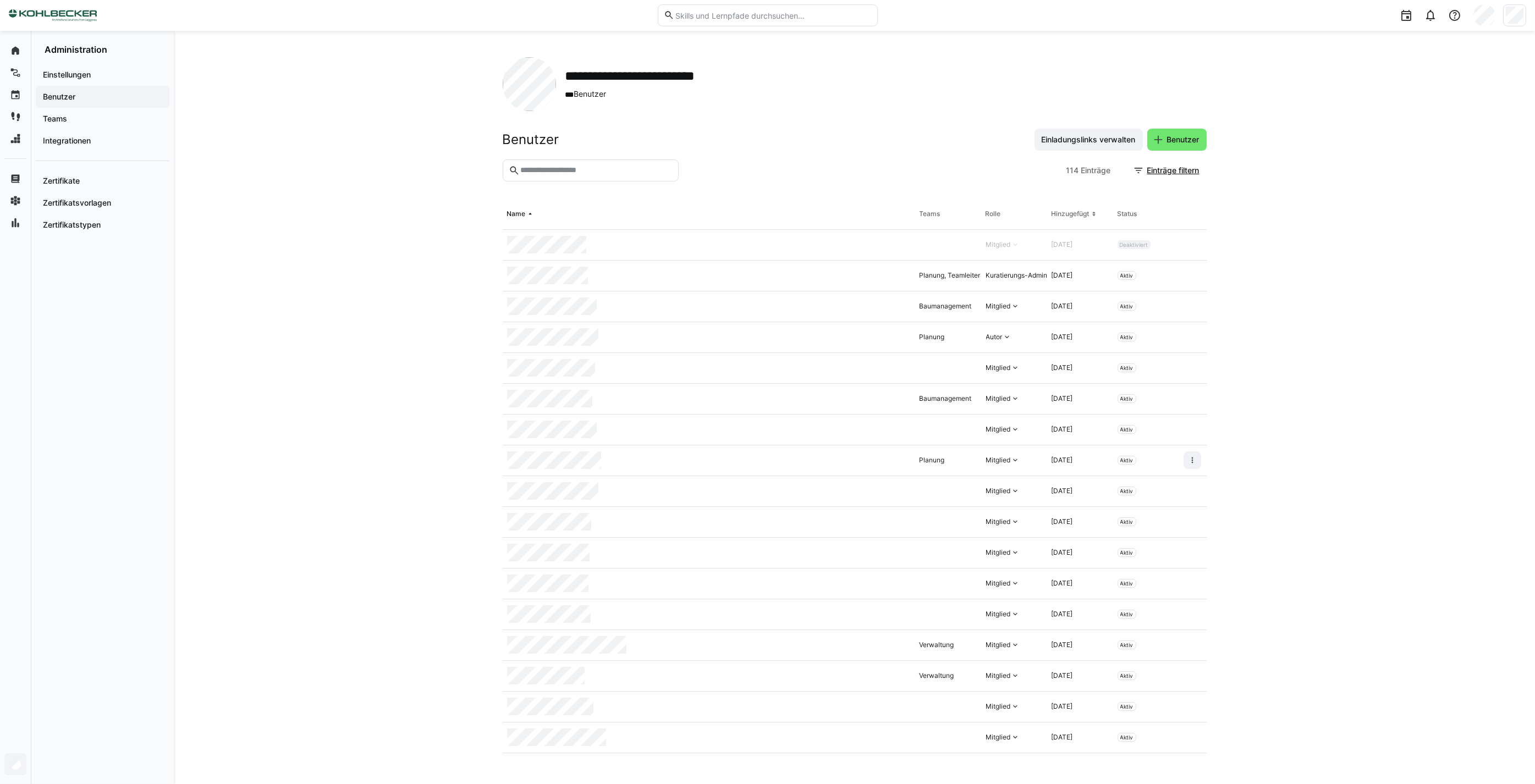
click at [370, 256] on div "**********" at bounding box center [854, 407] width 1361 height 753
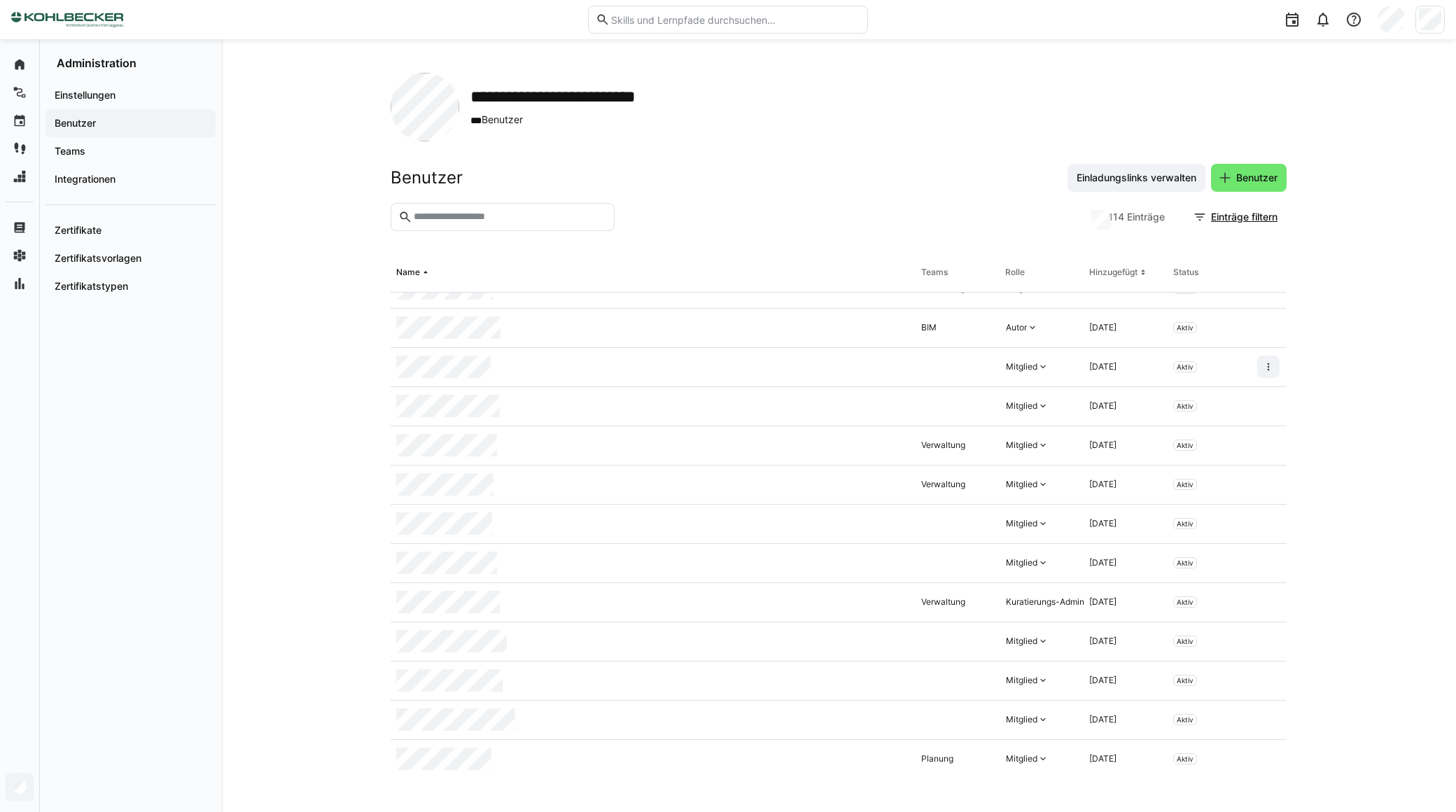
scroll to position [1473, 0]
